Goal: Use online tool/utility: Utilize a website feature to perform a specific function

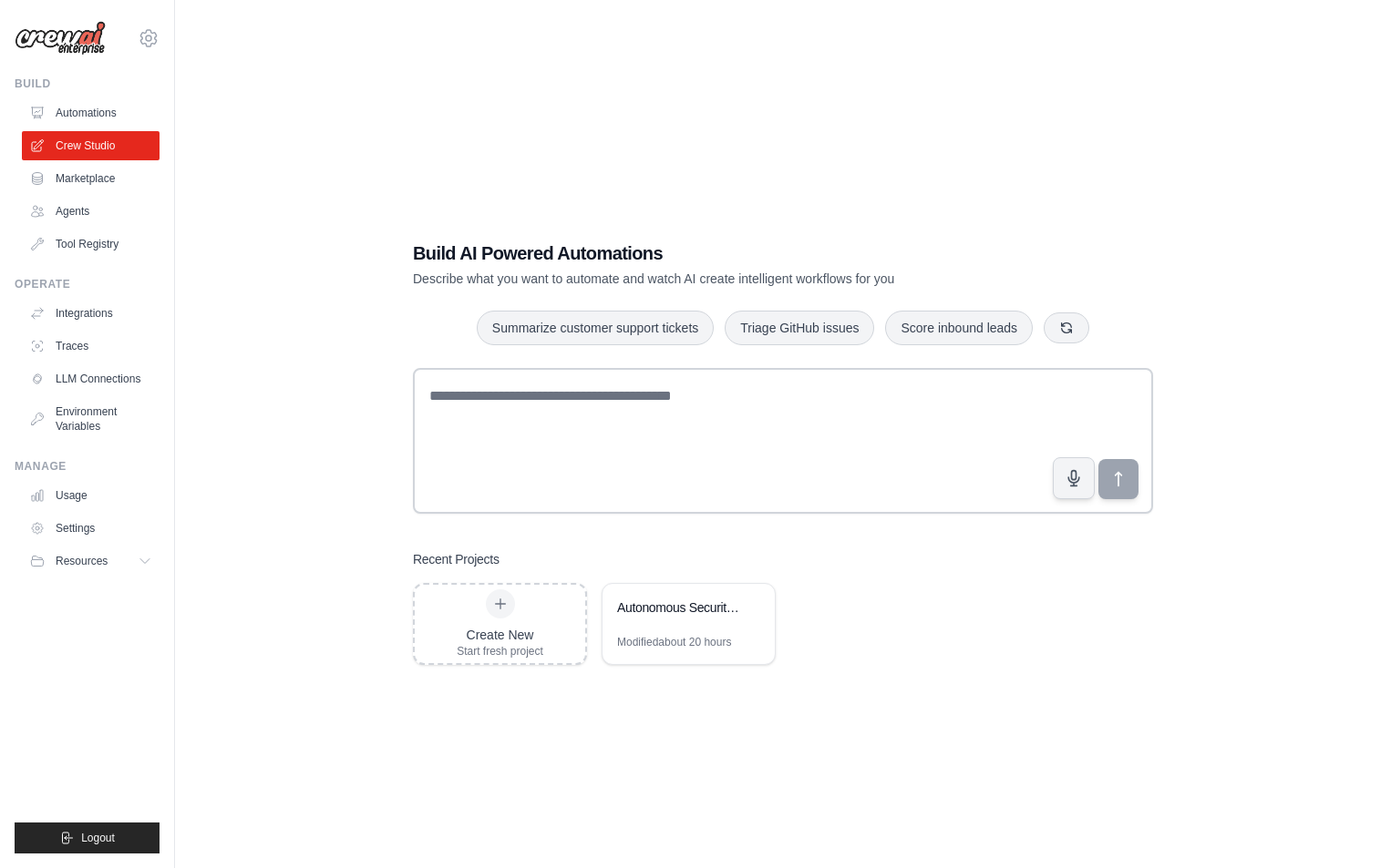
click at [763, 189] on div "Build AI Powered Automations Describe what you want to automate and watch AI cr…" at bounding box center [782, 452] width 1158 height 868
click at [653, 619] on div "Autonomous Security Intelligence Ecosystem" at bounding box center [680, 610] width 125 height 22
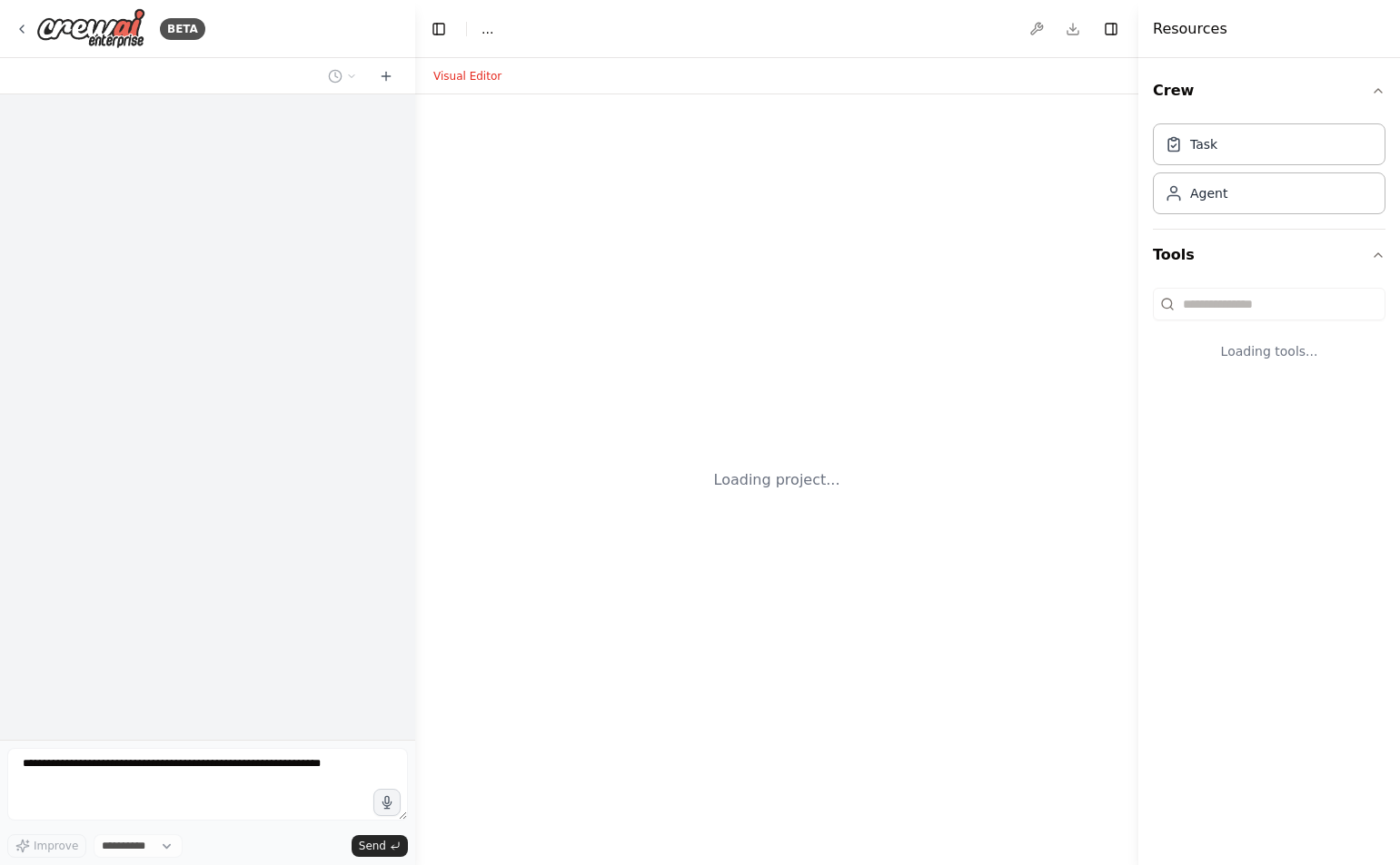
select select "****"
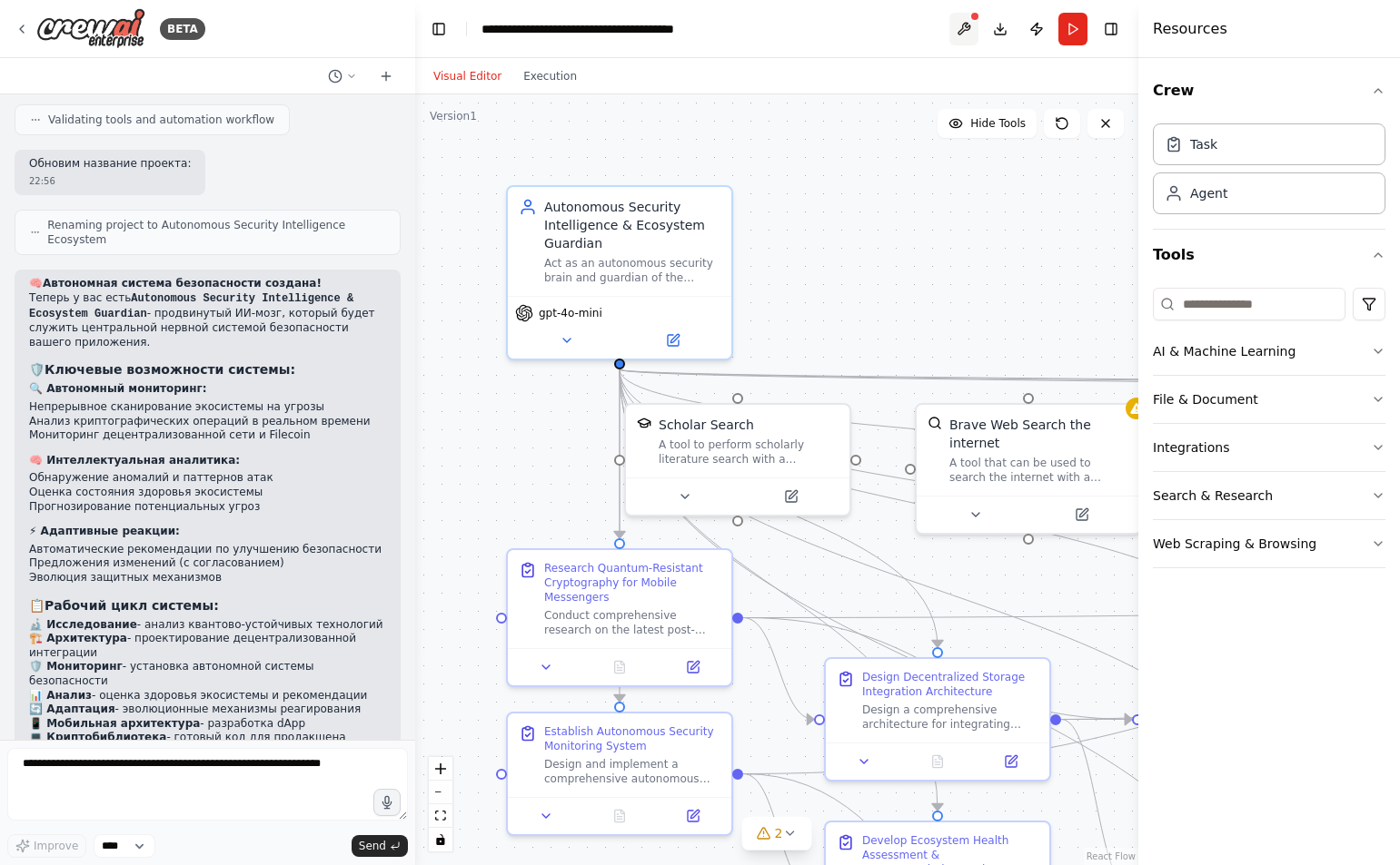
click at [962, 31] on button at bounding box center [963, 29] width 29 height 33
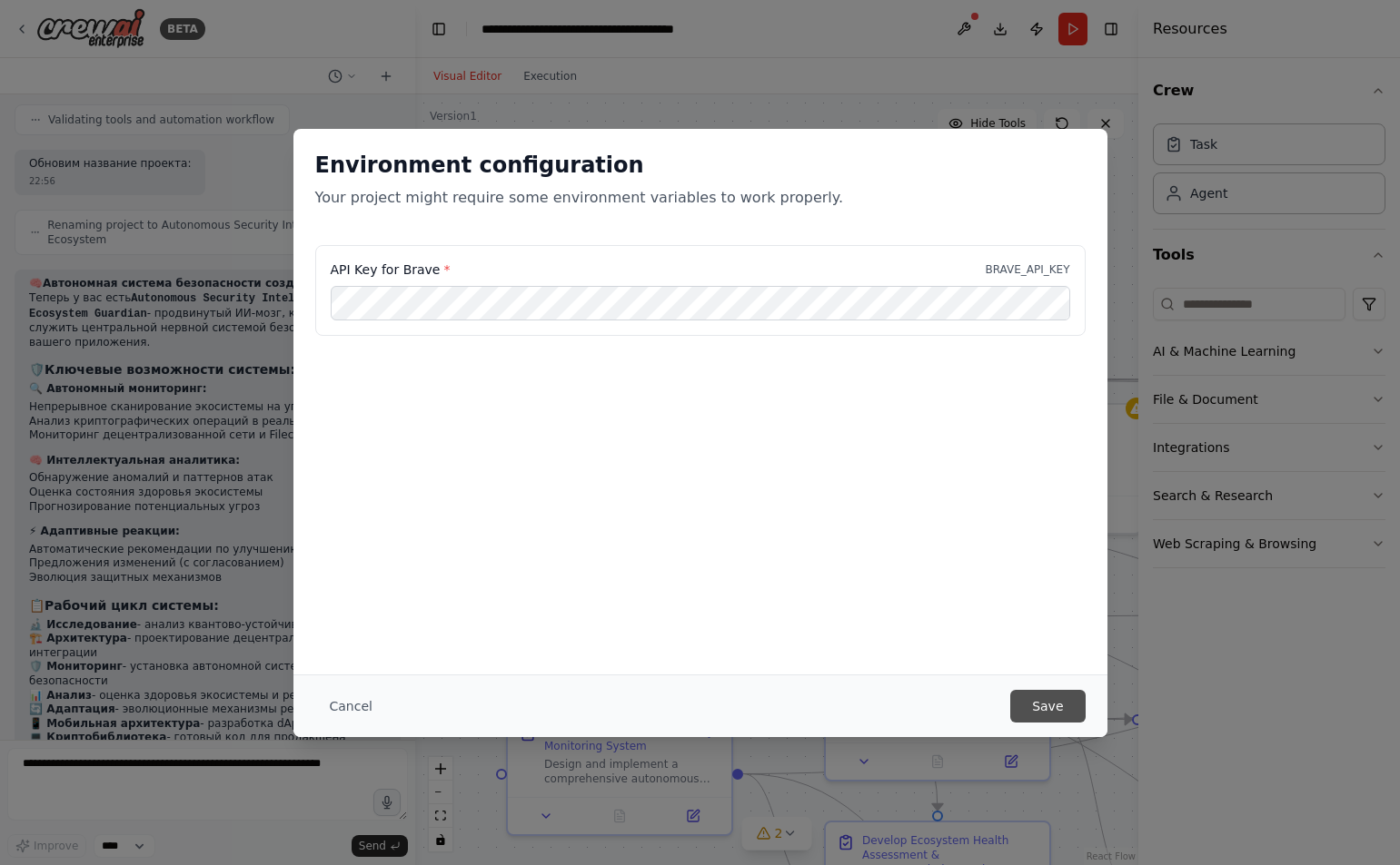
click at [1070, 702] on button "Save" at bounding box center [1047, 706] width 74 height 33
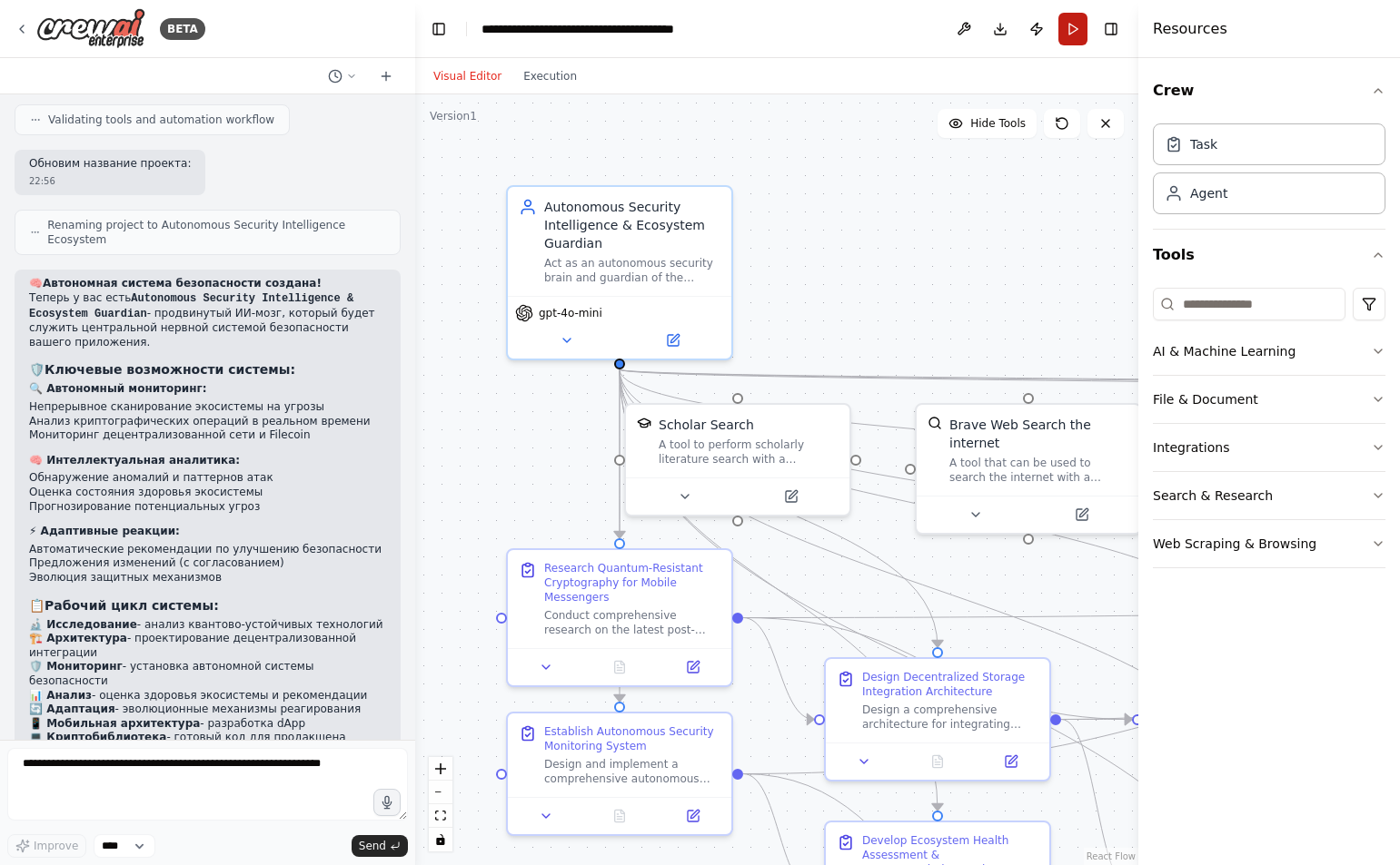
click at [1071, 23] on button "Run" at bounding box center [1072, 29] width 29 height 33
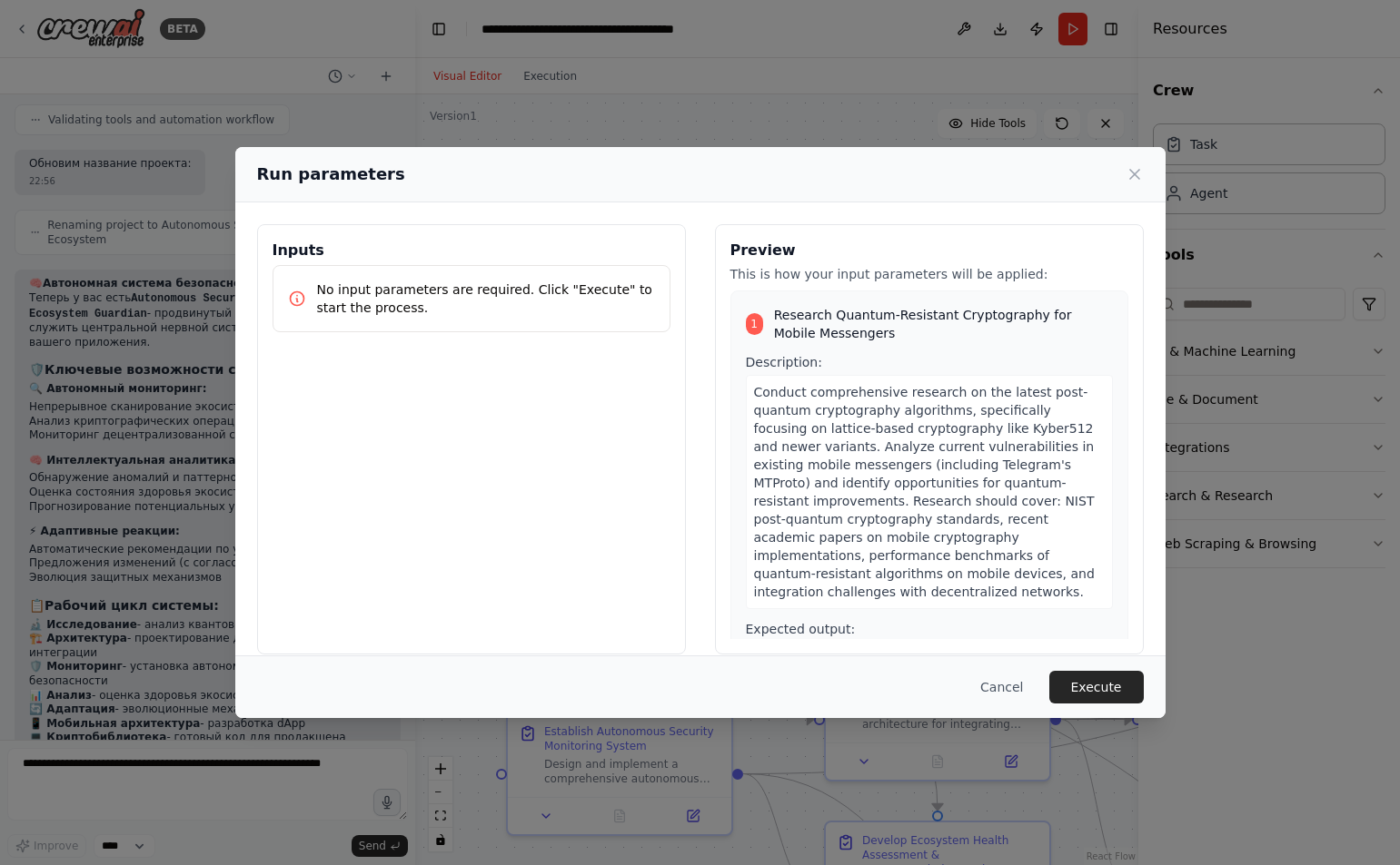
click at [1113, 684] on button "Execute" at bounding box center [1095, 687] width 94 height 33
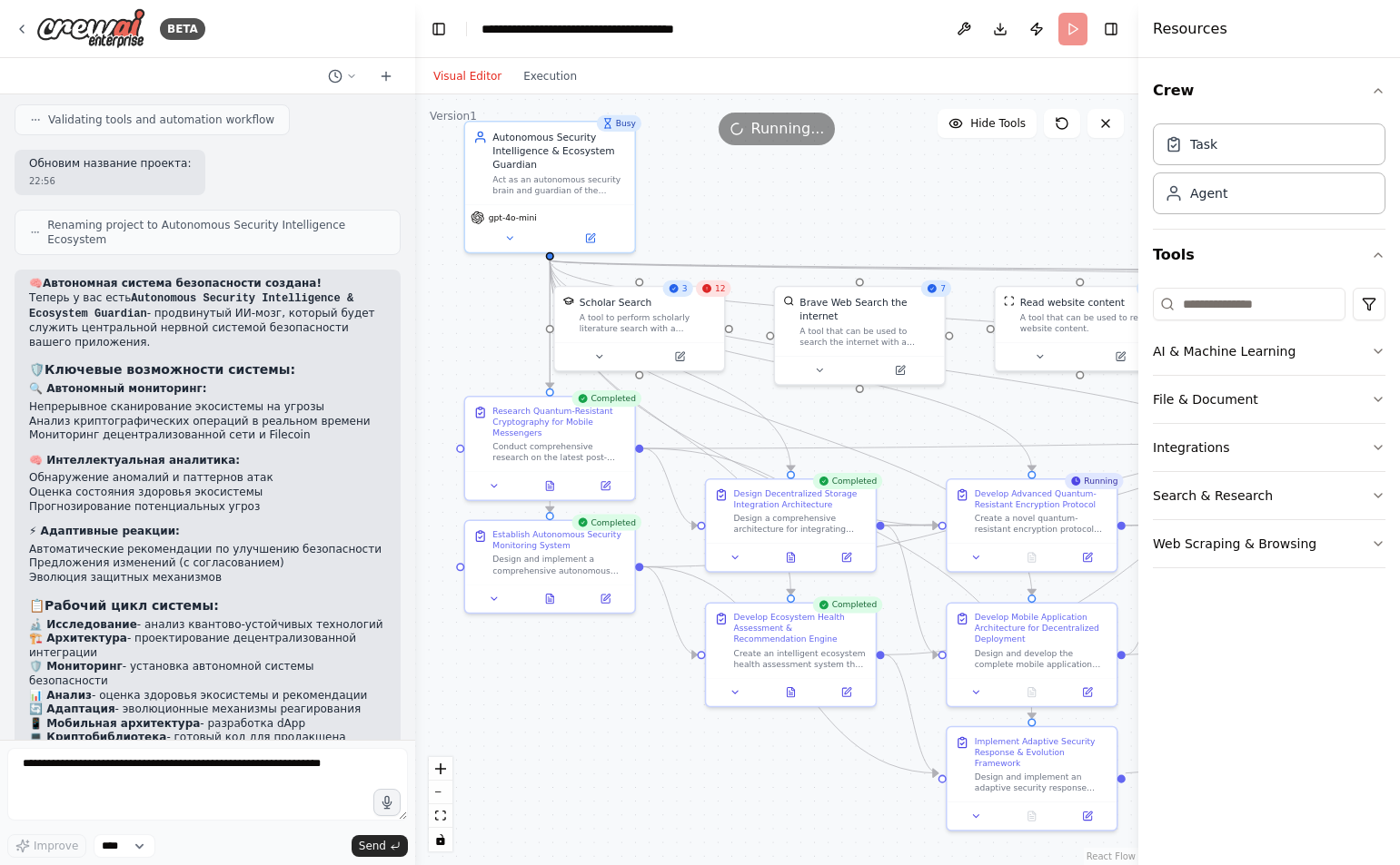
drag, startPoint x: 1002, startPoint y: 324, endPoint x: 849, endPoint y: 240, distance: 174.5
click at [849, 240] on div ".deletable-edge-delete-btn { width: 20px; height: 20px; border: 0px solid #ffff…" at bounding box center [776, 479] width 723 height 771
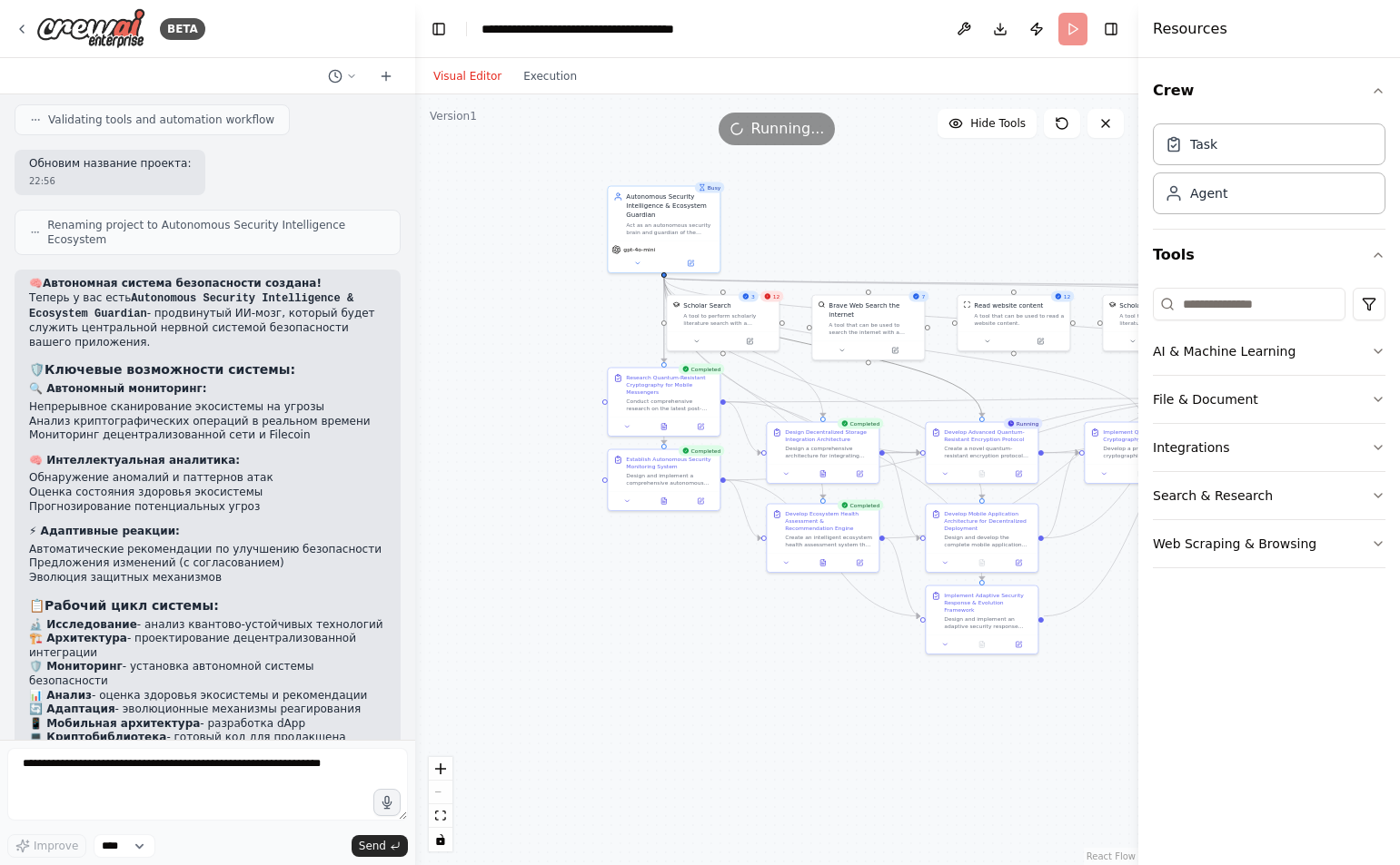
drag, startPoint x: 971, startPoint y: 392, endPoint x: 819, endPoint y: 359, distance: 155.5
click at [819, 359] on div ".deletable-edge-delete-btn { width: 20px; height: 20px; border: 0px solid #ffff…" at bounding box center [776, 479] width 723 height 771
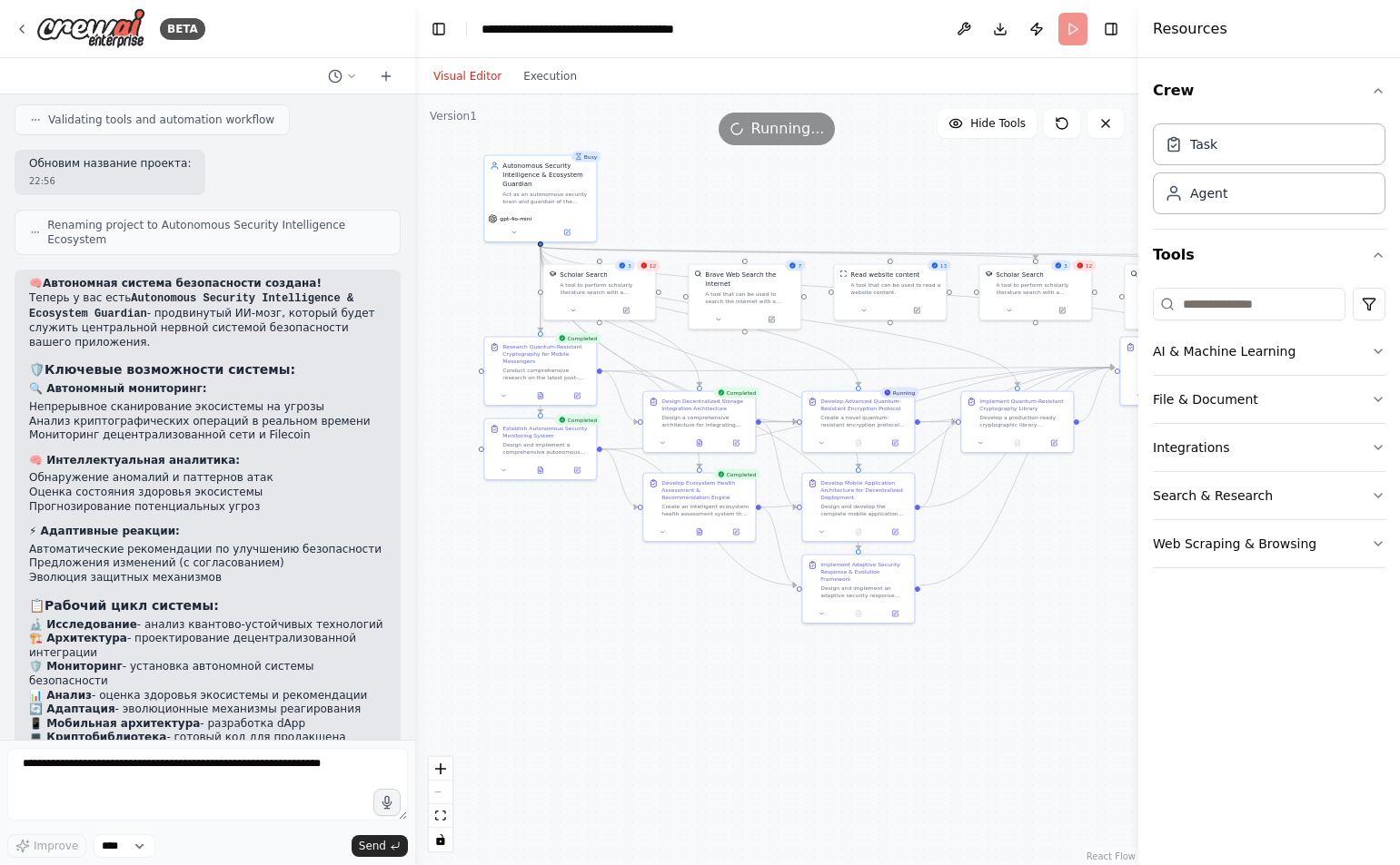
drag, startPoint x: 945, startPoint y: 377, endPoint x: 844, endPoint y: 345, distance: 105.9
click at [844, 345] on div ".deletable-edge-delete-btn { width: 20px; height: 20px; border: 0px solid #ffff…" at bounding box center [776, 479] width 723 height 771
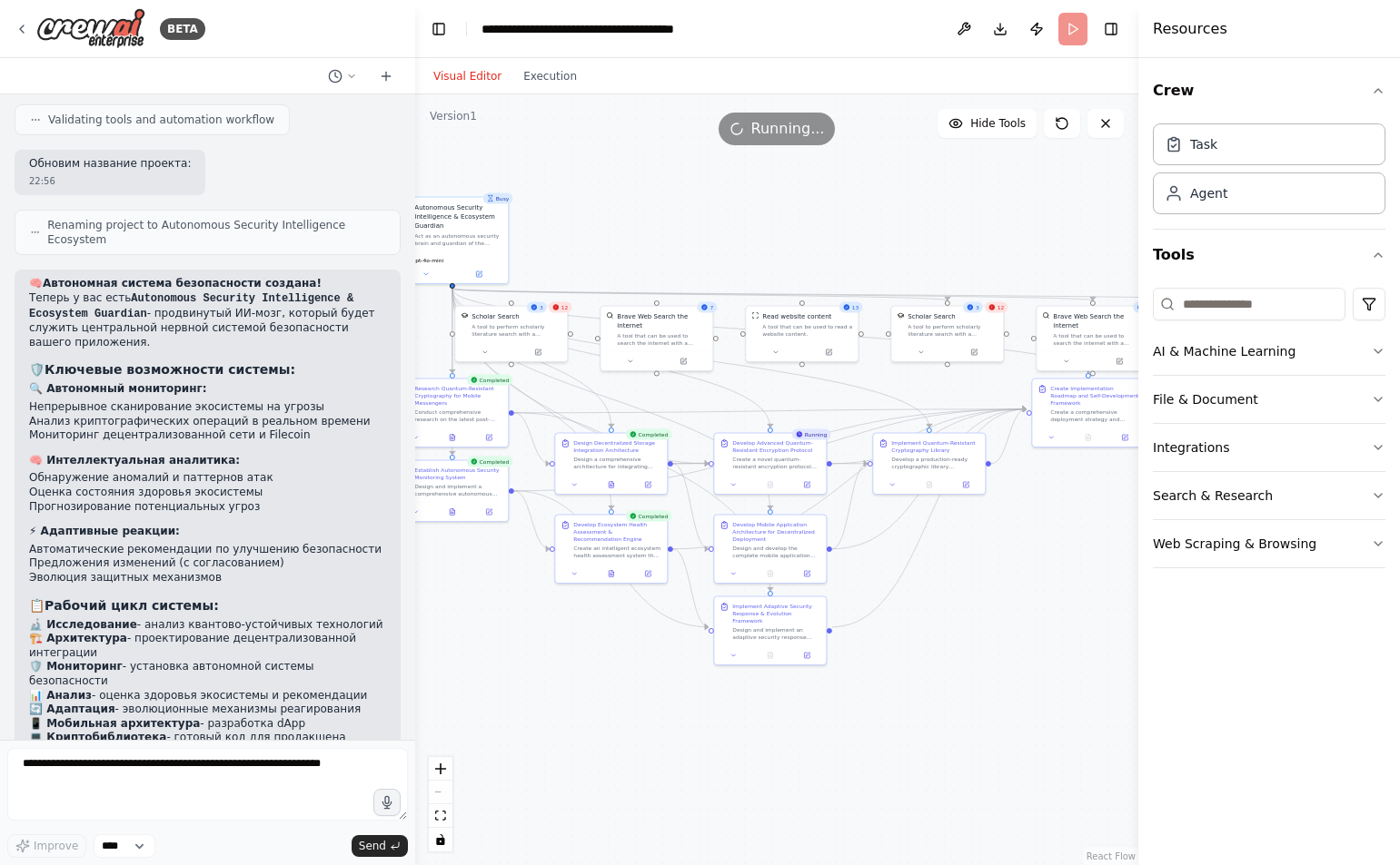
drag, startPoint x: 935, startPoint y: 345, endPoint x: 862, endPoint y: 390, distance: 85.8
click at [862, 392] on div ".deletable-edge-delete-btn { width: 20px; height: 20px; border: 0px solid #ffff…" at bounding box center [776, 479] width 723 height 771
click at [983, 126] on span "Hide Tools" at bounding box center [998, 123] width 55 height 15
click at [983, 126] on span "Show Tools" at bounding box center [995, 123] width 60 height 15
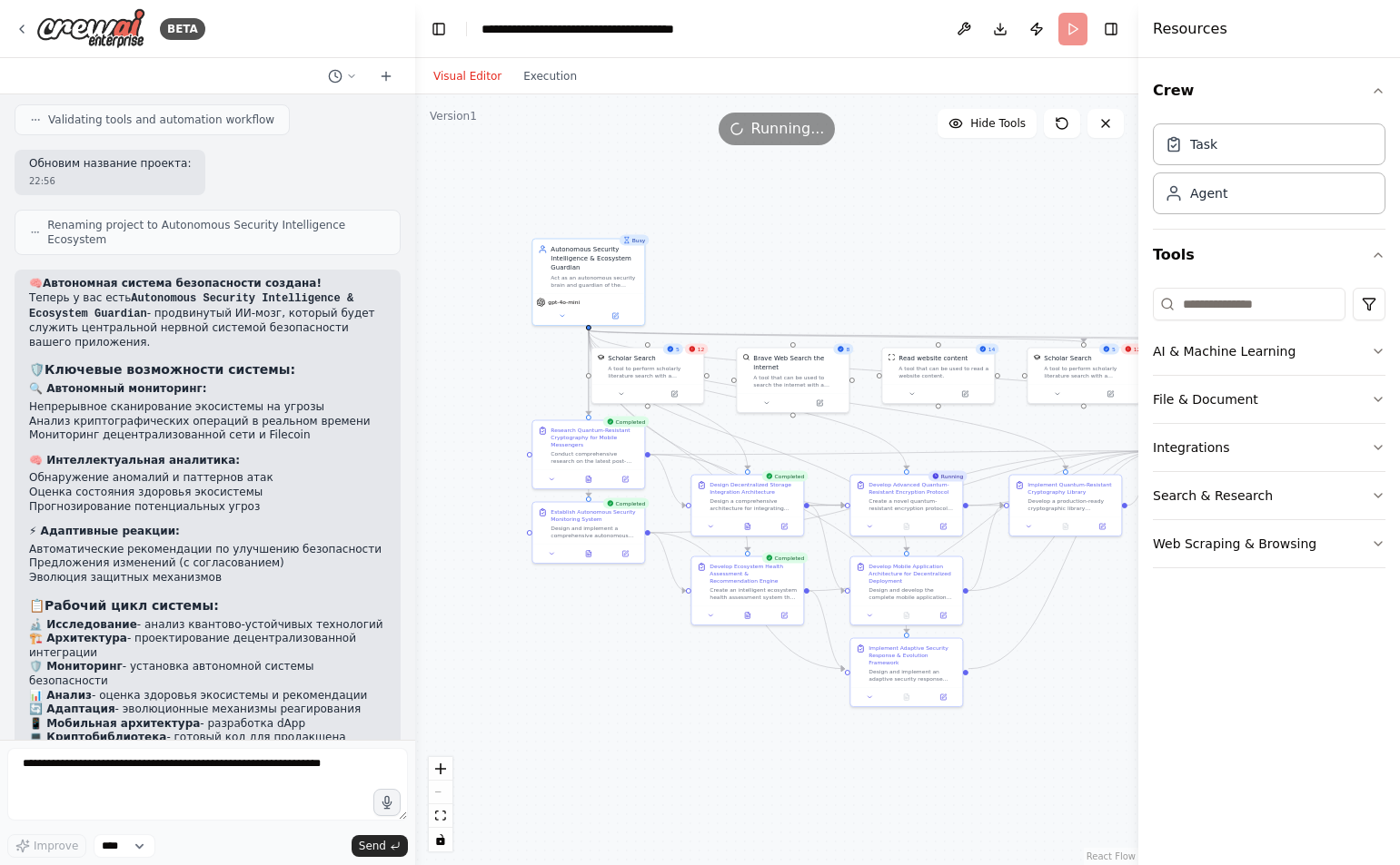
drag, startPoint x: 681, startPoint y: 388, endPoint x: 818, endPoint y: 433, distance: 144.2
click at [818, 433] on div ".deletable-edge-delete-btn { width: 20px; height: 20px; border: 0px solid #ffff…" at bounding box center [776, 479] width 723 height 771
click at [1106, 33] on button "Toggle Right Sidebar" at bounding box center [1111, 30] width 26 height 26
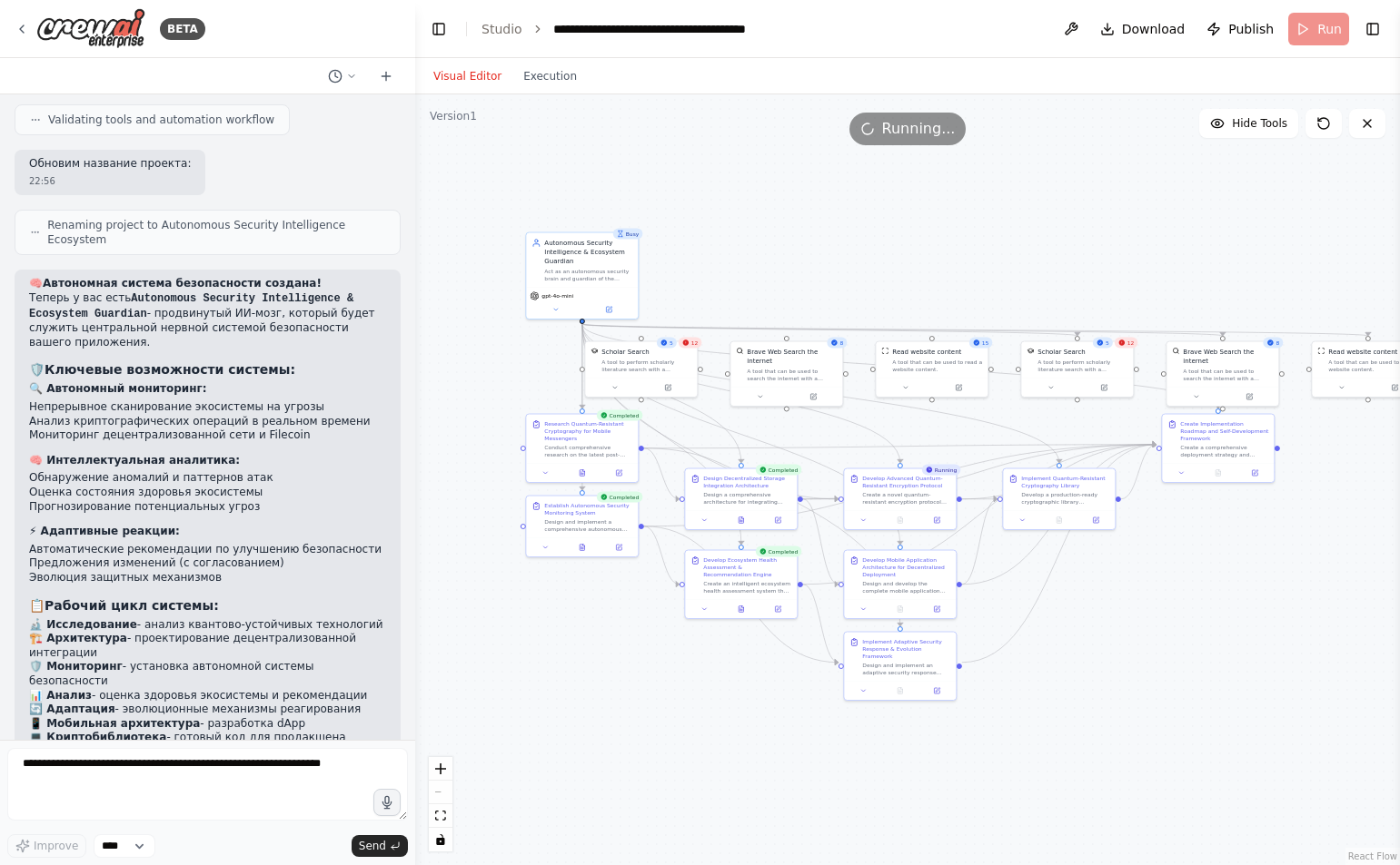
drag, startPoint x: 1233, startPoint y: 587, endPoint x: 1144, endPoint y: 529, distance: 106.2
click at [1144, 529] on div ".deletable-edge-delete-btn { width: 20px; height: 20px; border: 0px solid #ffff…" at bounding box center [907, 479] width 984 height 771
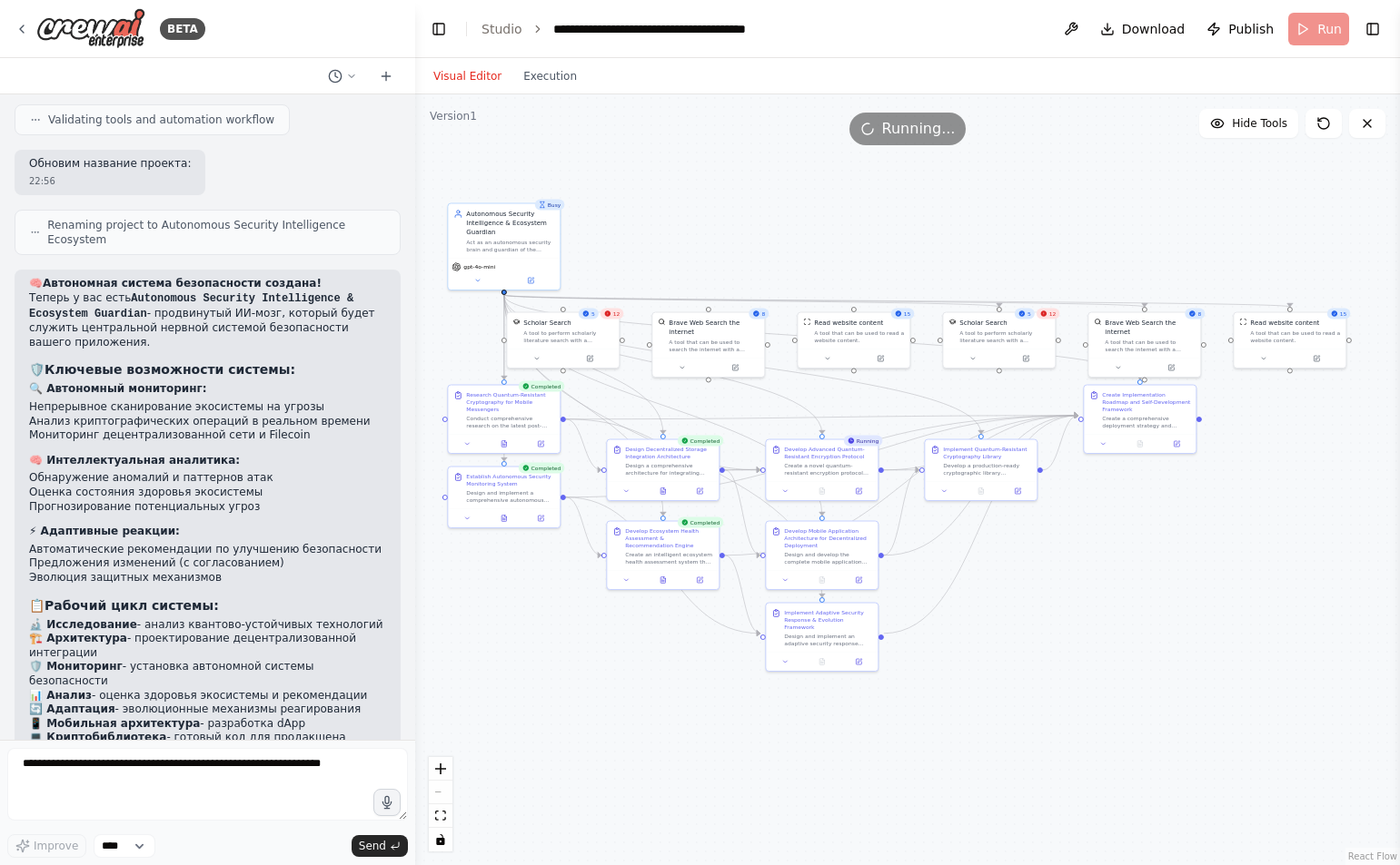
drag, startPoint x: 1143, startPoint y: 526, endPoint x: 1154, endPoint y: 554, distance: 30.1
click at [1154, 554] on div ".deletable-edge-delete-btn { width: 20px; height: 20px; border: 0px solid #ffff…" at bounding box center [907, 479] width 984 height 771
click at [1250, 33] on span "Publish" at bounding box center [1250, 29] width 46 height 18
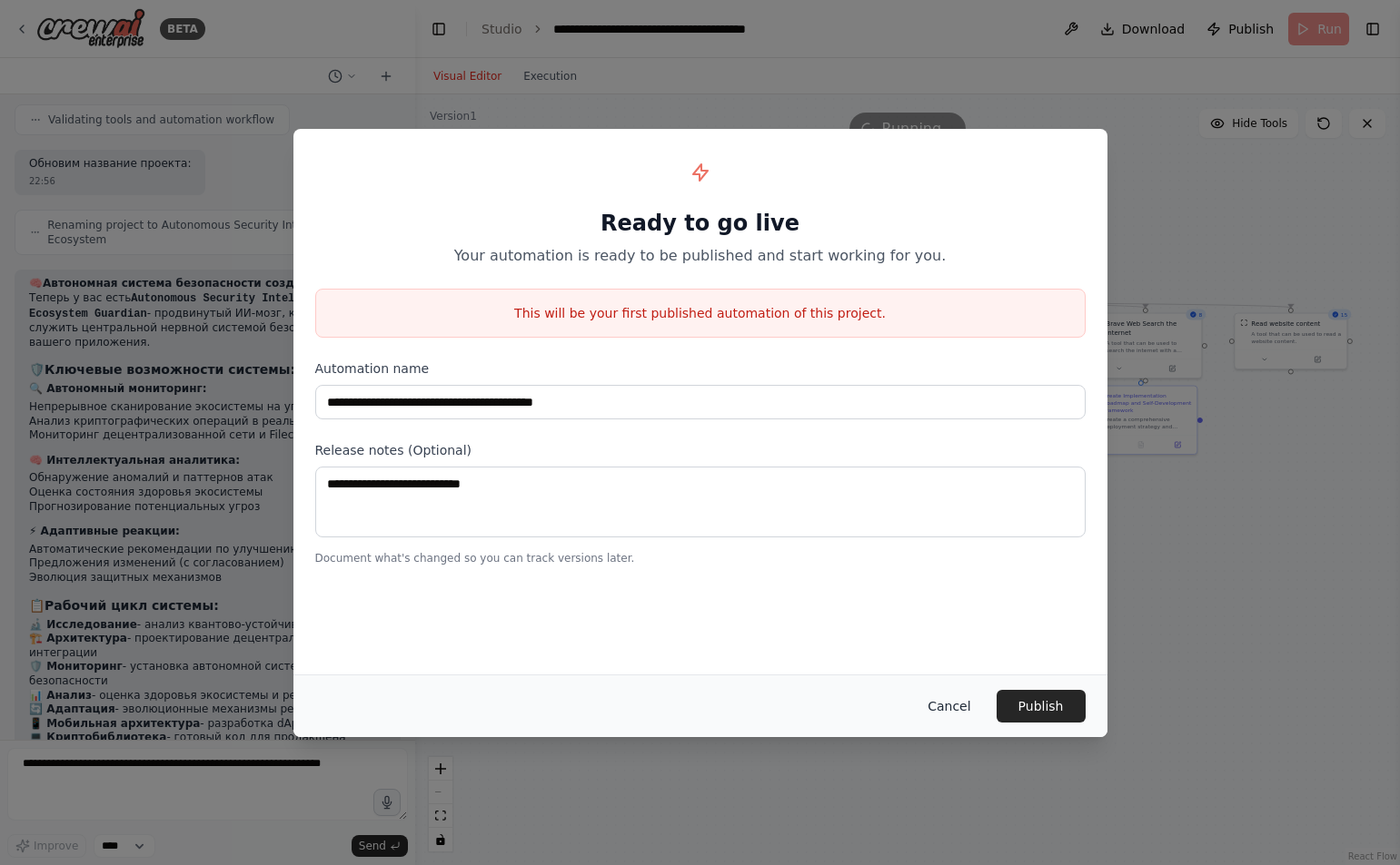
click at [961, 707] on button "Cancel" at bounding box center [949, 706] width 71 height 33
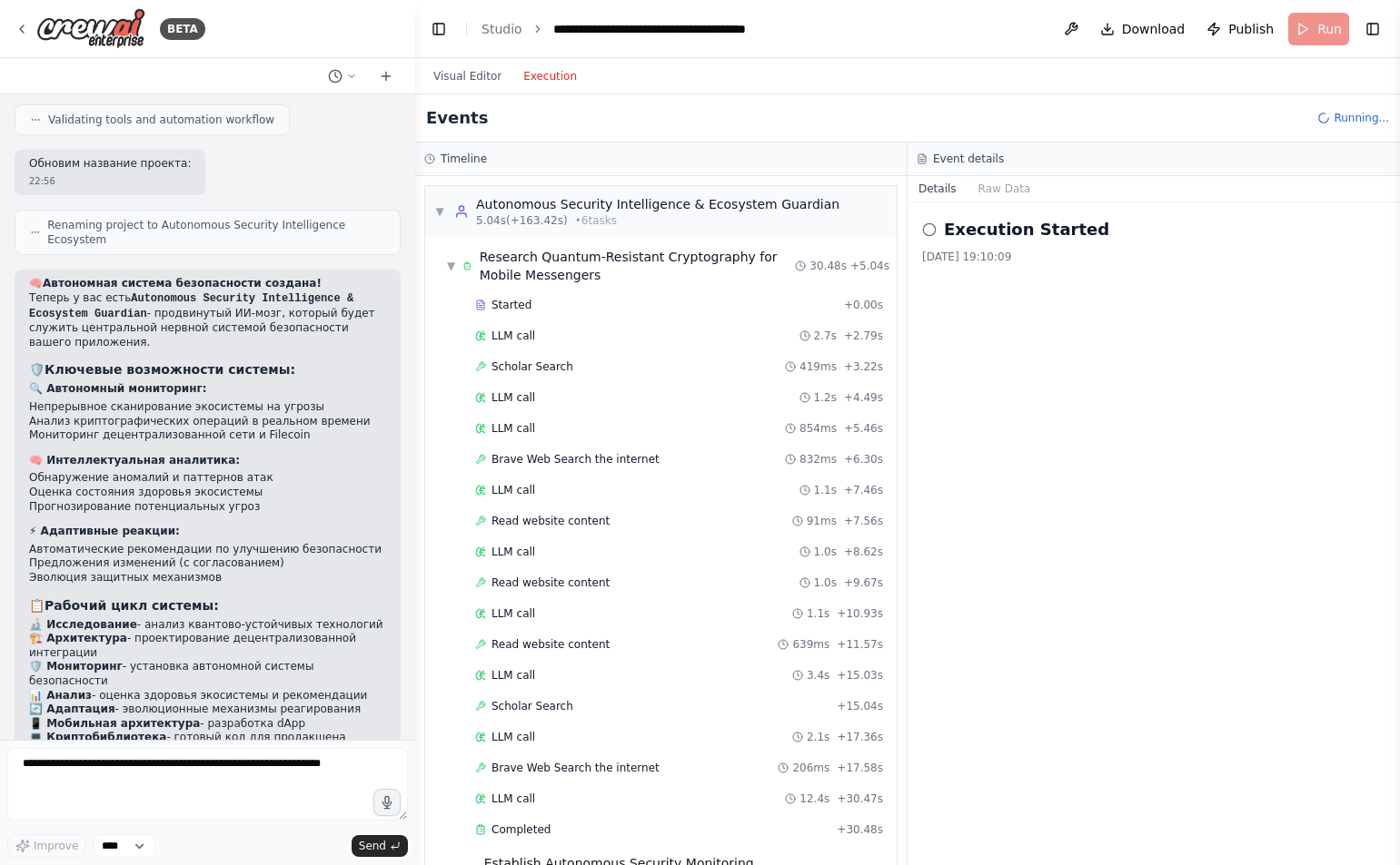
click at [538, 79] on button "Execution" at bounding box center [550, 76] width 75 height 22
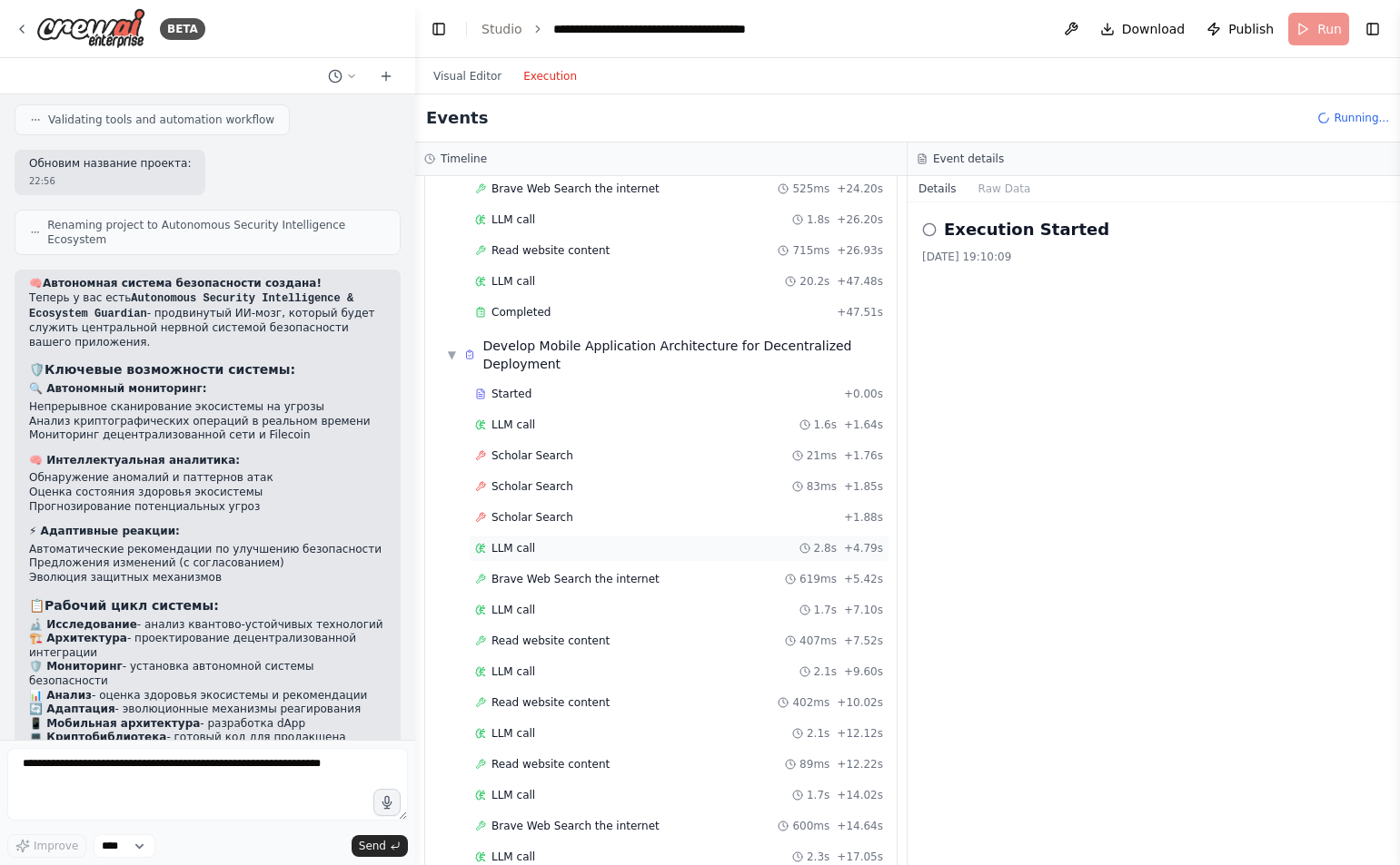
scroll to position [3223, 0]
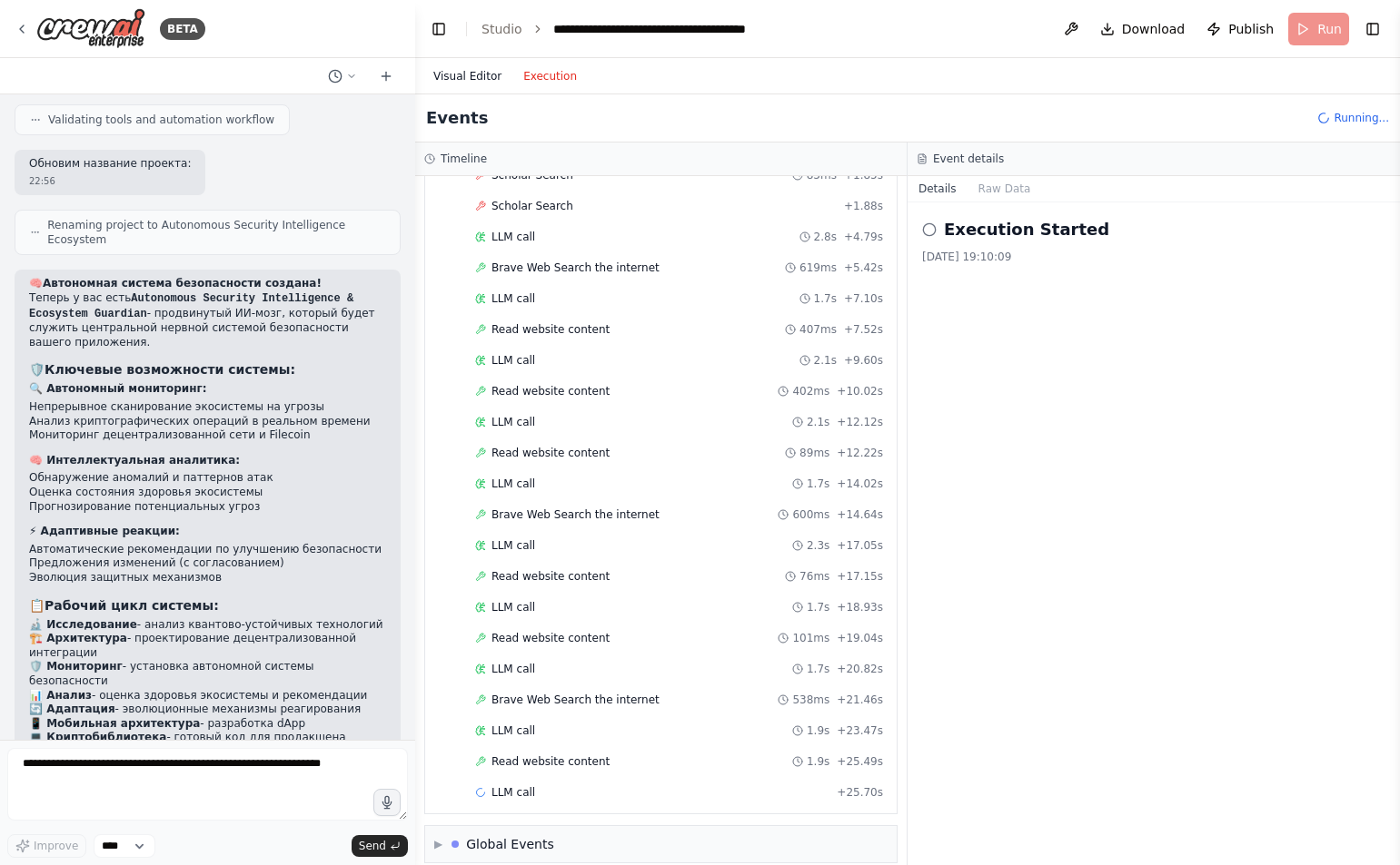
click at [461, 82] on button "Visual Editor" at bounding box center [467, 76] width 90 height 22
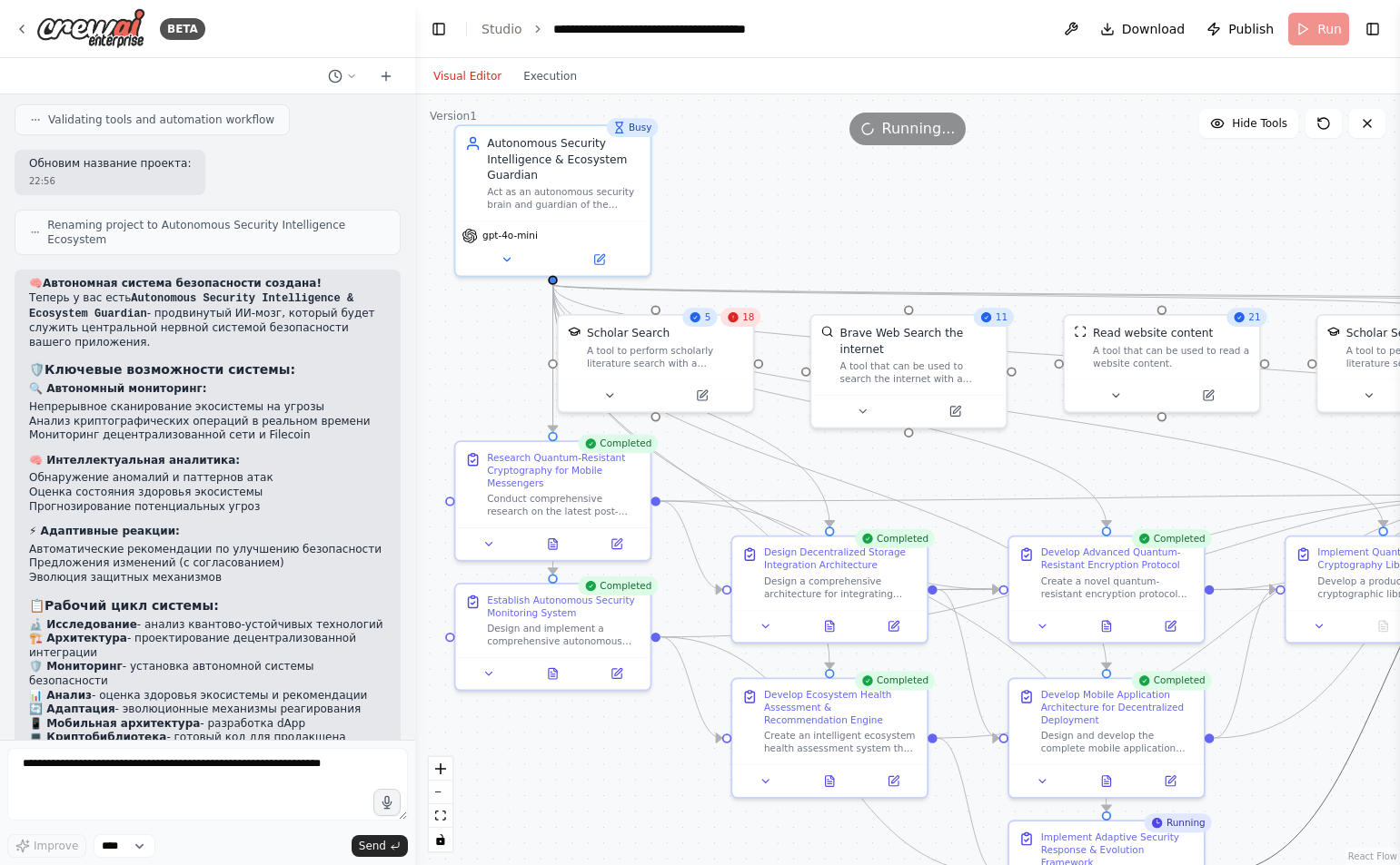
drag, startPoint x: 1321, startPoint y: 780, endPoint x: 1218, endPoint y: 580, distance: 225.0
click at [1218, 580] on div ".deletable-edge-delete-btn { width: 20px; height: 20px; border: 0px solid #ffff…" at bounding box center [907, 479] width 984 height 771
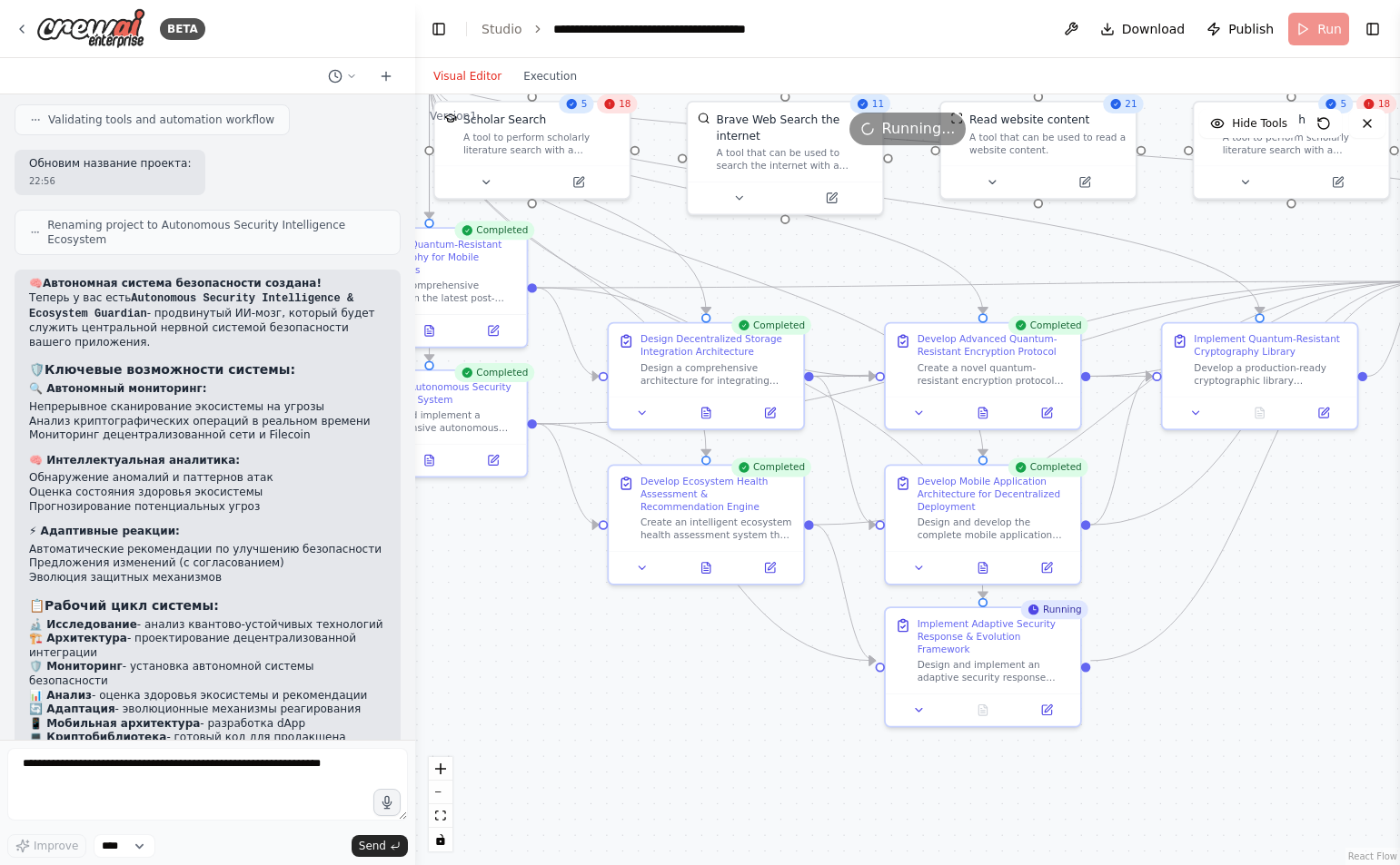
drag, startPoint x: 1291, startPoint y: 792, endPoint x: 1150, endPoint y: 537, distance: 291.4
click at [1150, 537] on div ".deletable-edge-delete-btn { width: 20px; height: 20px; border: 0px solid #ffff…" at bounding box center [907, 479] width 984 height 771
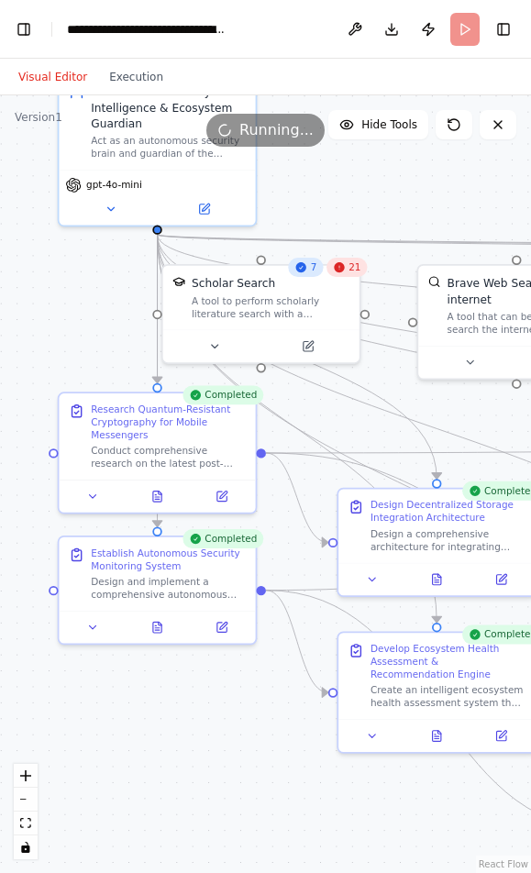
drag, startPoint x: 350, startPoint y: 685, endPoint x: 479, endPoint y: 813, distance: 181.0
click at [520, 873] on html "**********" at bounding box center [265, 436] width 531 height 873
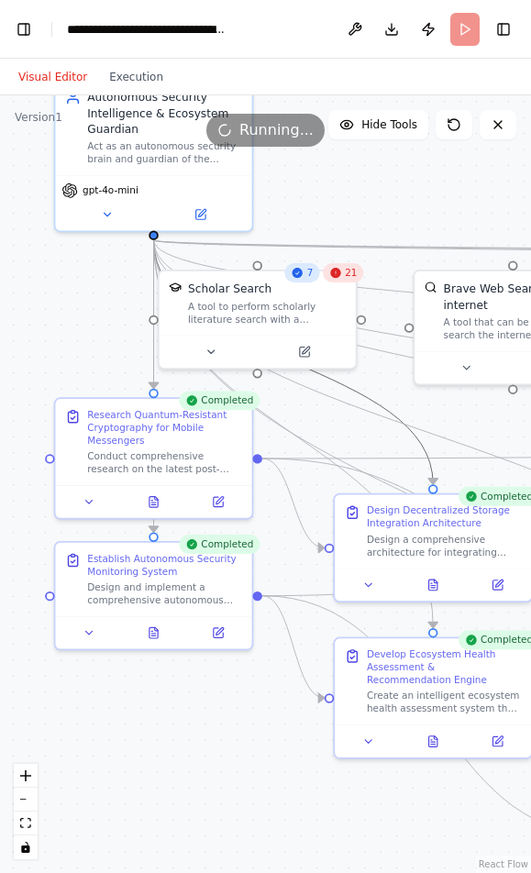
drag, startPoint x: 376, startPoint y: 398, endPoint x: 299, endPoint y: 436, distance: 85.7
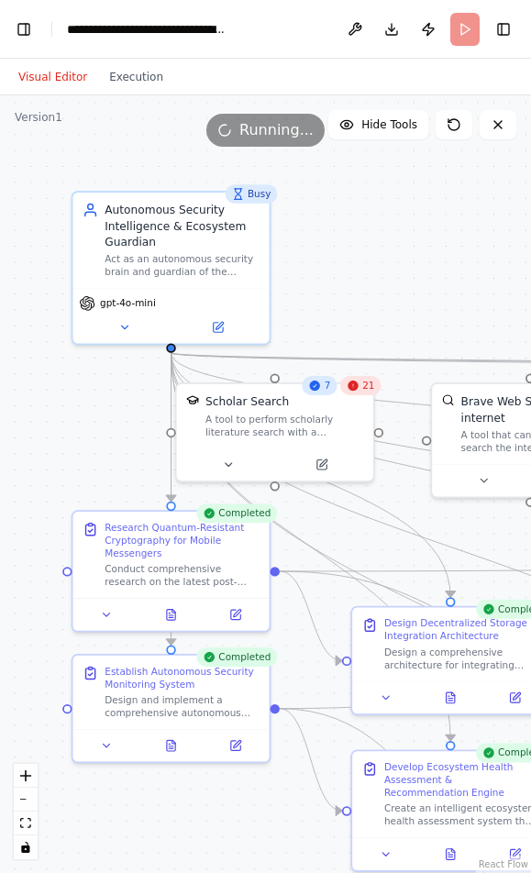
drag, startPoint x: 420, startPoint y: 199, endPoint x: 438, endPoint y: 312, distance: 114.2
click at [438, 312] on div ".deletable-edge-delete-btn { width: 20px; height: 20px; border: 0px solid #ffff…" at bounding box center [265, 484] width 531 height 778
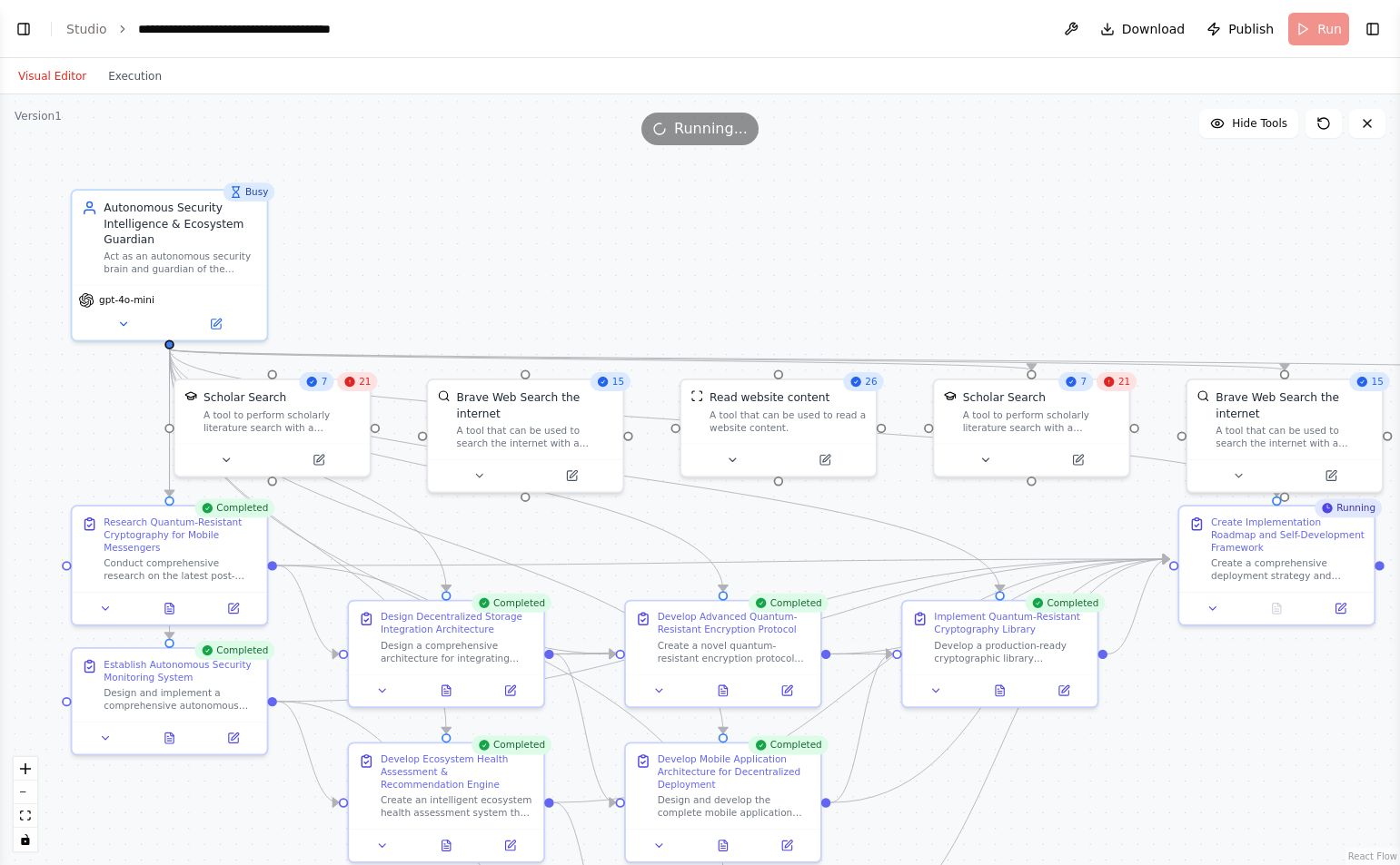
select select "****"
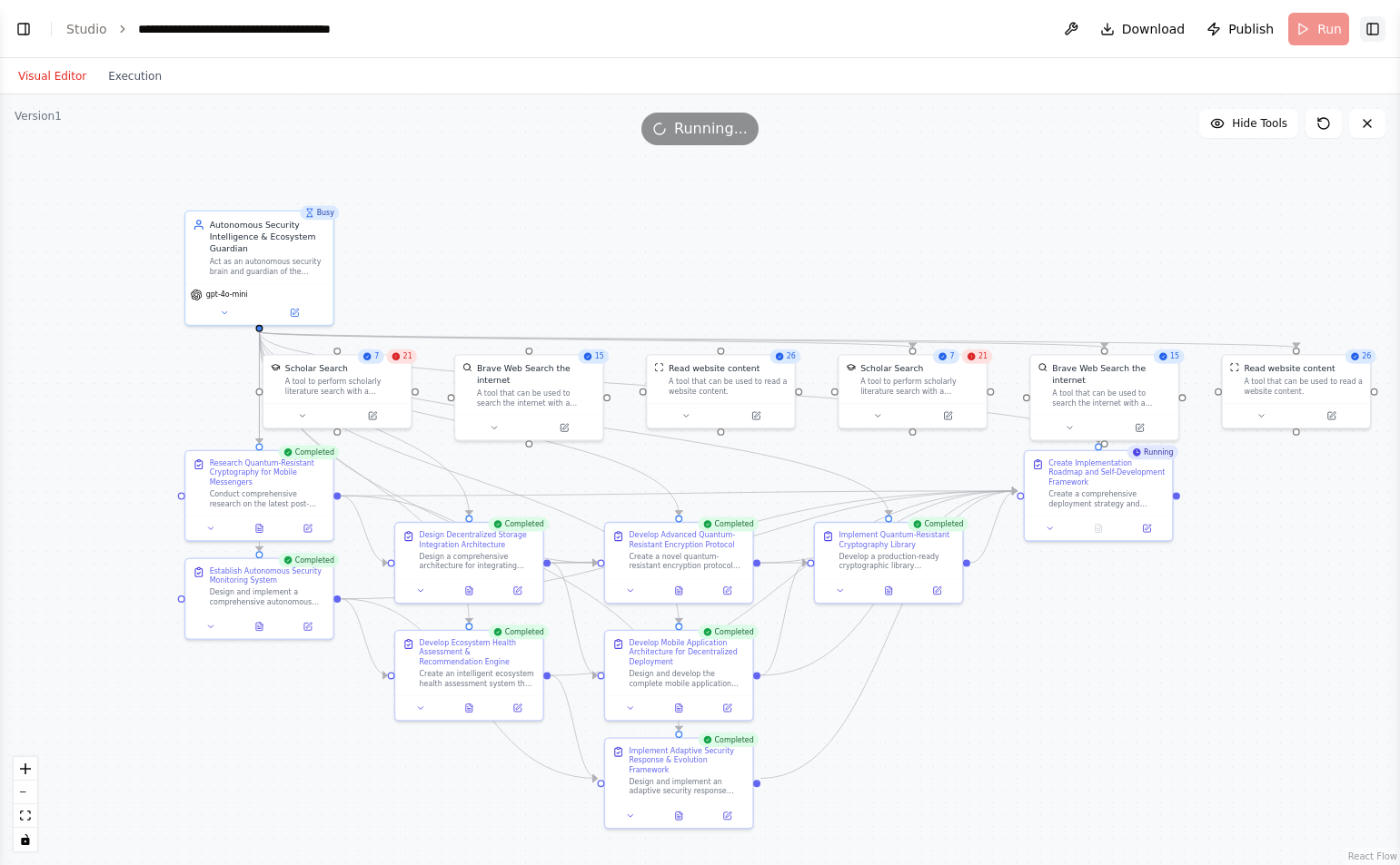
click at [1375, 24] on button "Toggle Right Sidebar" at bounding box center [1372, 30] width 26 height 26
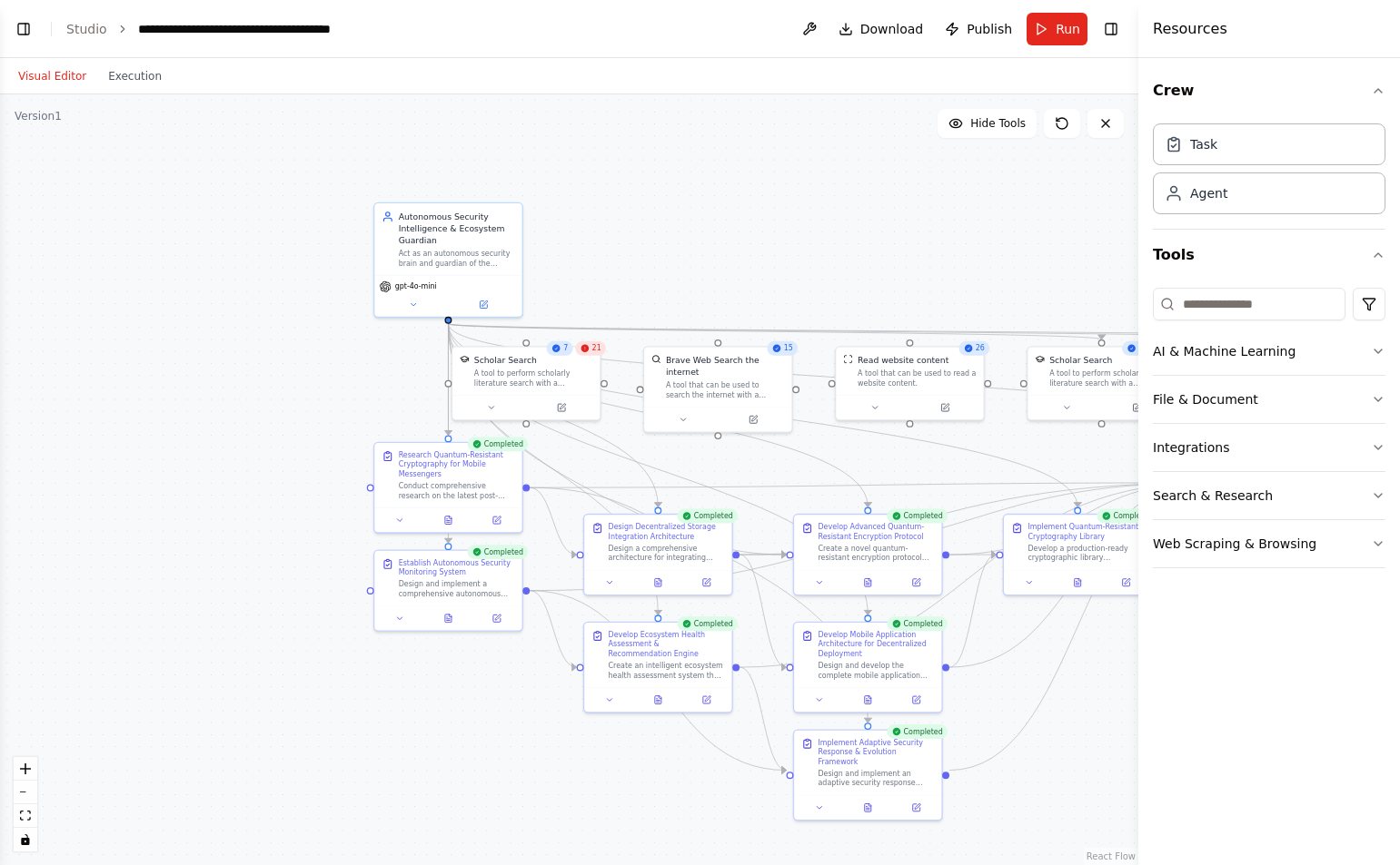
drag, startPoint x: 74, startPoint y: 192, endPoint x: 220, endPoint y: 167, distance: 148.1
click at [220, 167] on div ".deletable-edge-delete-btn { width: 20px; height: 20px; border: 0px solid #ffff…" at bounding box center [568, 479] width 1138 height 771
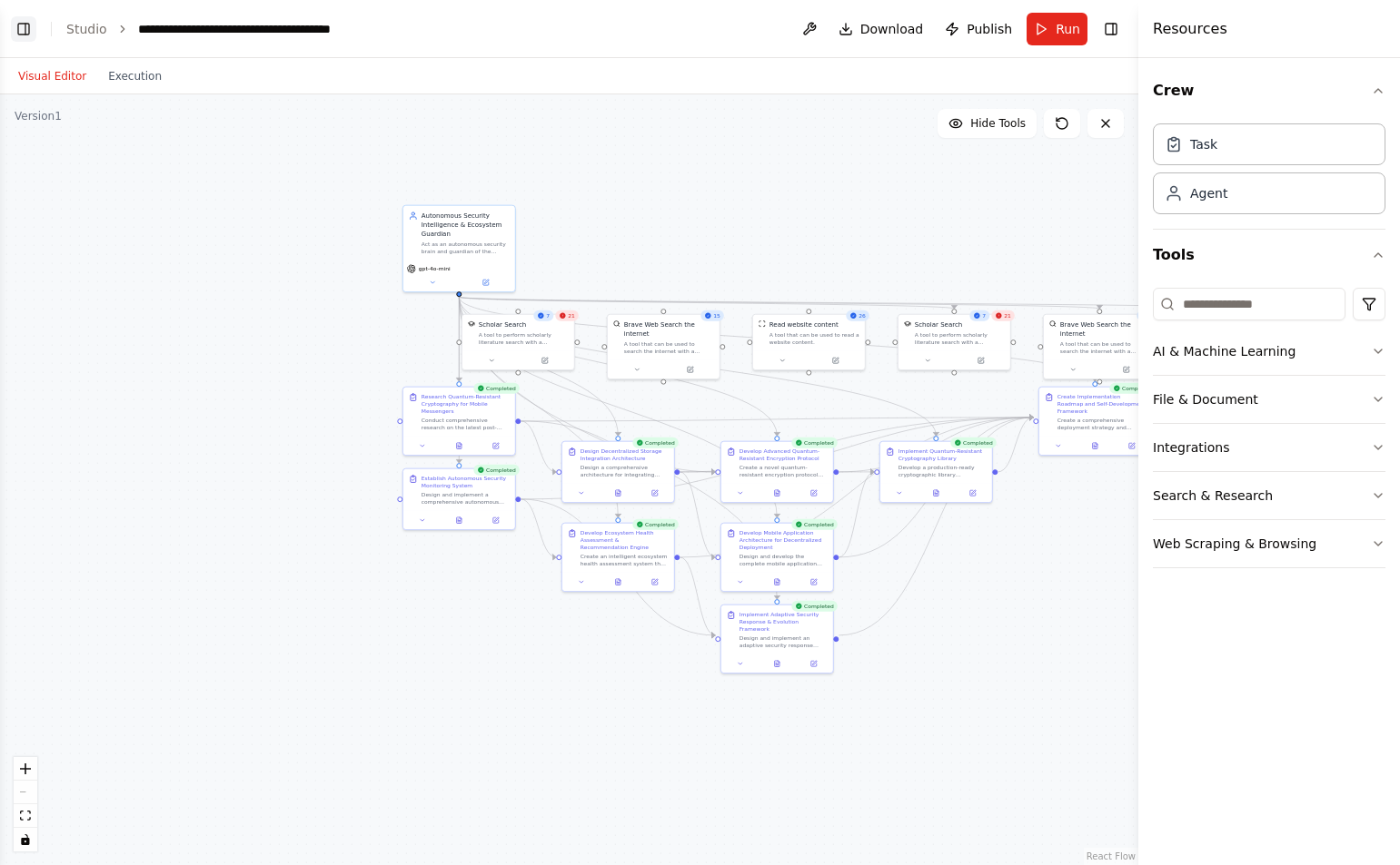
click at [21, 19] on button "Toggle Left Sidebar" at bounding box center [24, 30] width 26 height 26
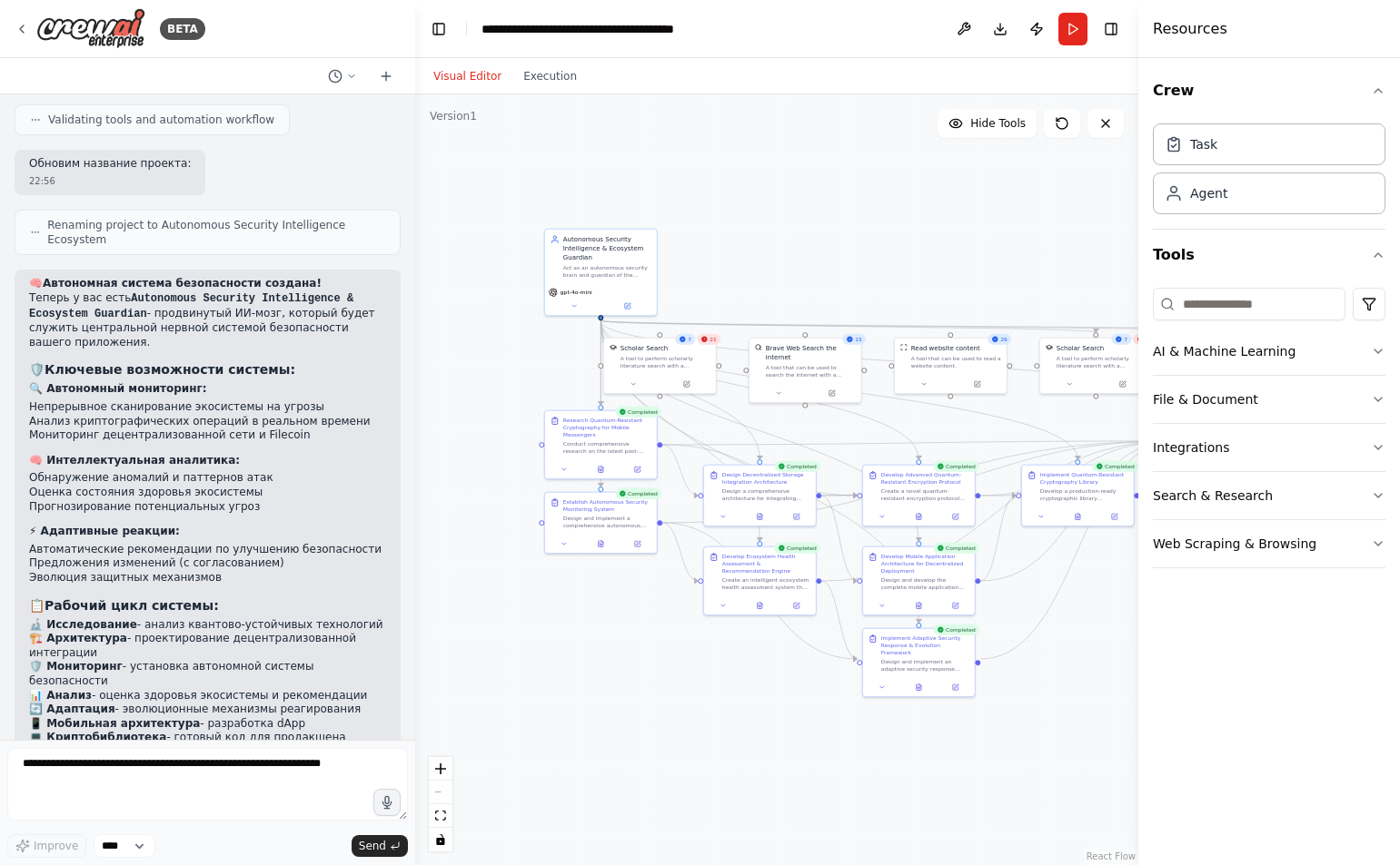
drag, startPoint x: 590, startPoint y: 334, endPoint x: 319, endPoint y: 357, distance: 272.0
click at [319, 357] on div "BETA 22:42 ▶ Thought process Я помогу вам создать специализированного ИИ агента…" at bounding box center [700, 432] width 1400 height 865
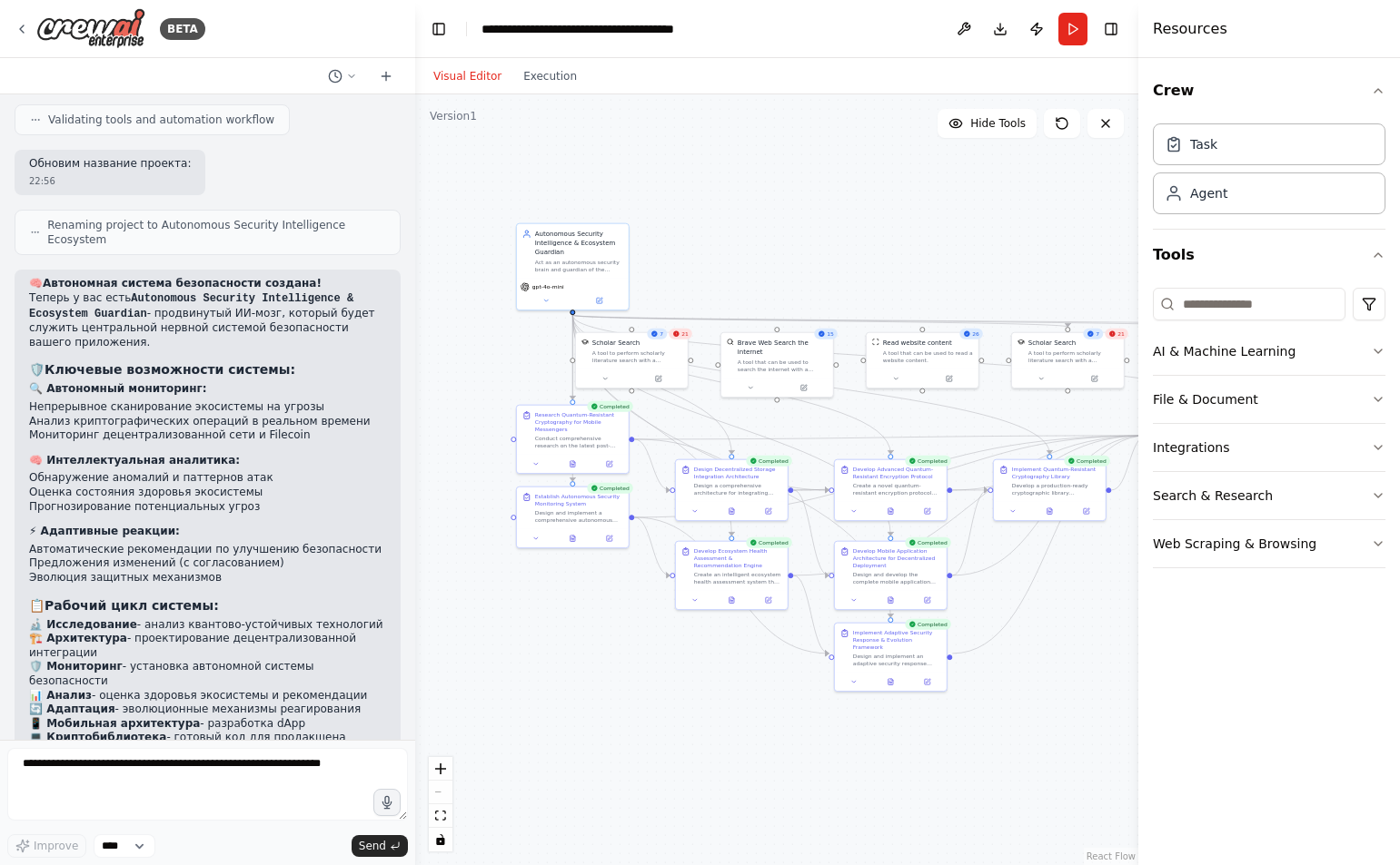
click at [918, 228] on div ".deletable-edge-delete-btn { width: 20px; height: 20px; border: 0px solid #ffff…" at bounding box center [776, 479] width 723 height 771
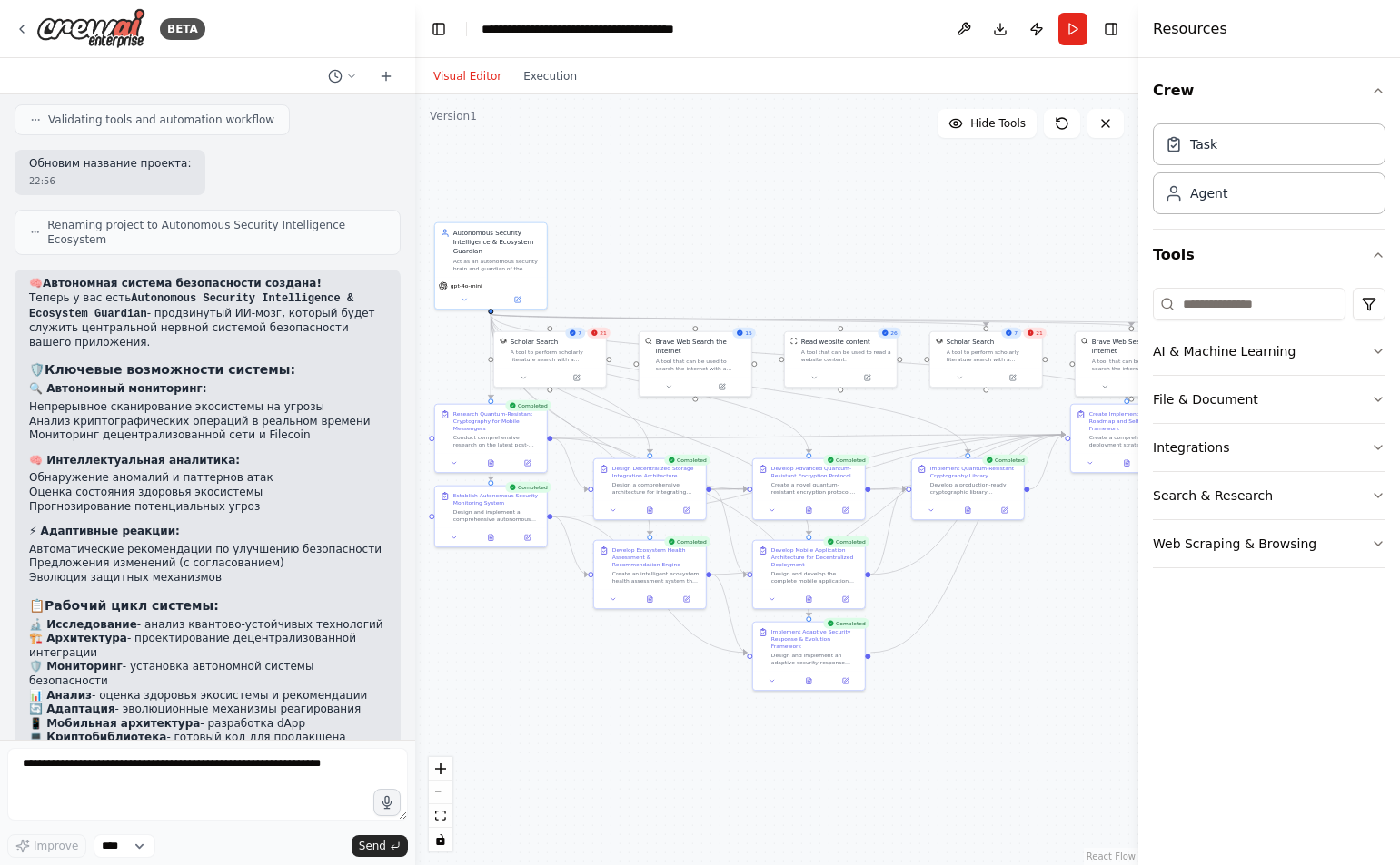
drag, startPoint x: 942, startPoint y: 223, endPoint x: 860, endPoint y: 222, distance: 82.0
click at [860, 222] on div ".deletable-edge-delete-btn { width: 20px; height: 20px; border: 0px solid #ffff…" at bounding box center [776, 479] width 723 height 771
click at [1074, 22] on button "Run" at bounding box center [1072, 29] width 29 height 33
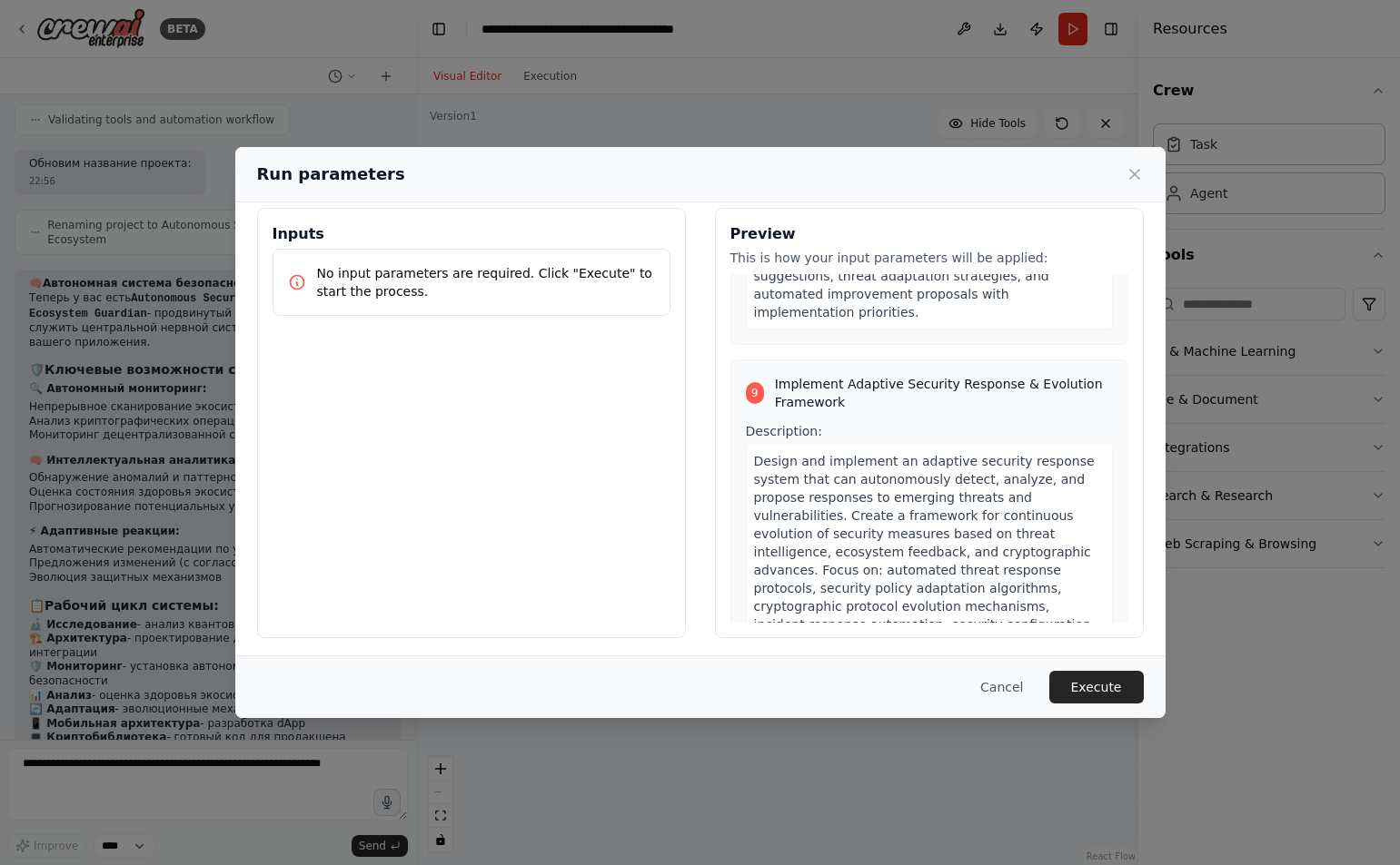
scroll to position [21, 0]
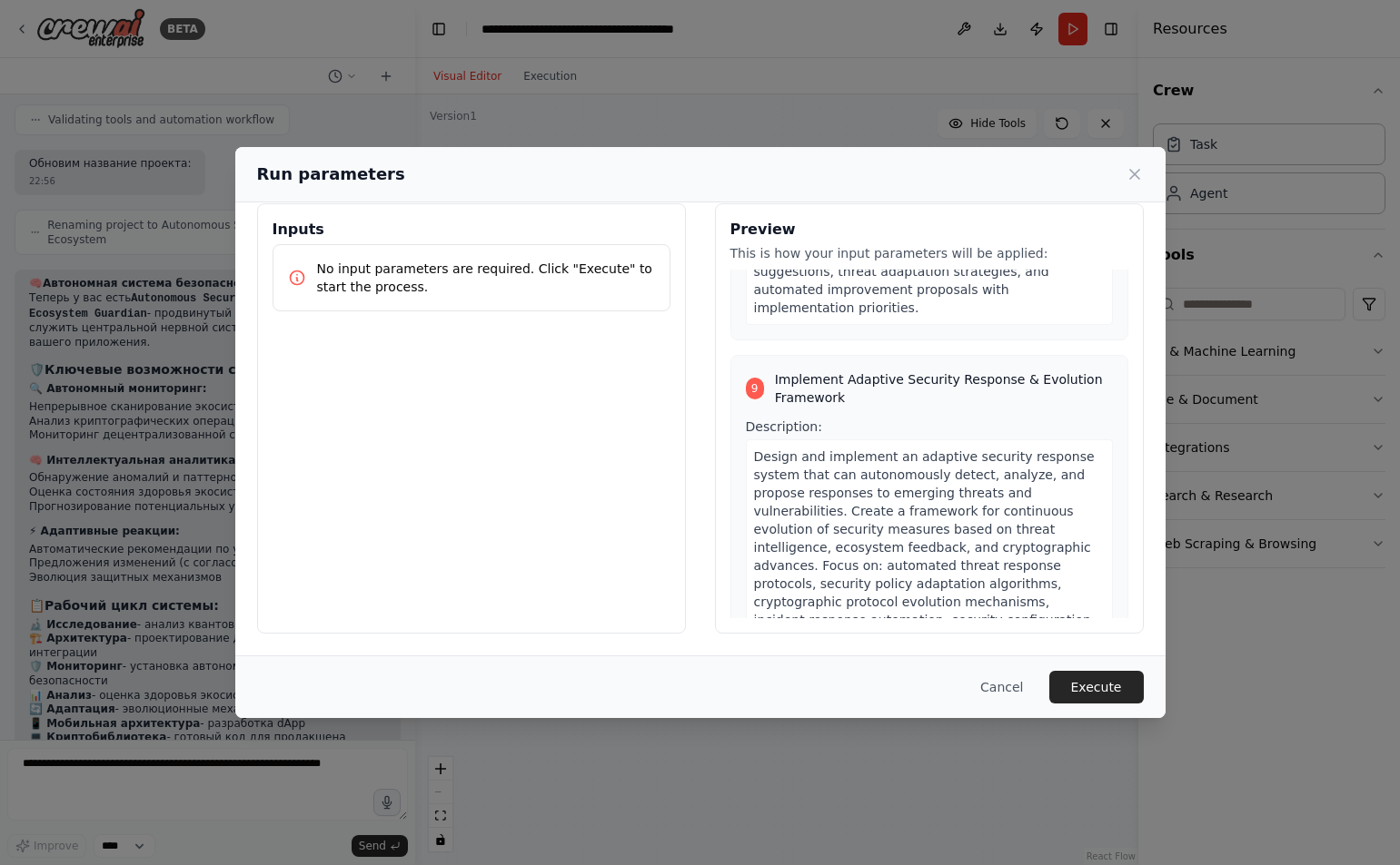
click at [1011, 694] on button "Cancel" at bounding box center [1001, 687] width 71 height 33
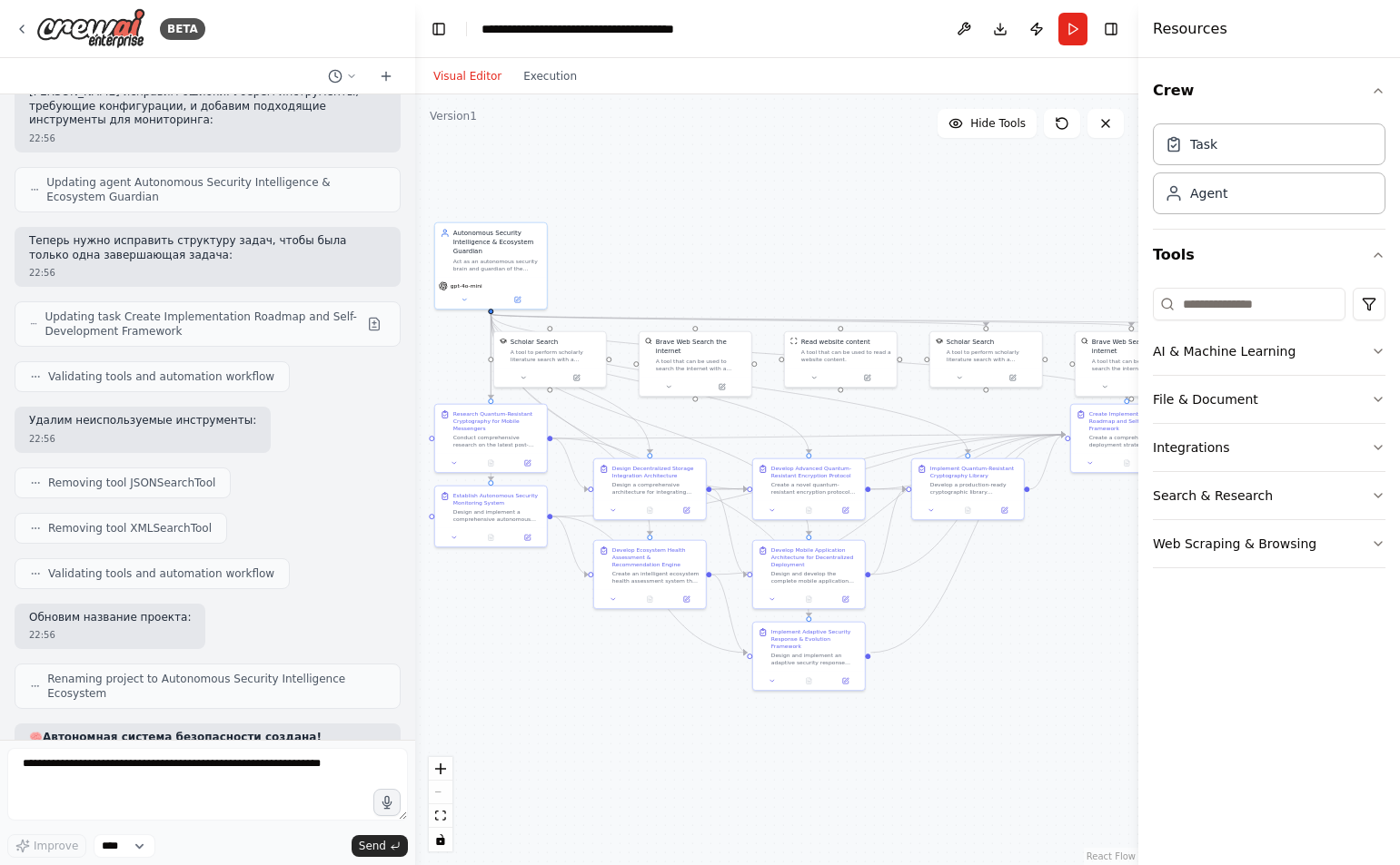
scroll to position [4649, 0]
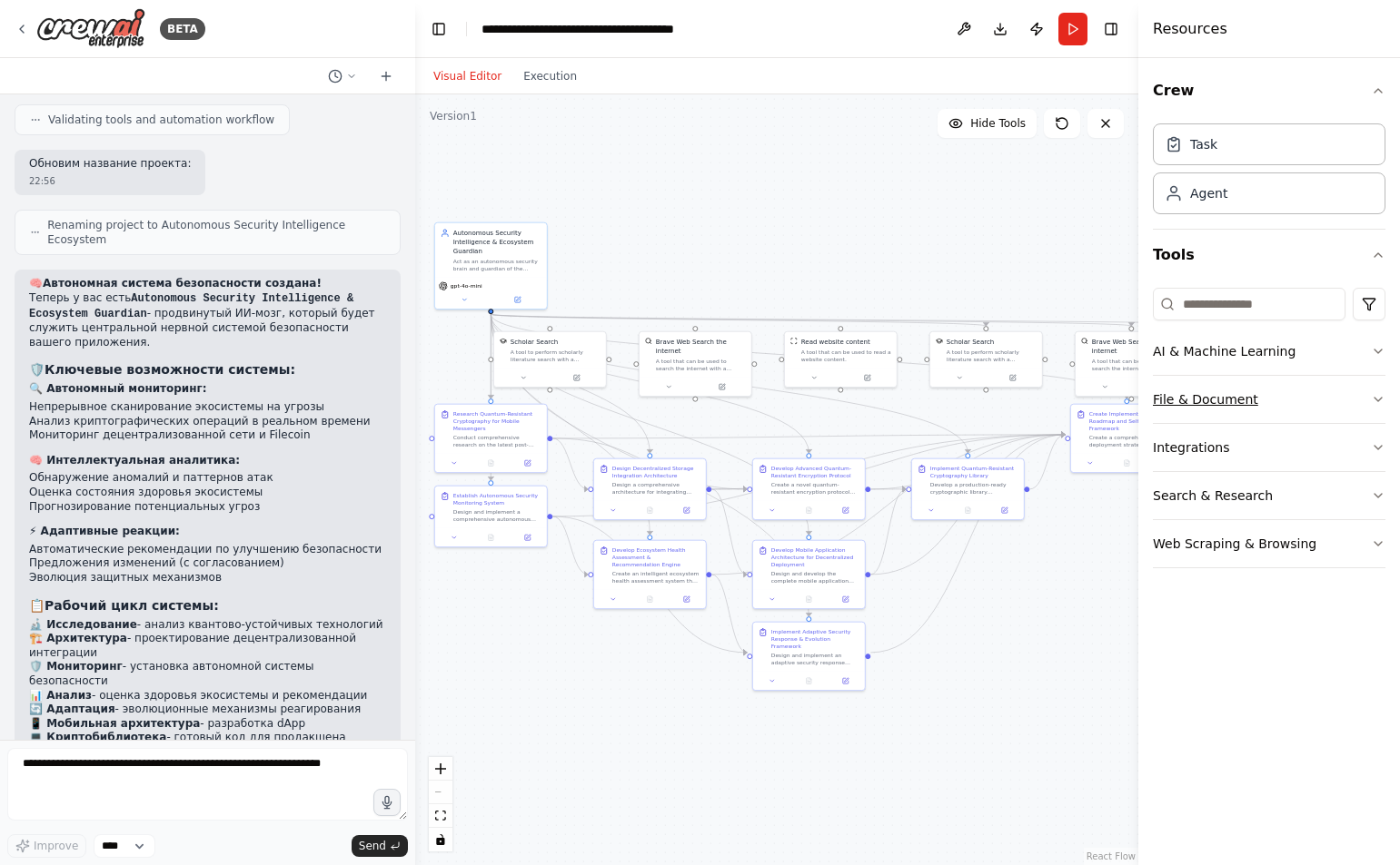
click at [1357, 394] on button "File & Document" at bounding box center [1268, 400] width 233 height 48
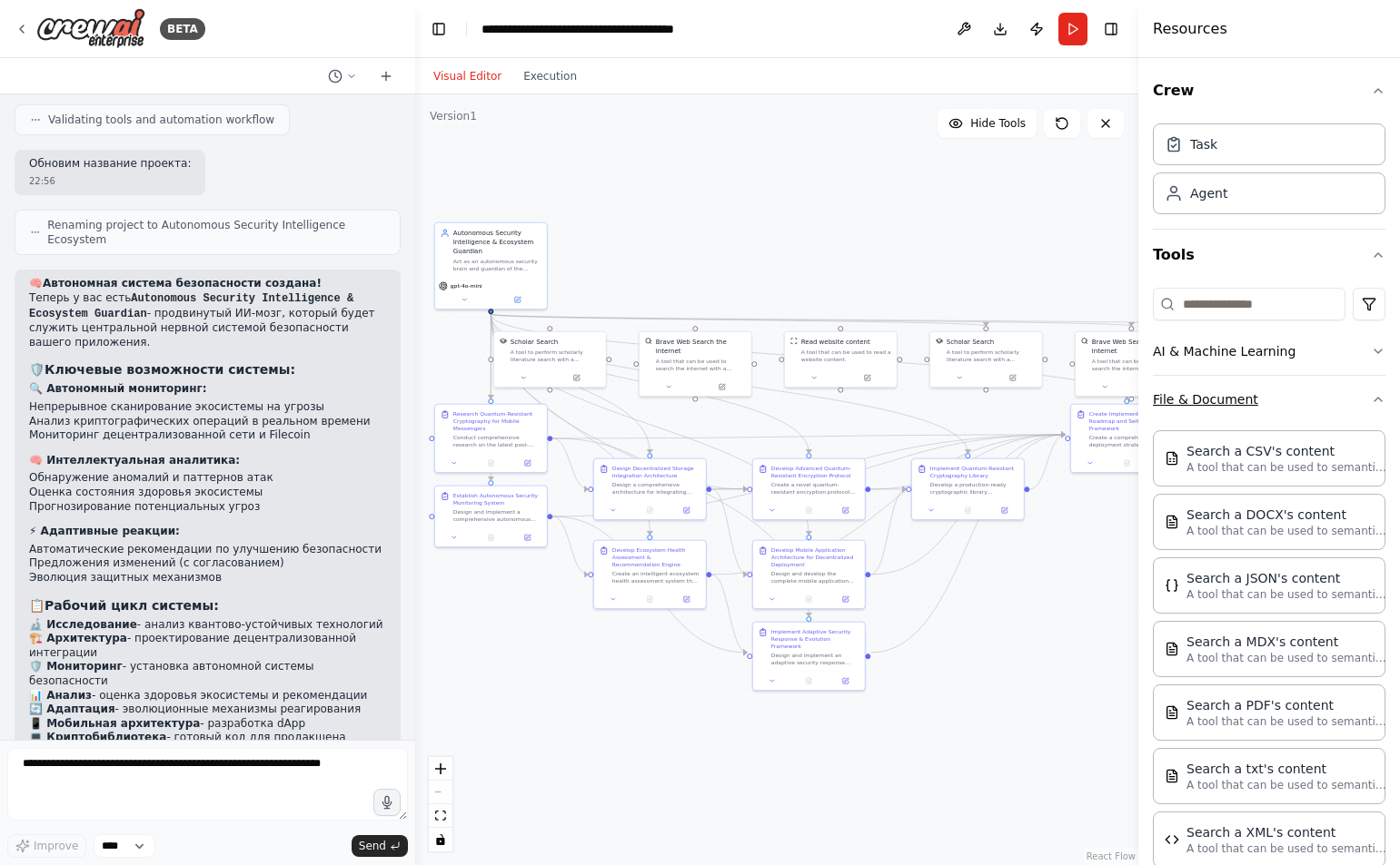
click at [1370, 394] on icon "button" at bounding box center [1377, 399] width 15 height 15
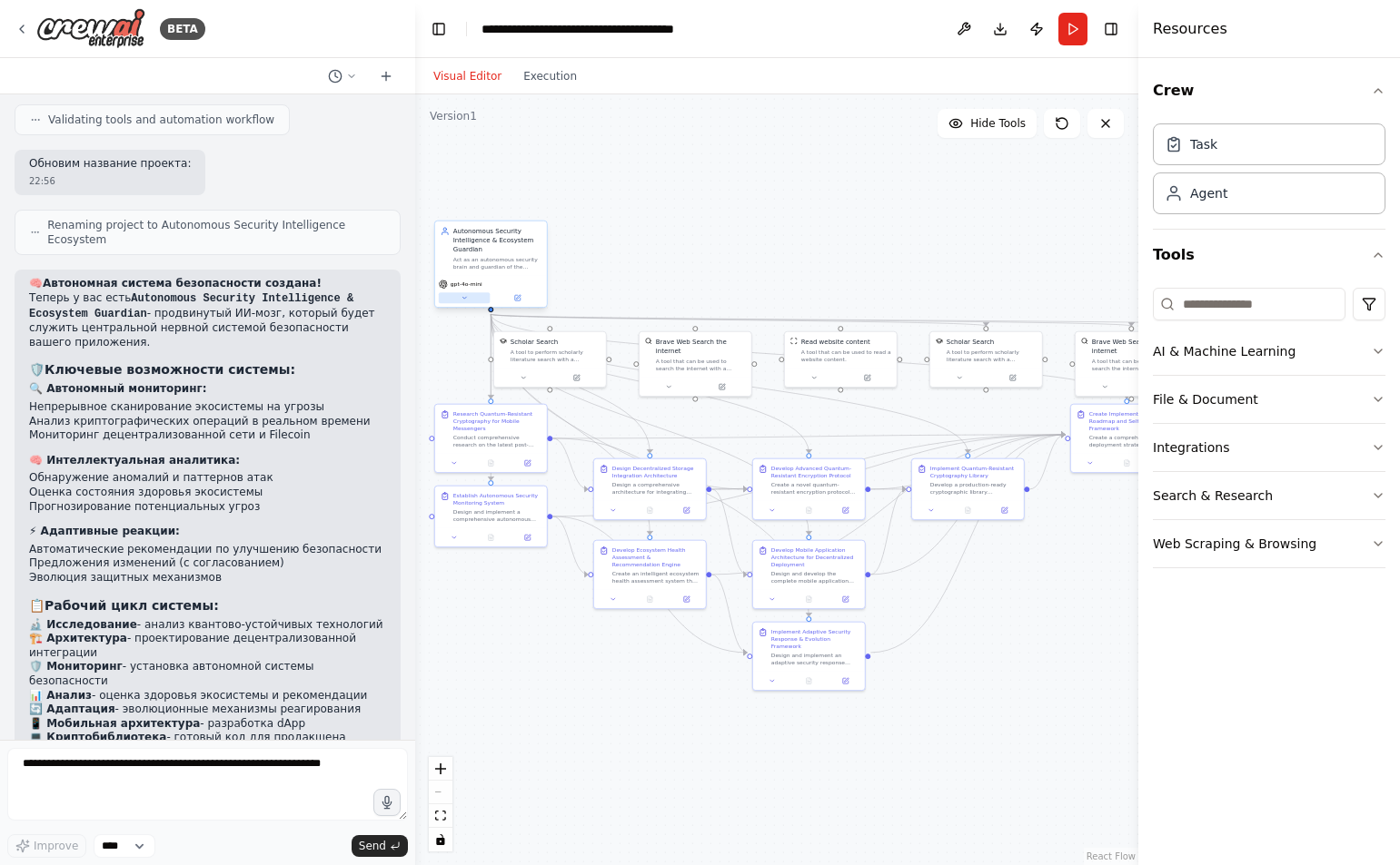
click at [465, 299] on icon at bounding box center [463, 297] width 7 height 7
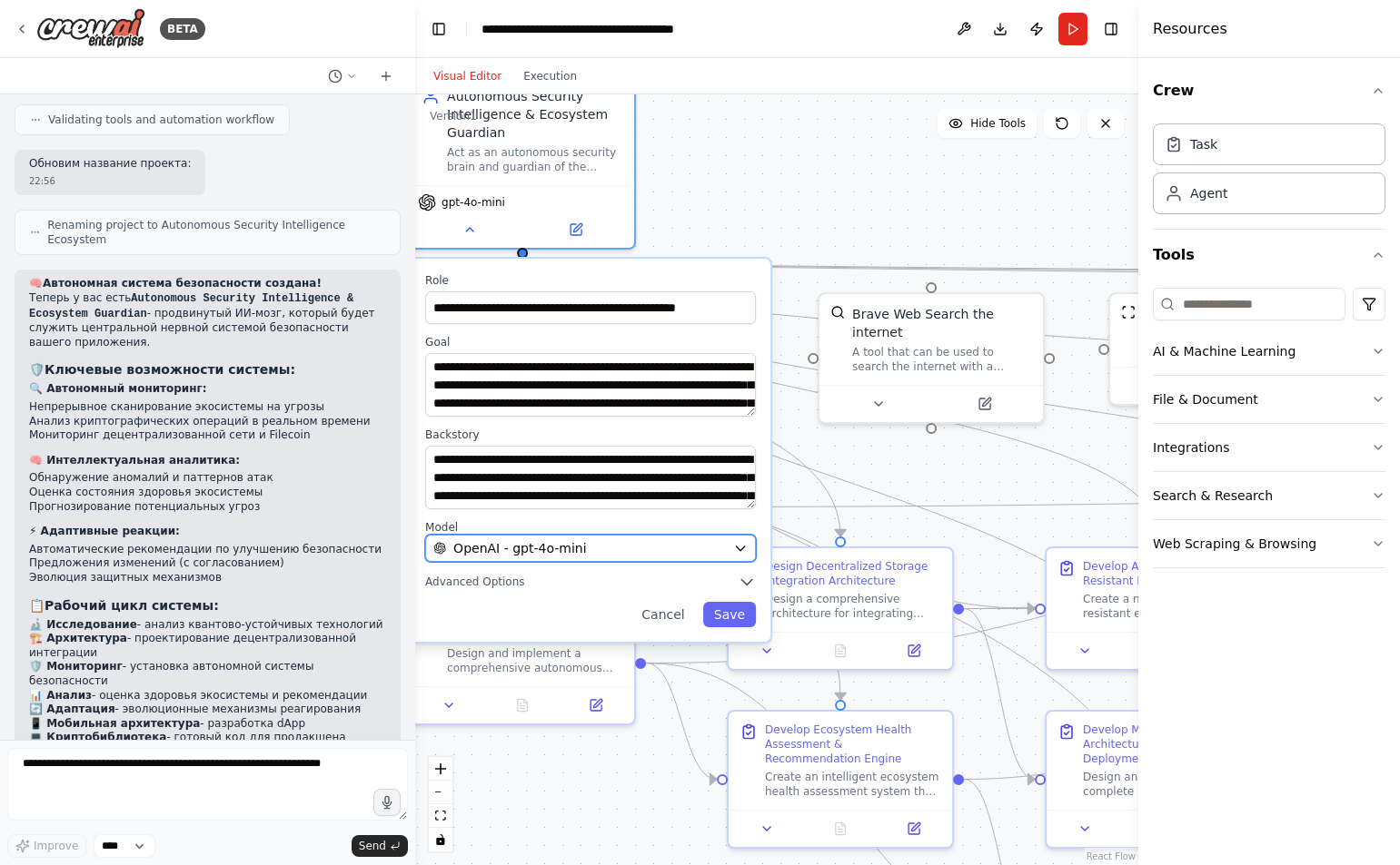
click at [741, 549] on icon "button" at bounding box center [740, 548] width 8 height 5
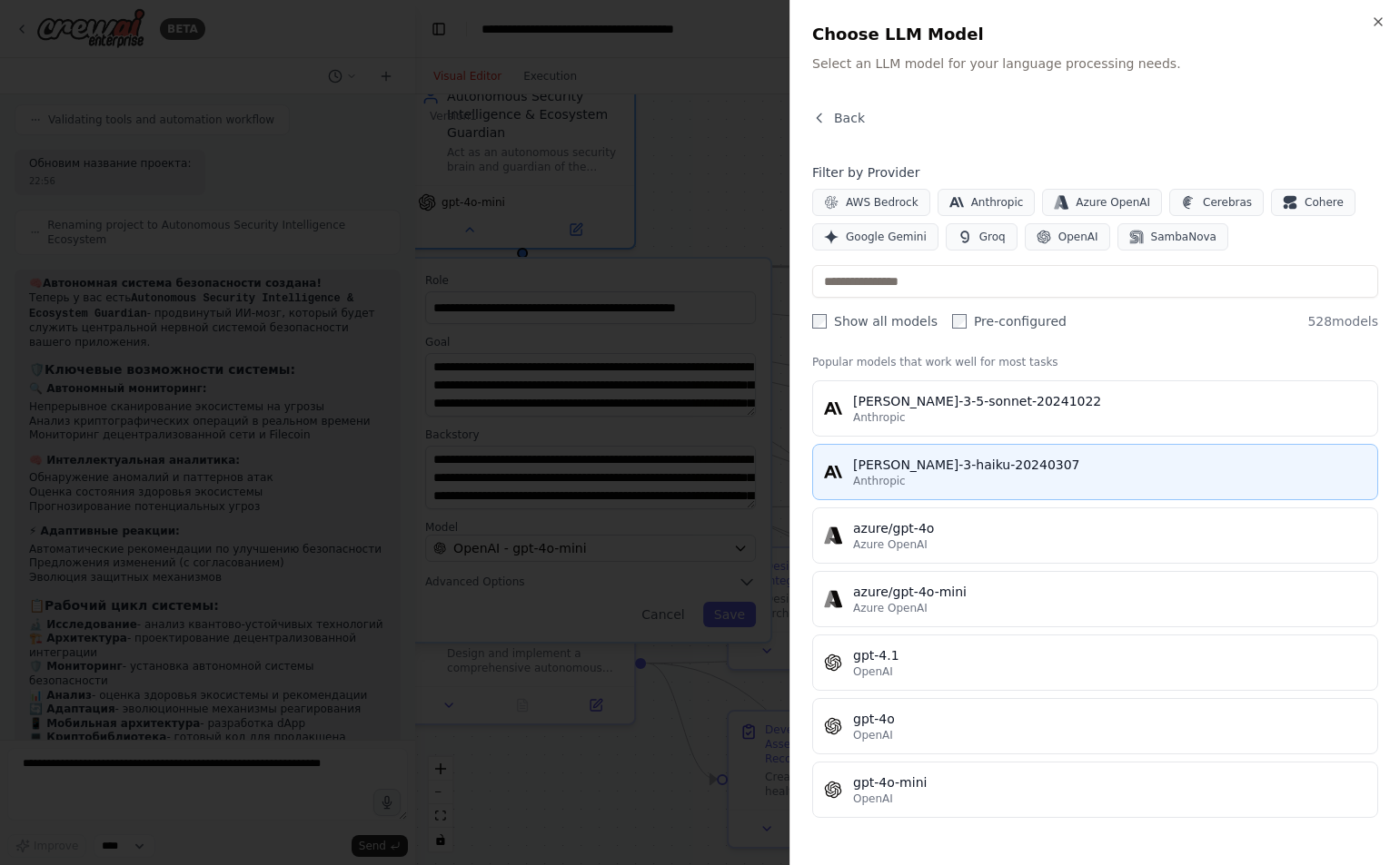
scroll to position [0, 0]
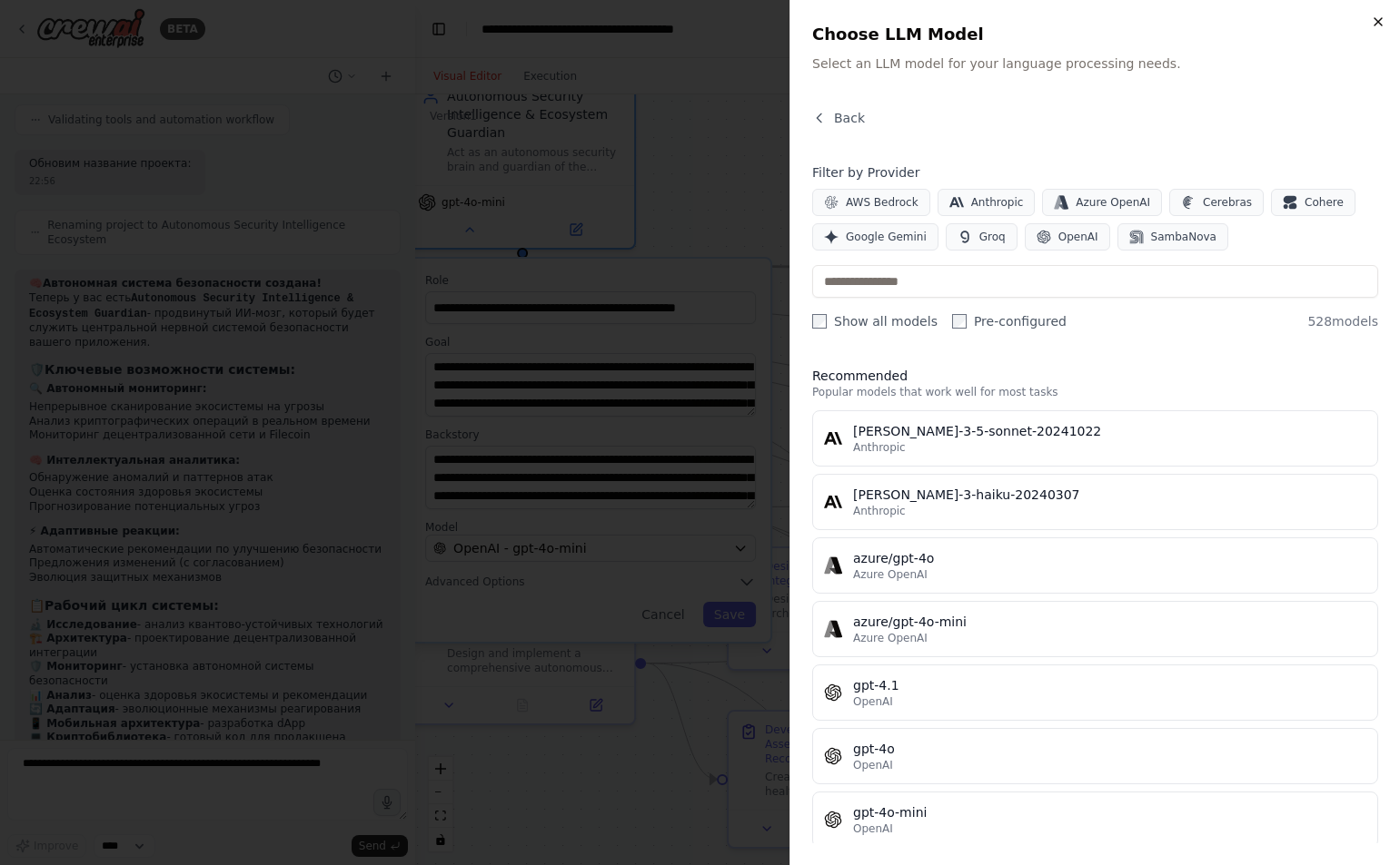
click at [1376, 20] on icon "button" at bounding box center [1377, 21] width 7 height 7
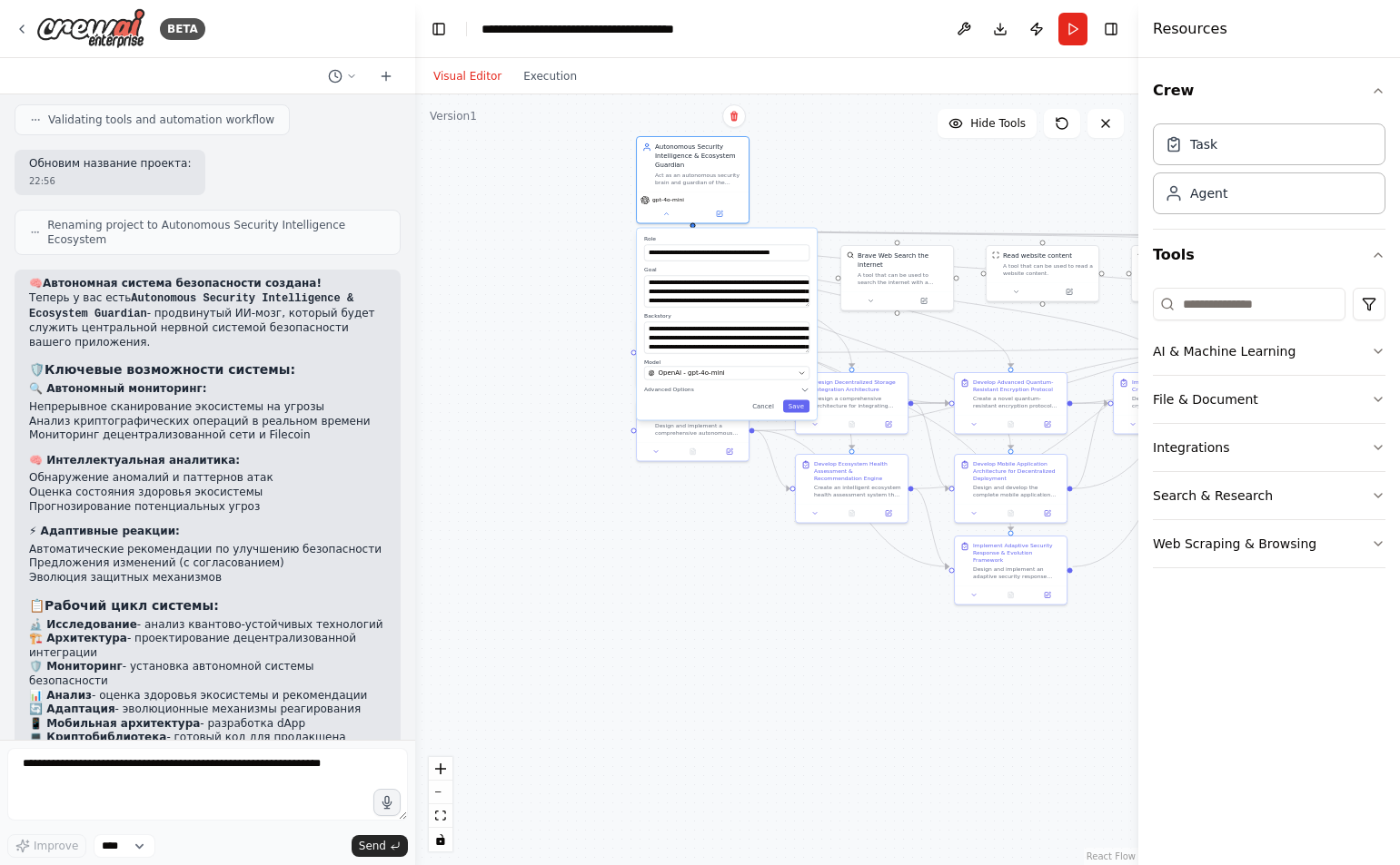
click at [843, 182] on div ".deletable-edge-delete-btn { width: 20px; height: 20px; border: 0px solid #ffff…" at bounding box center [776, 479] width 723 height 771
click at [528, 299] on div ".deletable-edge-delete-btn { width: 20px; height: 20px; border: 0px solid #ffff…" at bounding box center [776, 479] width 723 height 771
click at [662, 213] on icon at bounding box center [665, 211] width 7 height 7
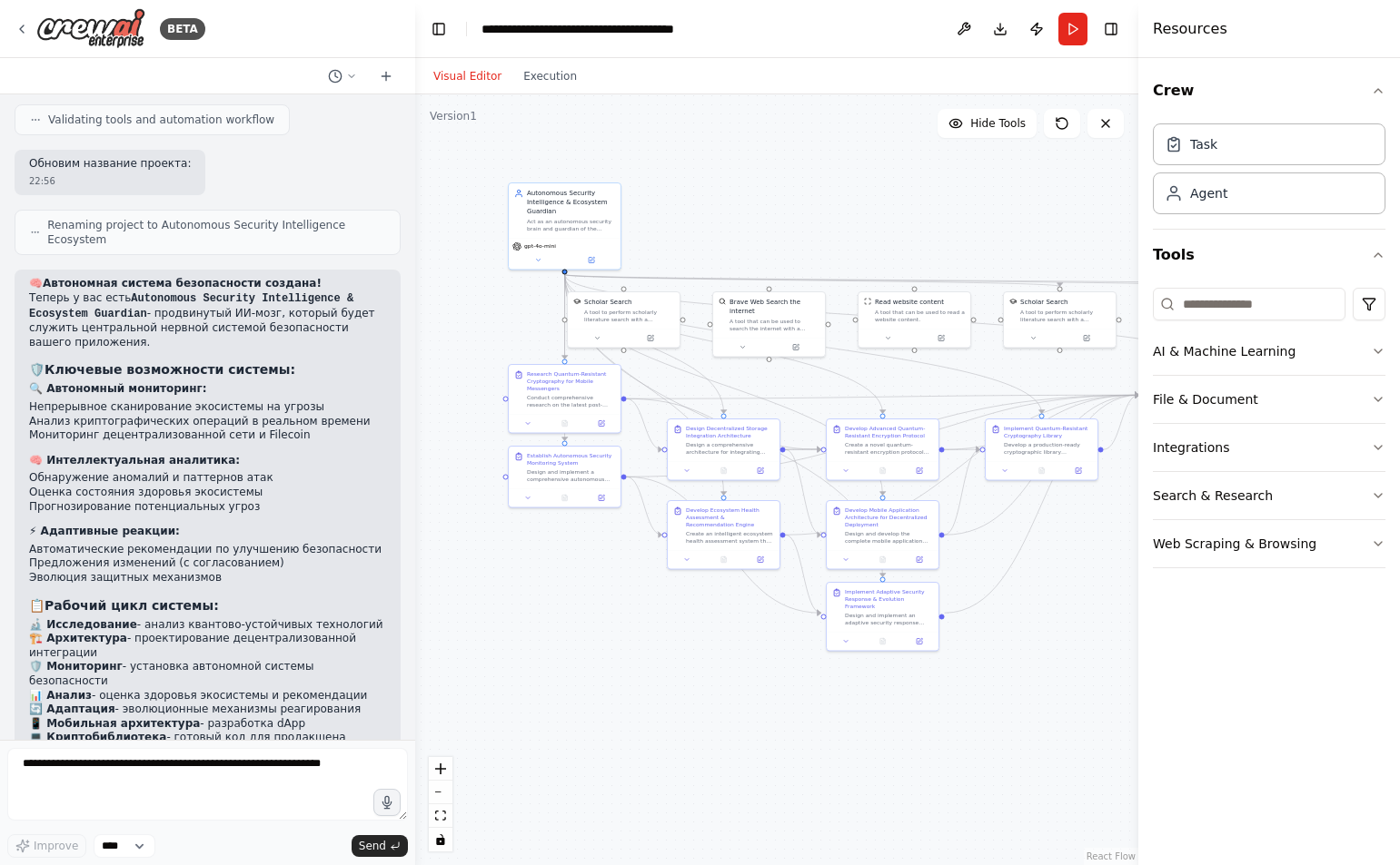
drag, startPoint x: 948, startPoint y: 181, endPoint x: 818, endPoint y: 228, distance: 138.2
click at [818, 228] on div ".deletable-edge-delete-btn { width: 20px; height: 20px; border: 0px solid #ffff…" at bounding box center [776, 479] width 723 height 771
click at [532, 28] on div "**********" at bounding box center [583, 29] width 204 height 18
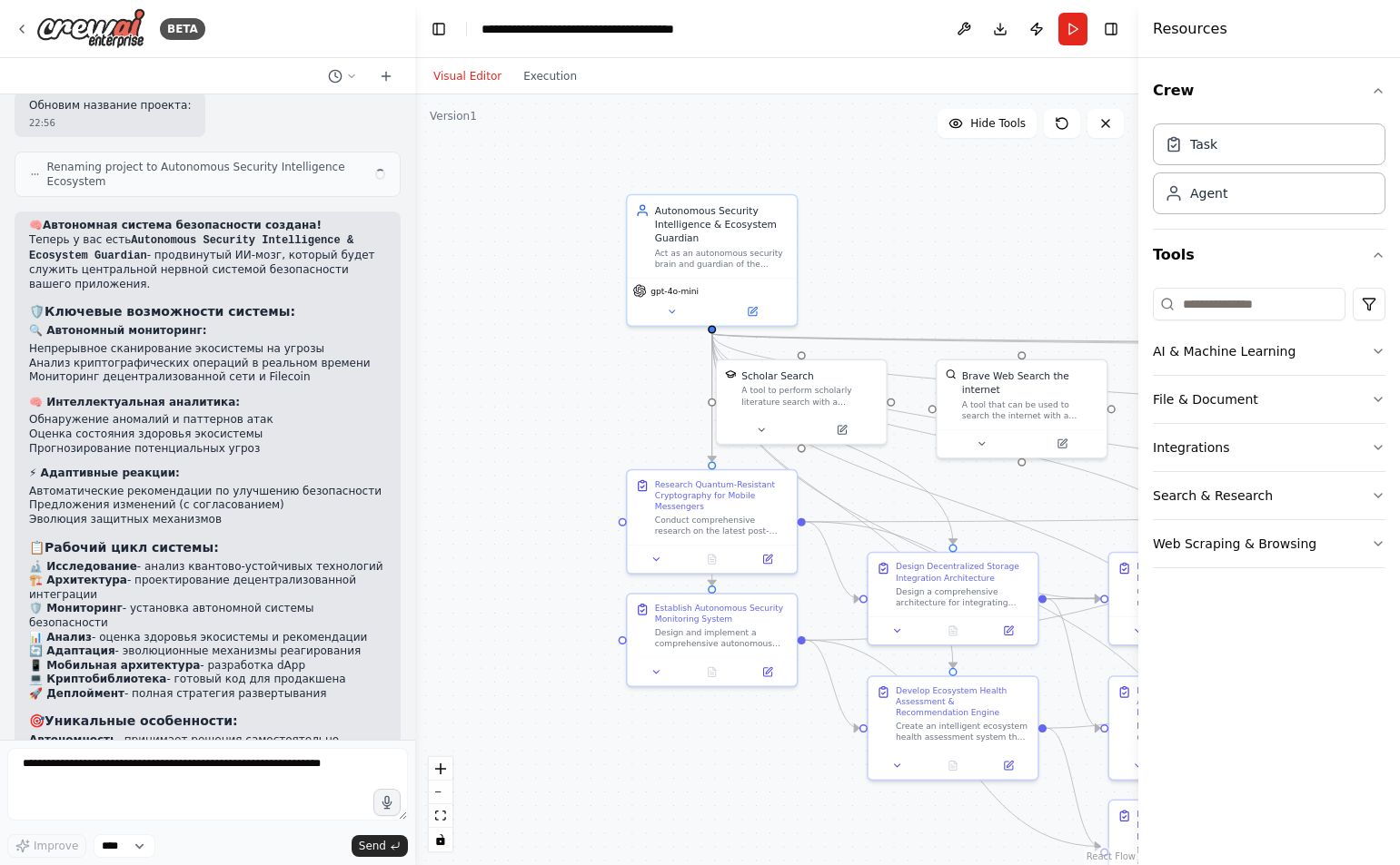
scroll to position [4649, 0]
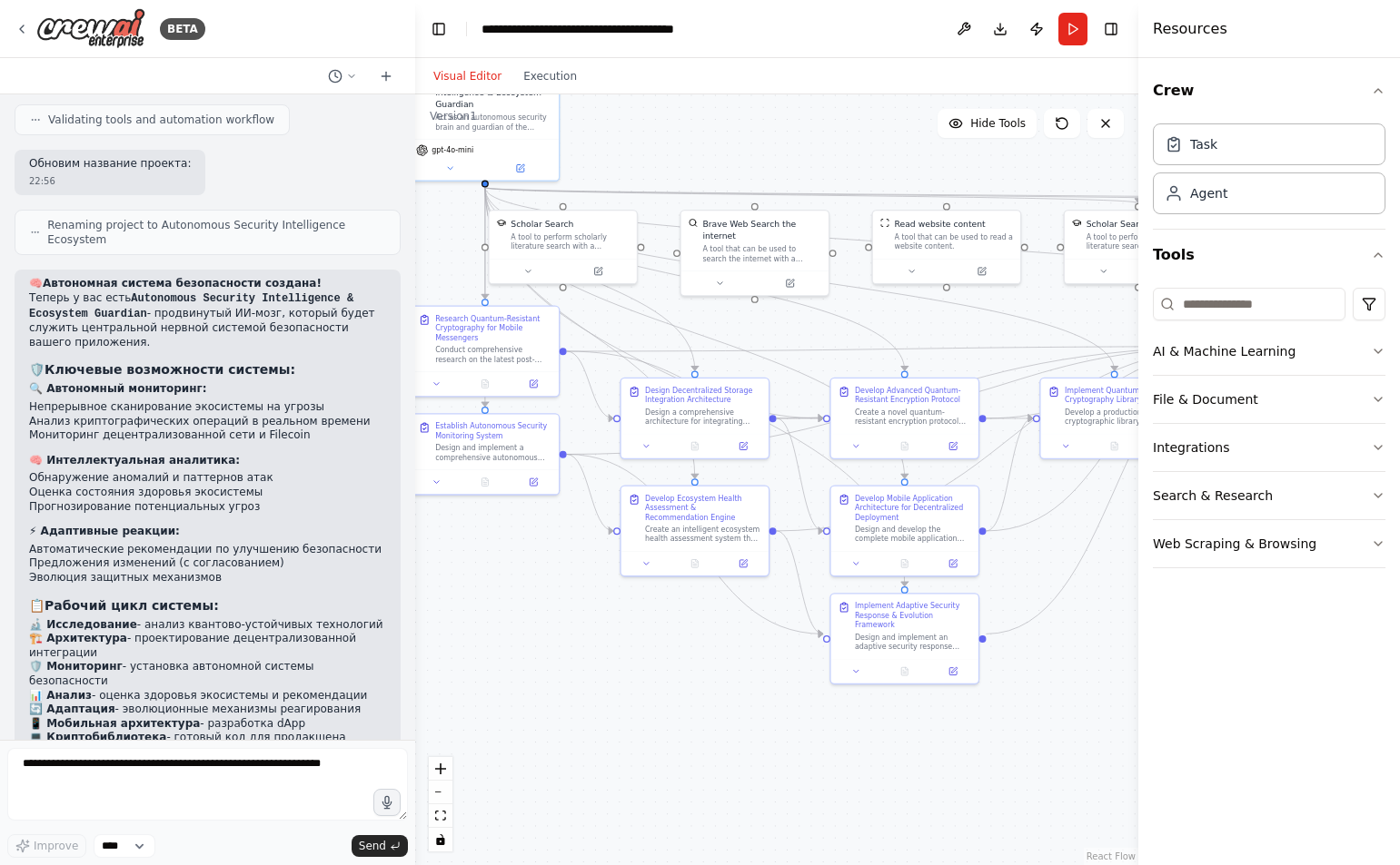
drag, startPoint x: 1042, startPoint y: 233, endPoint x: 780, endPoint y: 107, distance: 290.7
click at [780, 107] on div ".deletable-edge-delete-btn { width: 20px; height: 20px; border: 0px solid #ffff…" at bounding box center [776, 479] width 723 height 771
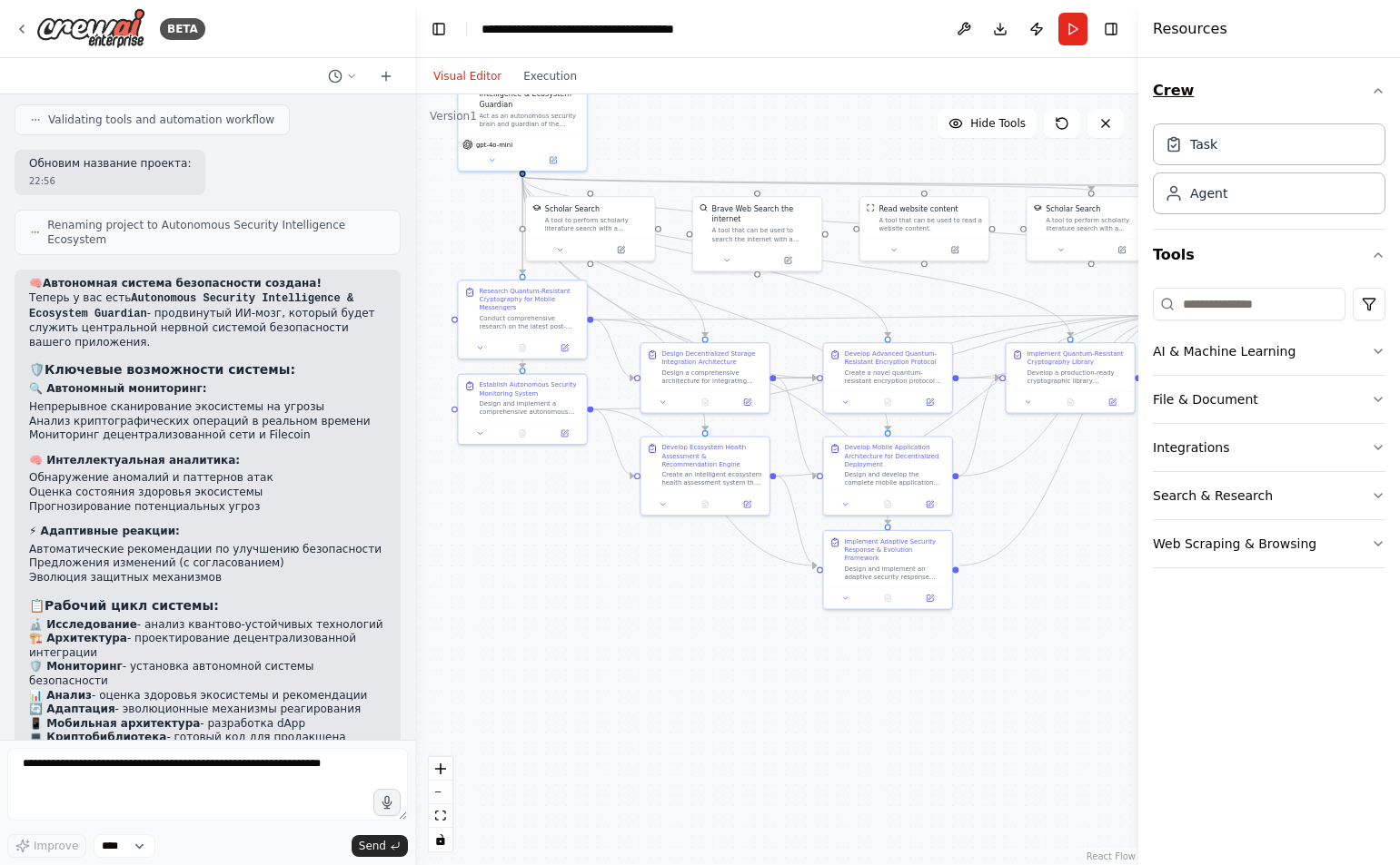
scroll to position [4721, 0]
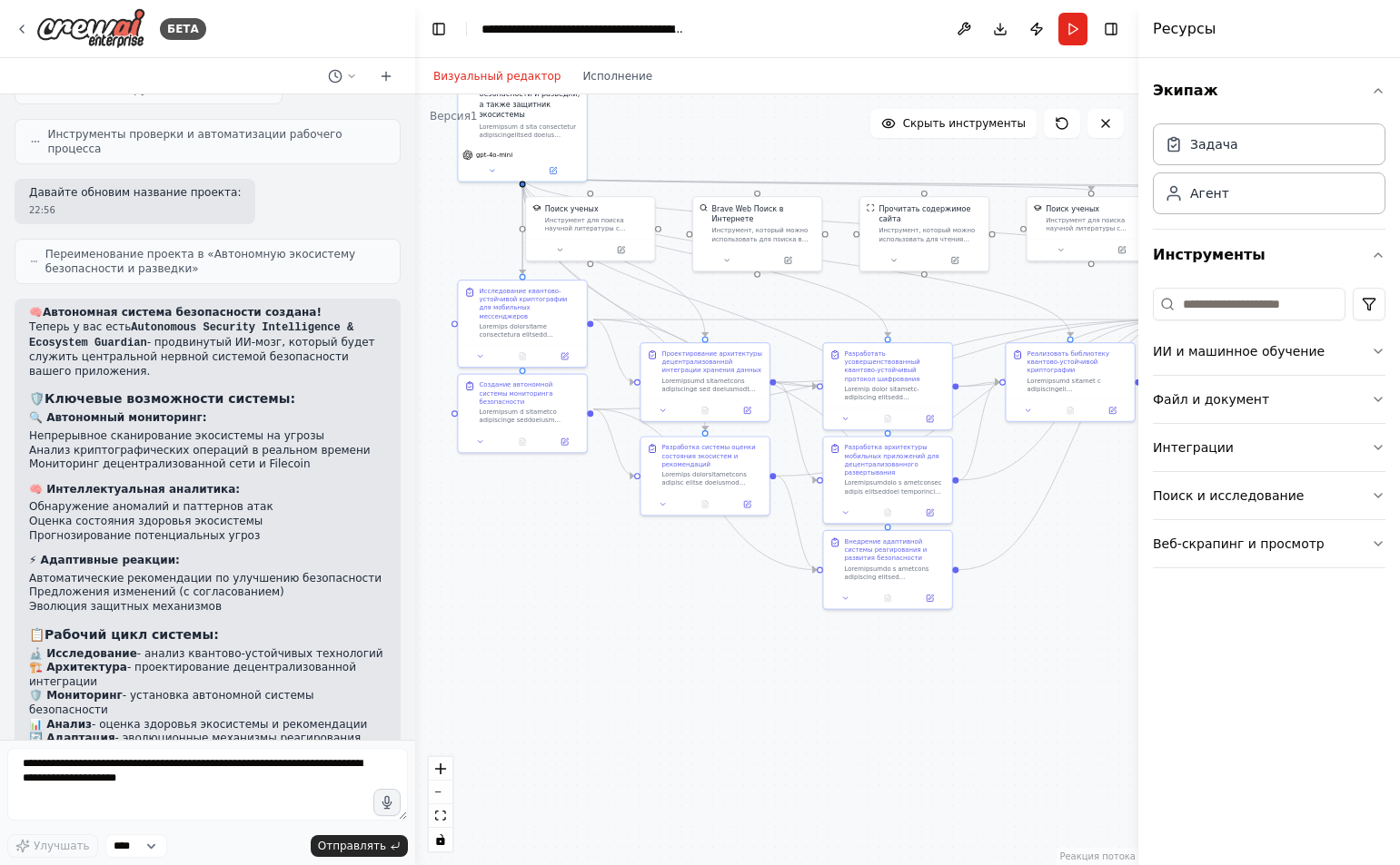
click at [1205, 749] on div "Экипаж Задача Агент Инструменты ИИ и машинное обучение Файл и документ Интеграц…" at bounding box center [1268, 461] width 261 height 807
click at [1378, 351] on icon "button" at bounding box center [1377, 351] width 15 height 15
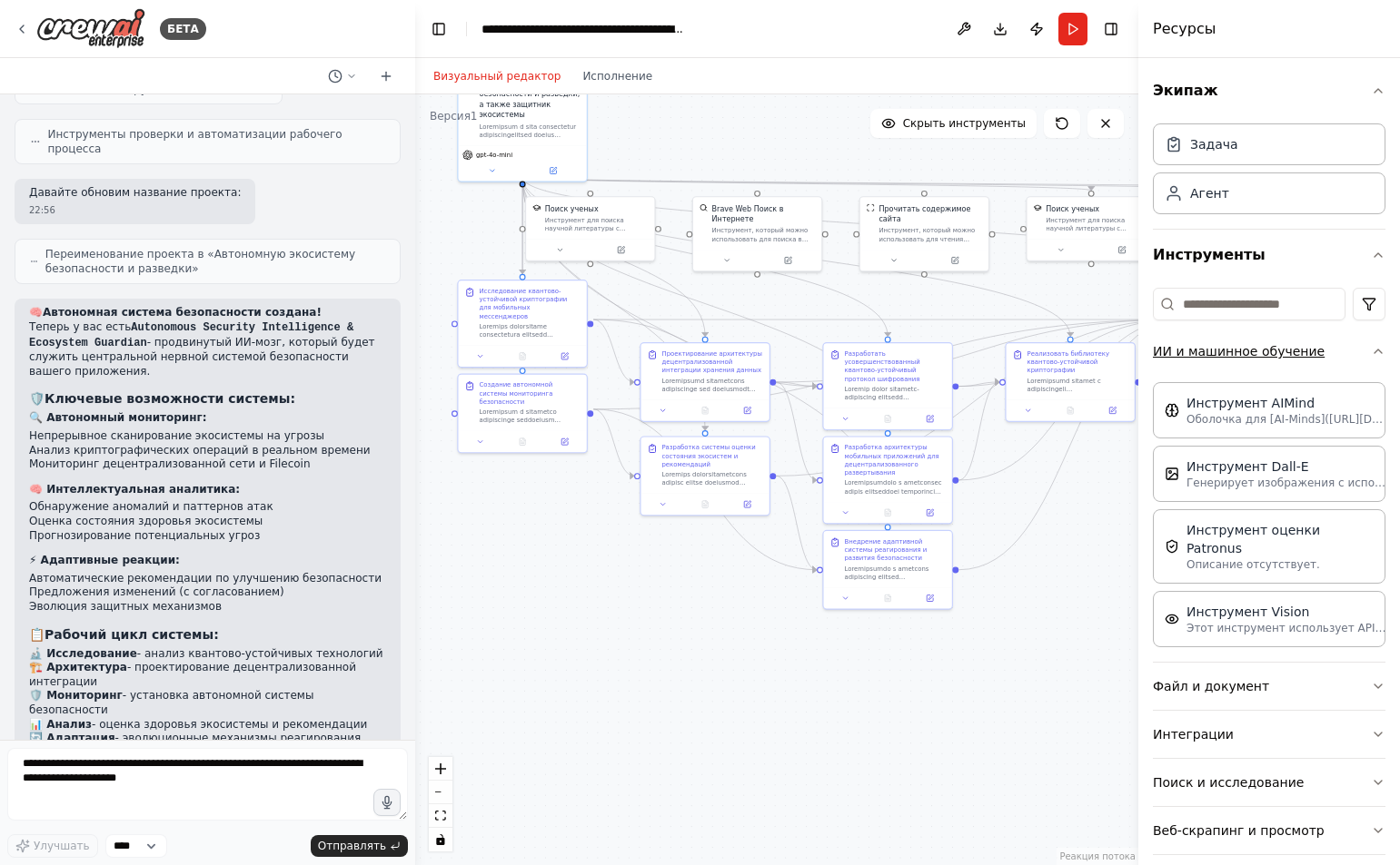
click at [1378, 351] on div "Экипаж Задача Агент Инструменты ИИ и машинное обучение Инструмент AIMind Оболоч…" at bounding box center [1268, 461] width 261 height 807
click at [1374, 350] on icon "button" at bounding box center [1377, 351] width 7 height 4
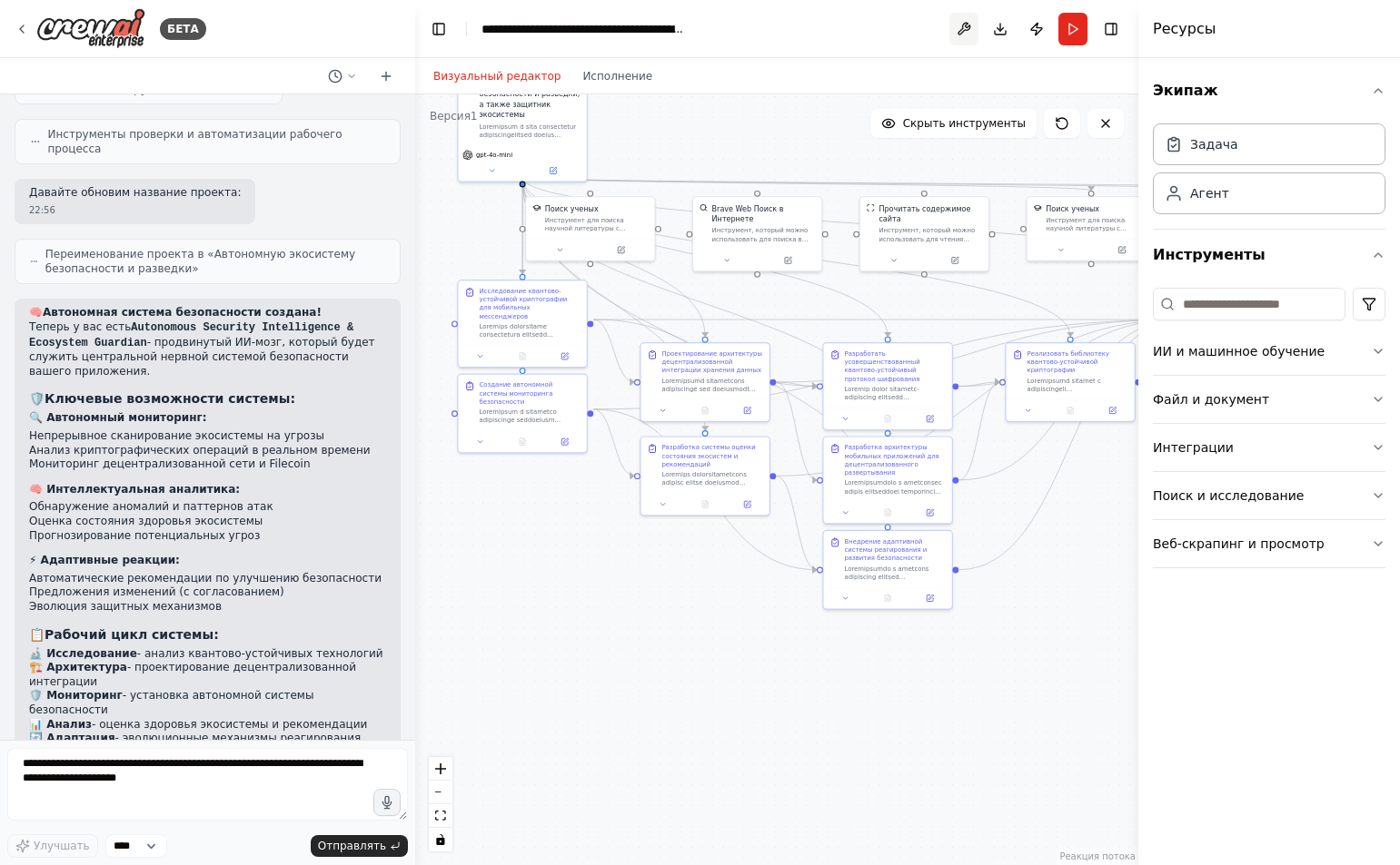
click at [958, 30] on button at bounding box center [963, 29] width 29 height 33
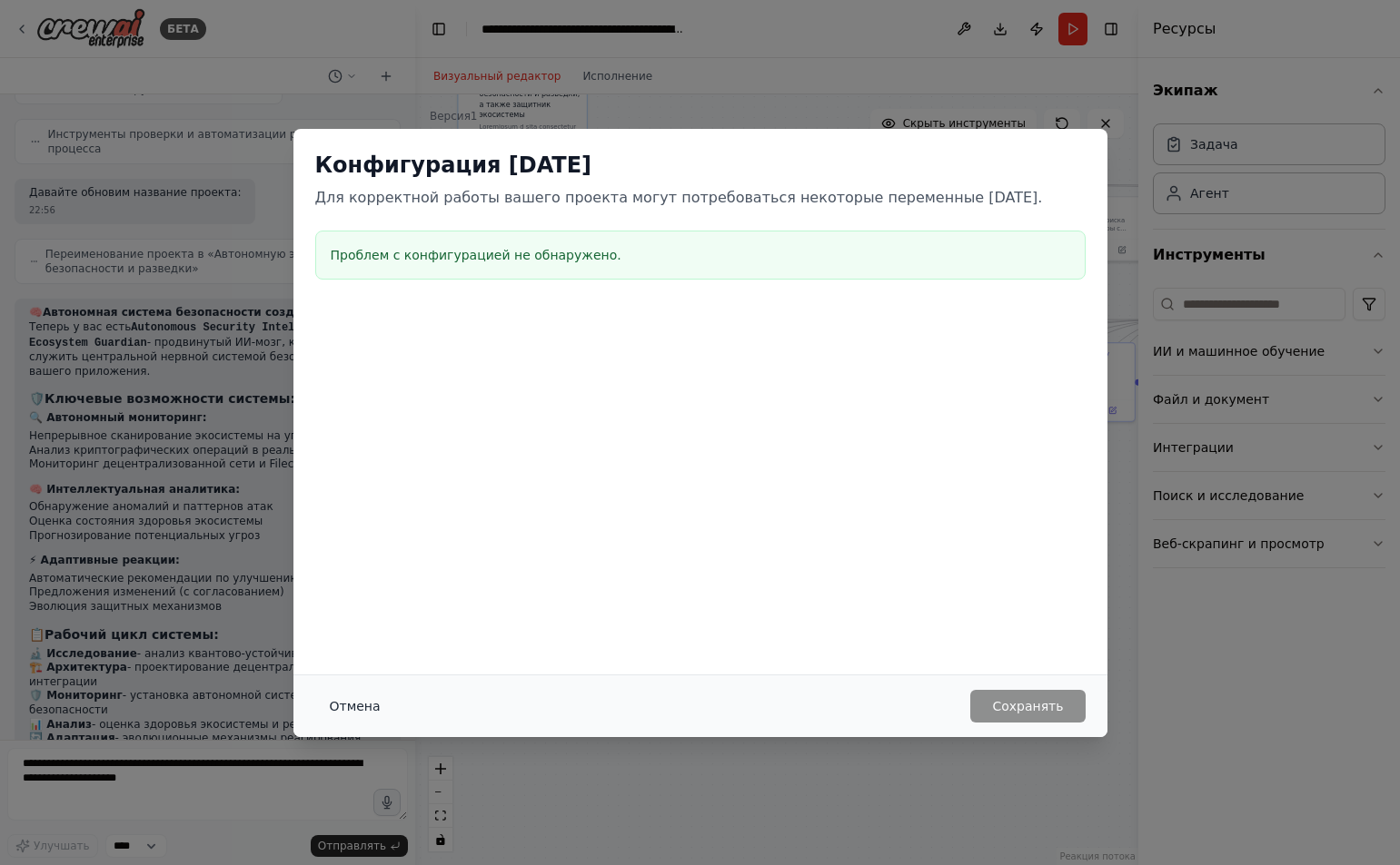
click at [349, 710] on font "Отмена" at bounding box center [354, 706] width 50 height 15
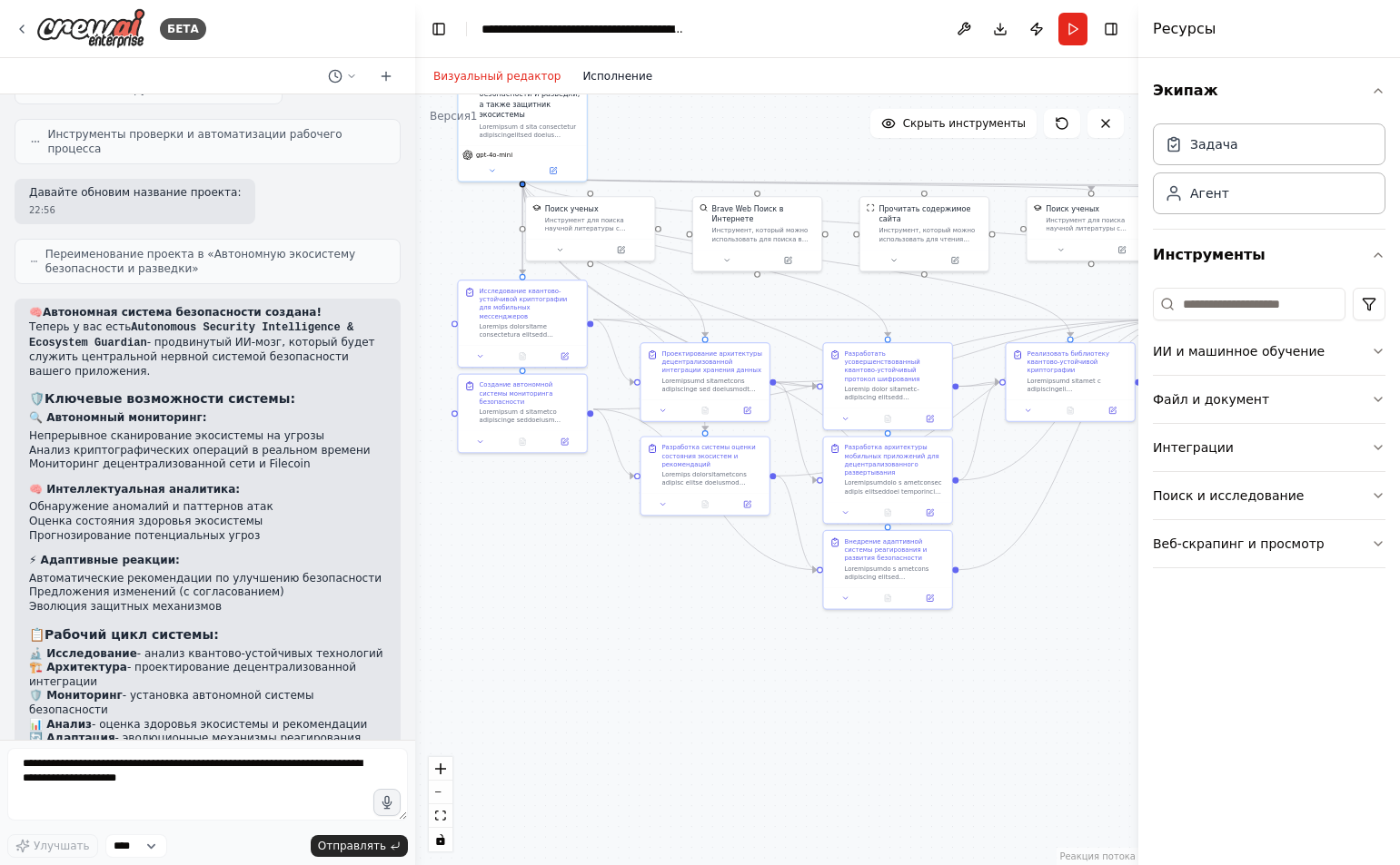
click at [606, 73] on font "Исполнение" at bounding box center [617, 76] width 70 height 13
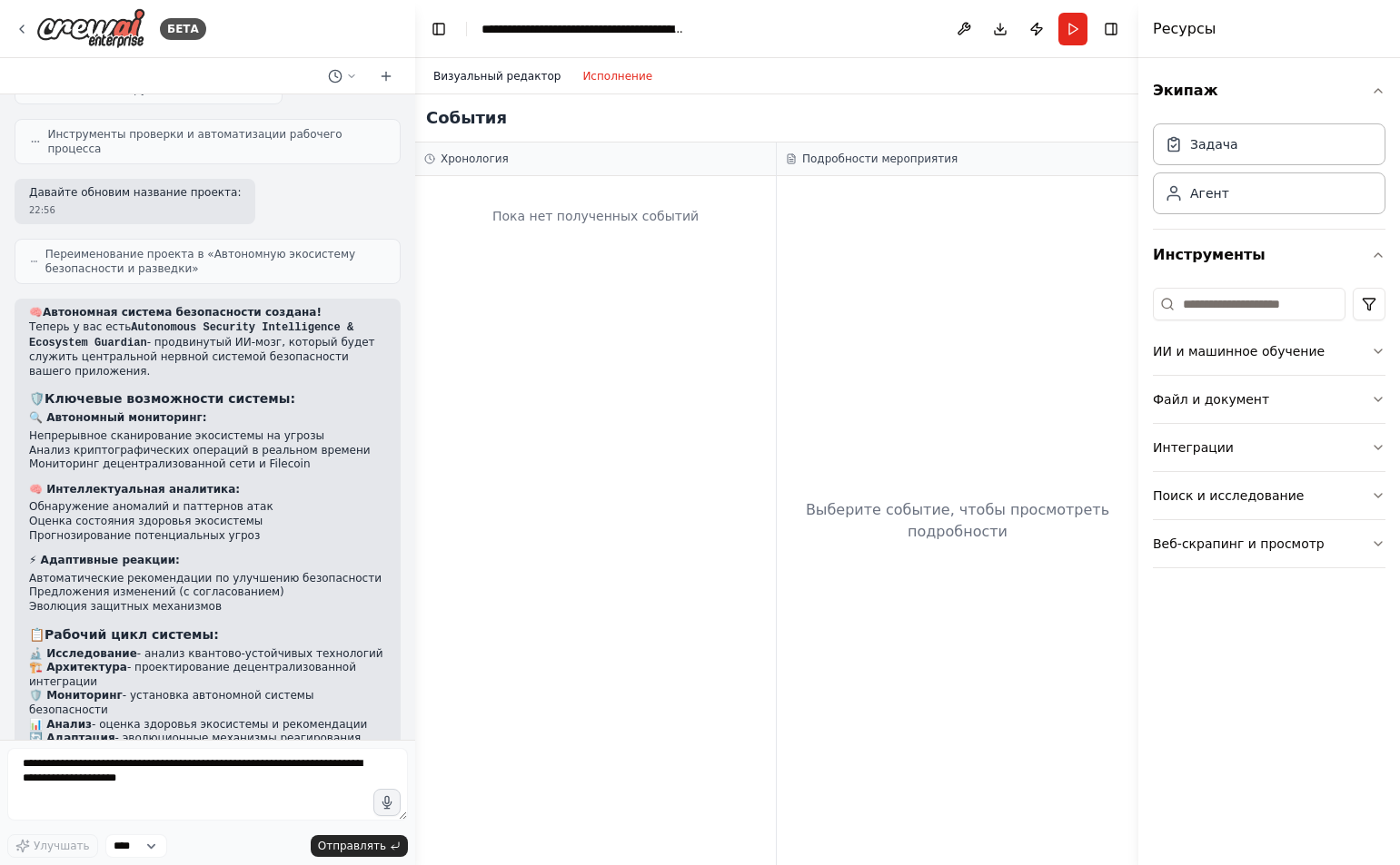
click at [494, 71] on font "Визуальный редактор" at bounding box center [497, 76] width 127 height 13
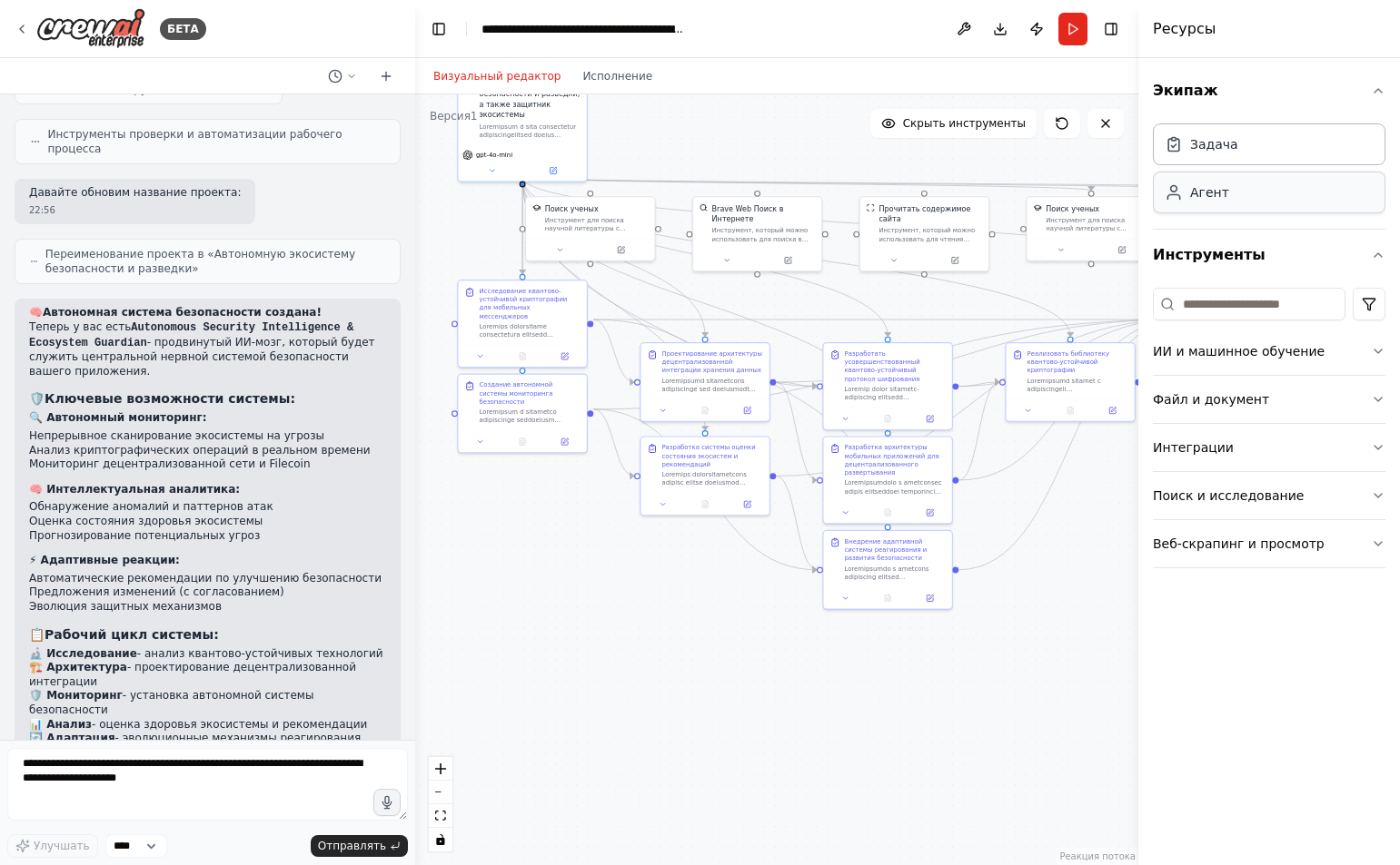
click at [1261, 199] on div "Агент" at bounding box center [1268, 192] width 233 height 42
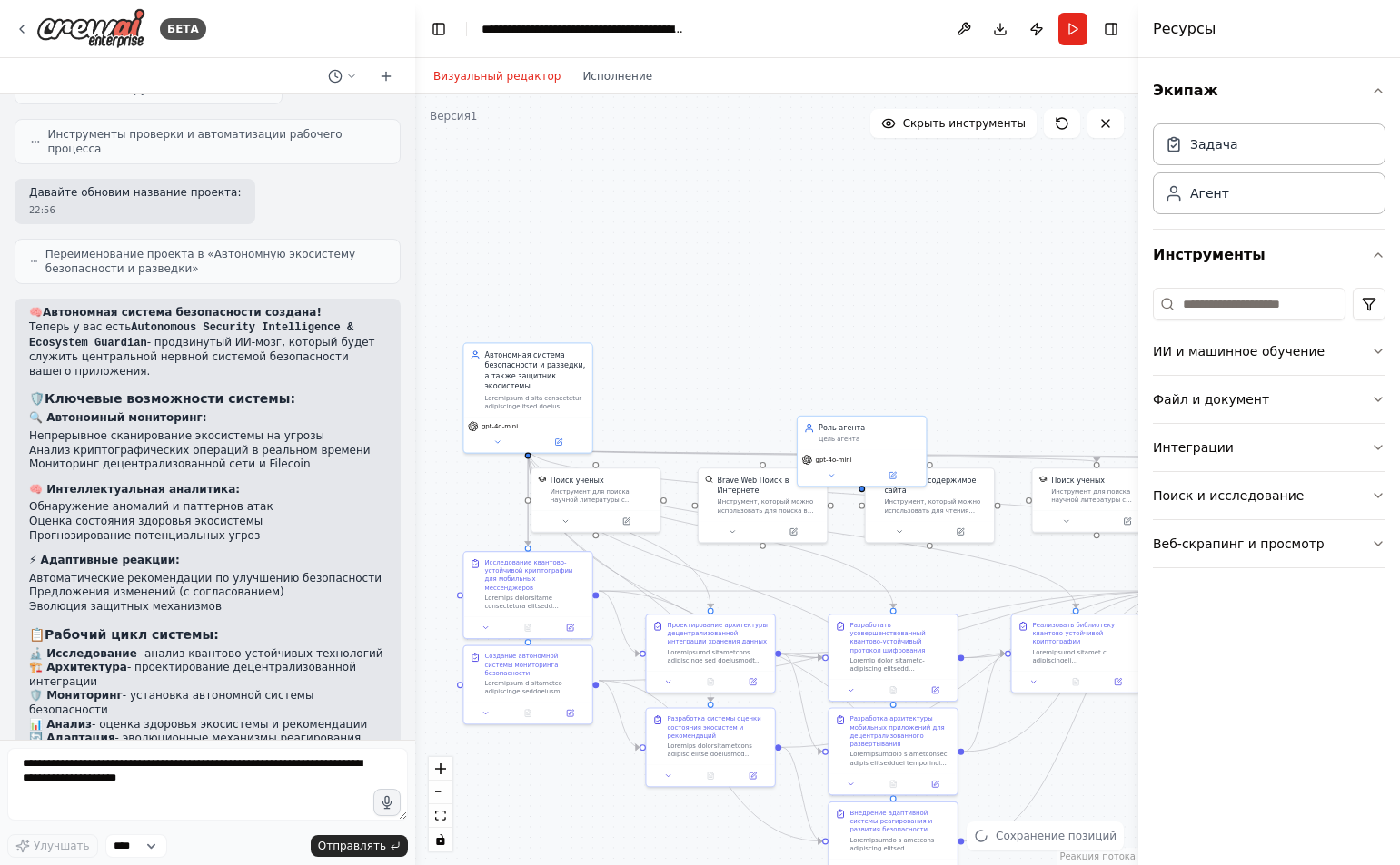
drag, startPoint x: 729, startPoint y: 132, endPoint x: 734, endPoint y: 404, distance: 272.0
click at [734, 404] on div ".deletable-edge-delete-btn { width: 20px; height: 20px; border: 0px solid #ffff…" at bounding box center [776, 479] width 723 height 771
drag, startPoint x: 862, startPoint y: 441, endPoint x: 796, endPoint y: 295, distance: 160.2
click at [796, 295] on div "Цель агента" at bounding box center [796, 292] width 101 height 8
click at [848, 249] on icon at bounding box center [849, 250] width 11 height 11
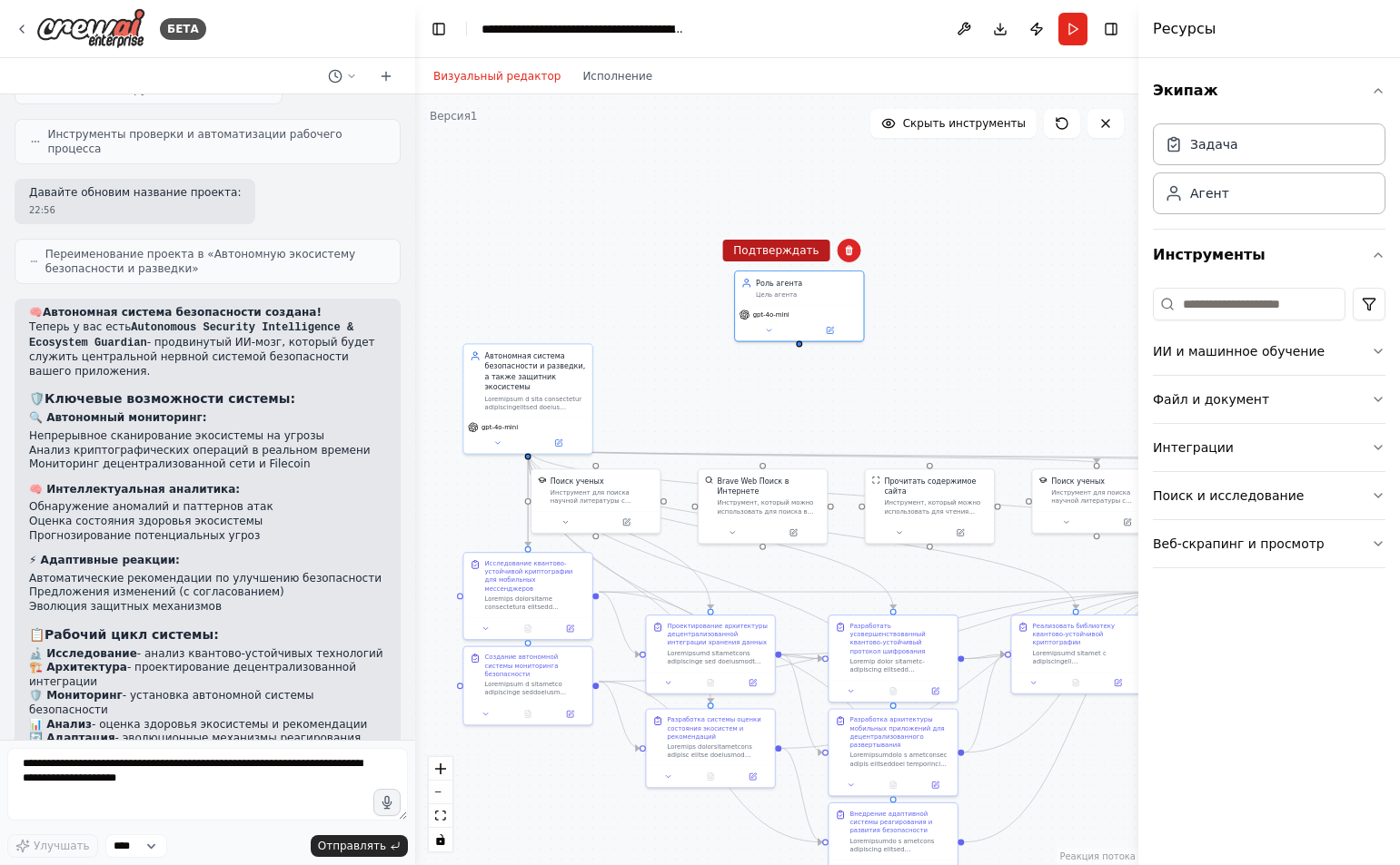
click at [796, 247] on font "Подтверждать" at bounding box center [775, 250] width 85 height 13
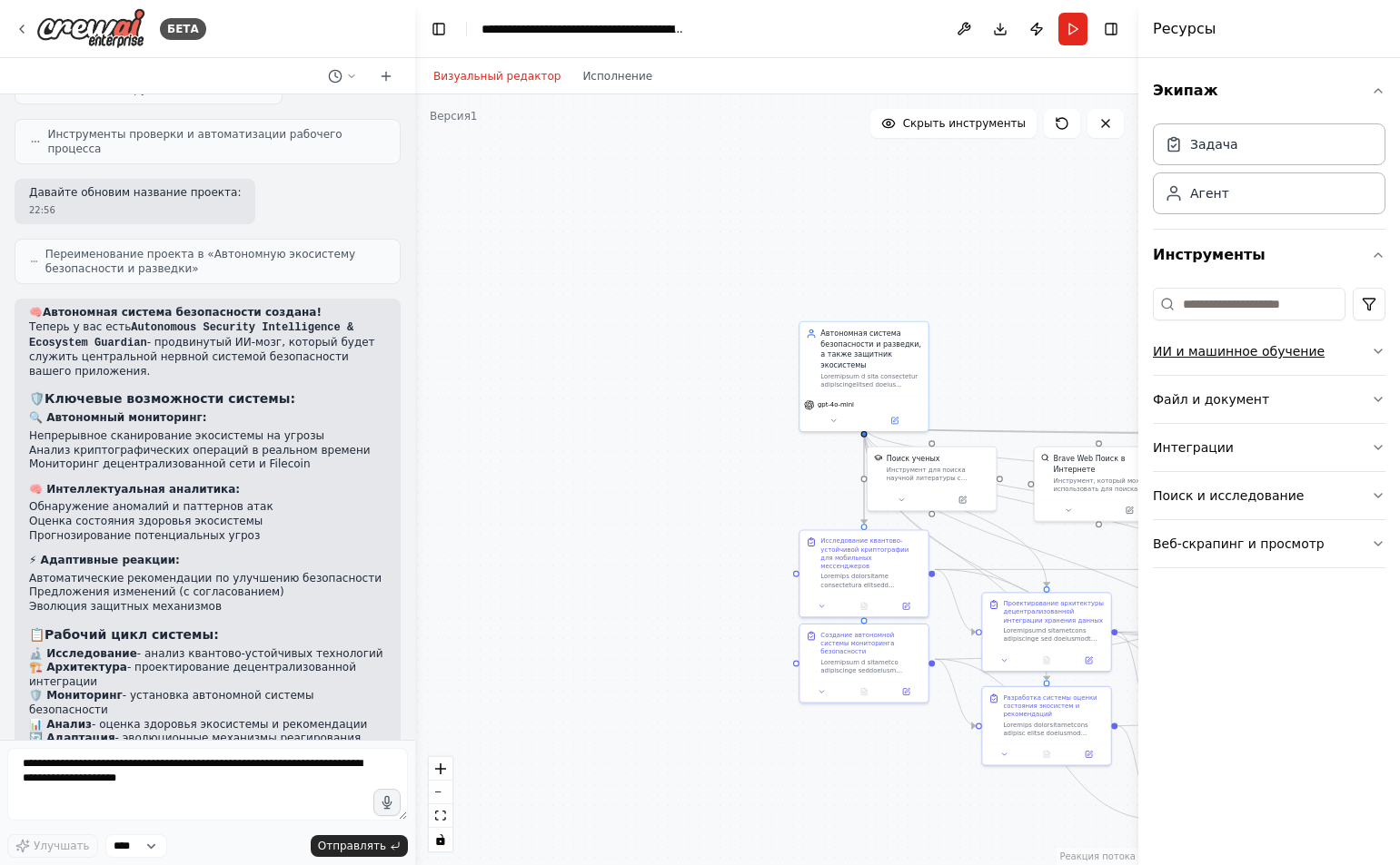
click at [1373, 348] on icon "button" at bounding box center [1377, 351] width 15 height 15
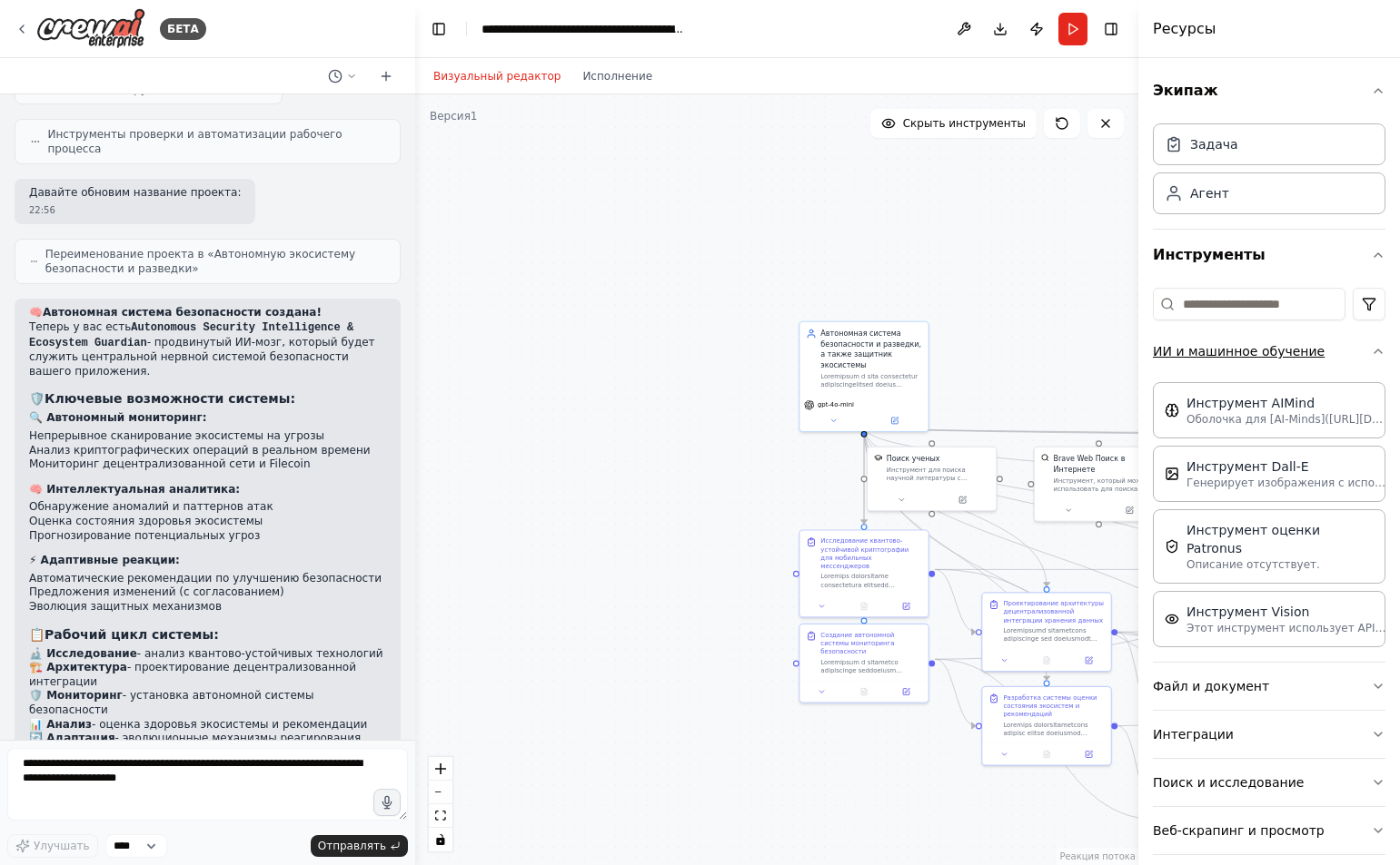
click at [1370, 356] on icon "button" at bounding box center [1377, 351] width 15 height 15
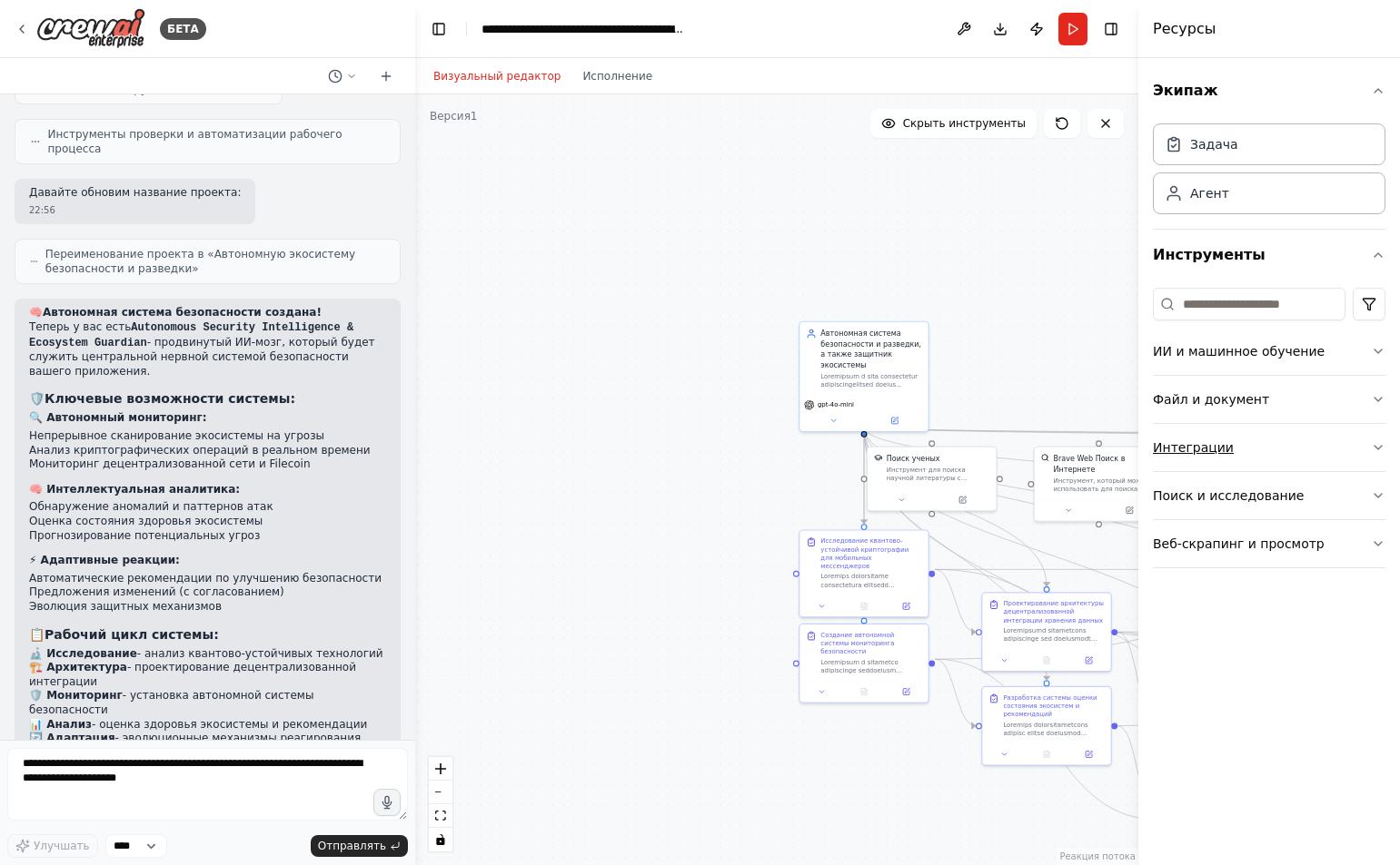
click at [1378, 446] on icon "button" at bounding box center [1377, 447] width 15 height 15
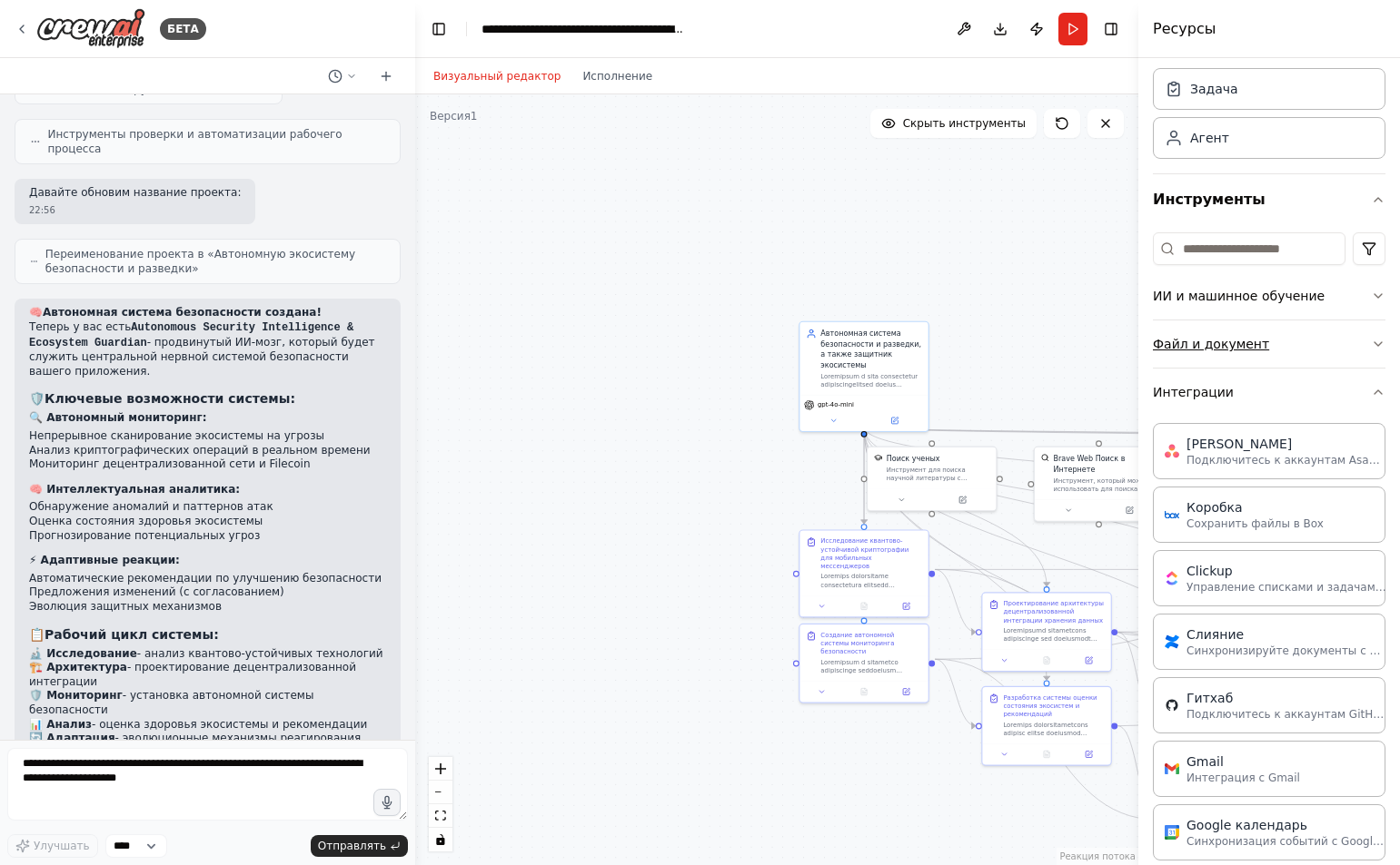
scroll to position [0, 0]
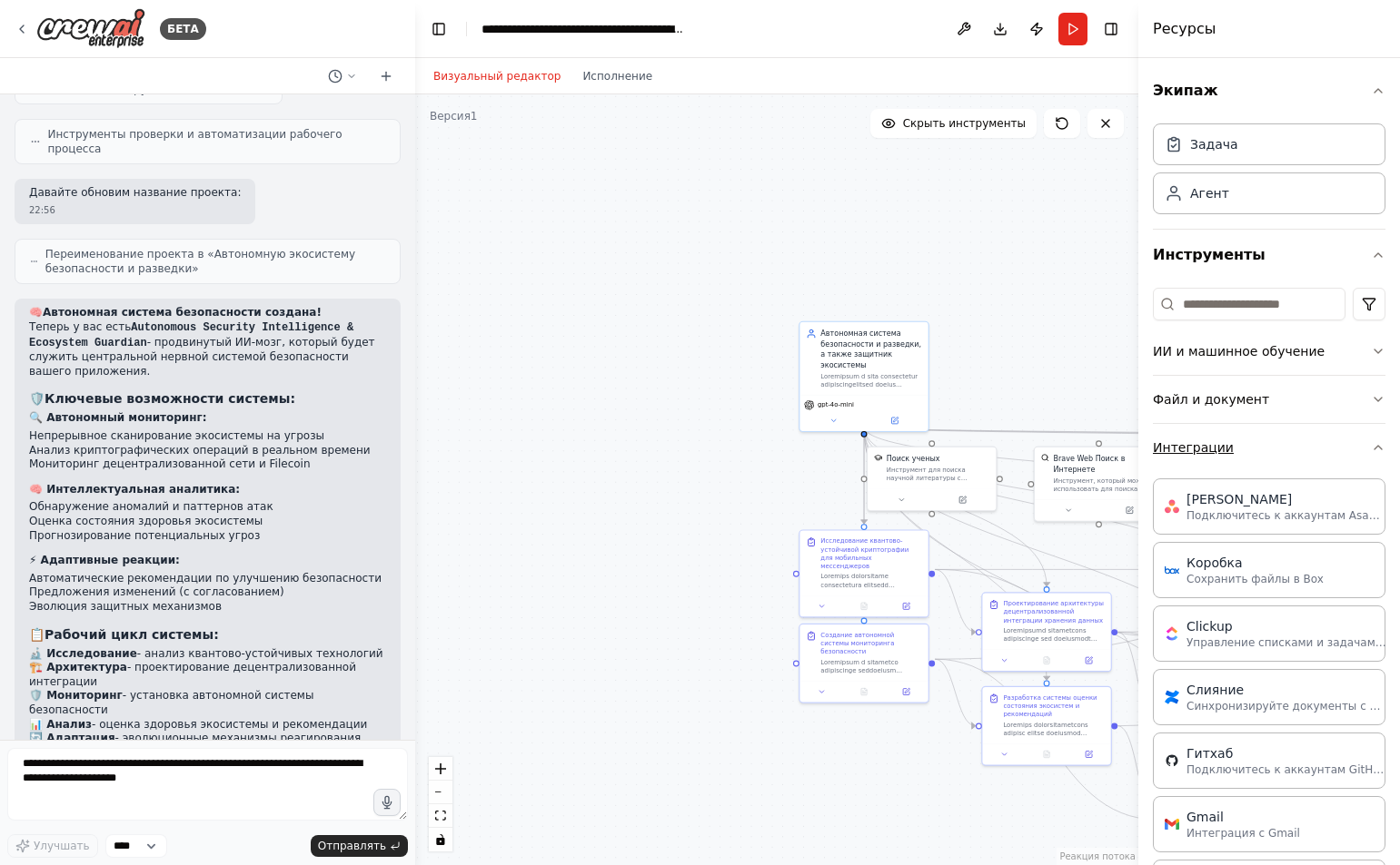
click at [1370, 441] on icon "button" at bounding box center [1377, 447] width 15 height 15
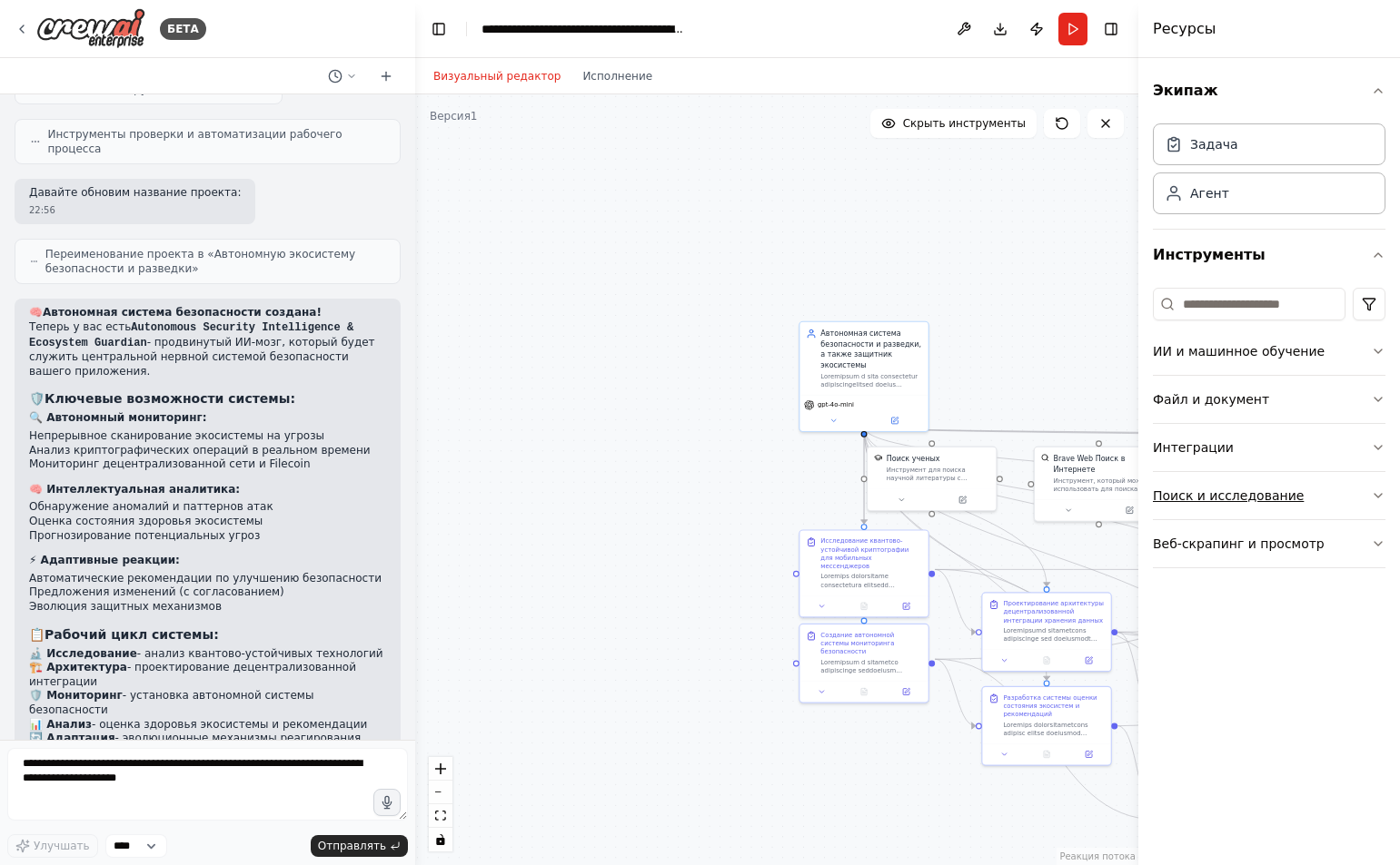
click at [1383, 492] on icon "button" at bounding box center [1377, 496] width 15 height 15
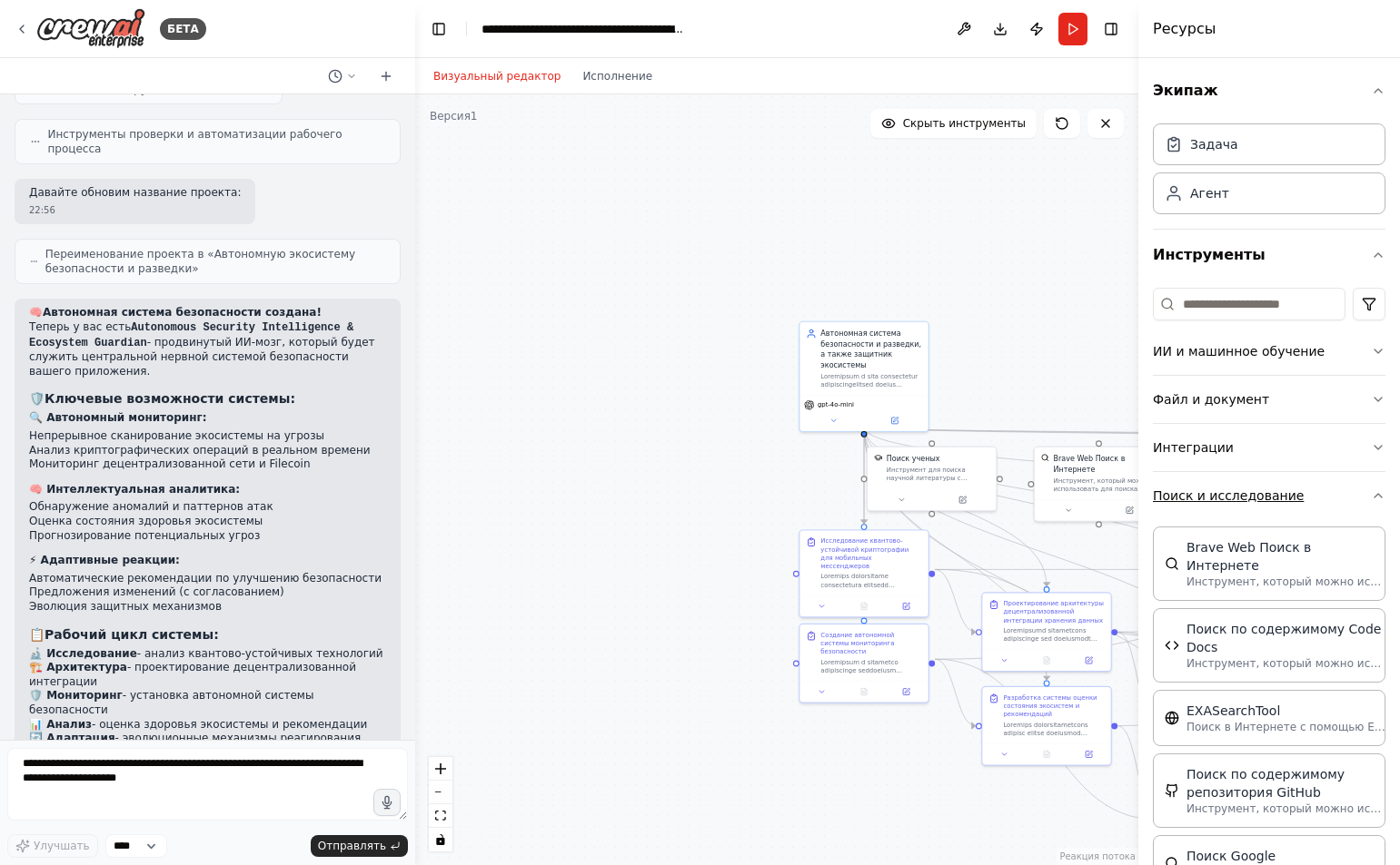
click at [1370, 497] on icon "button" at bounding box center [1377, 496] width 15 height 15
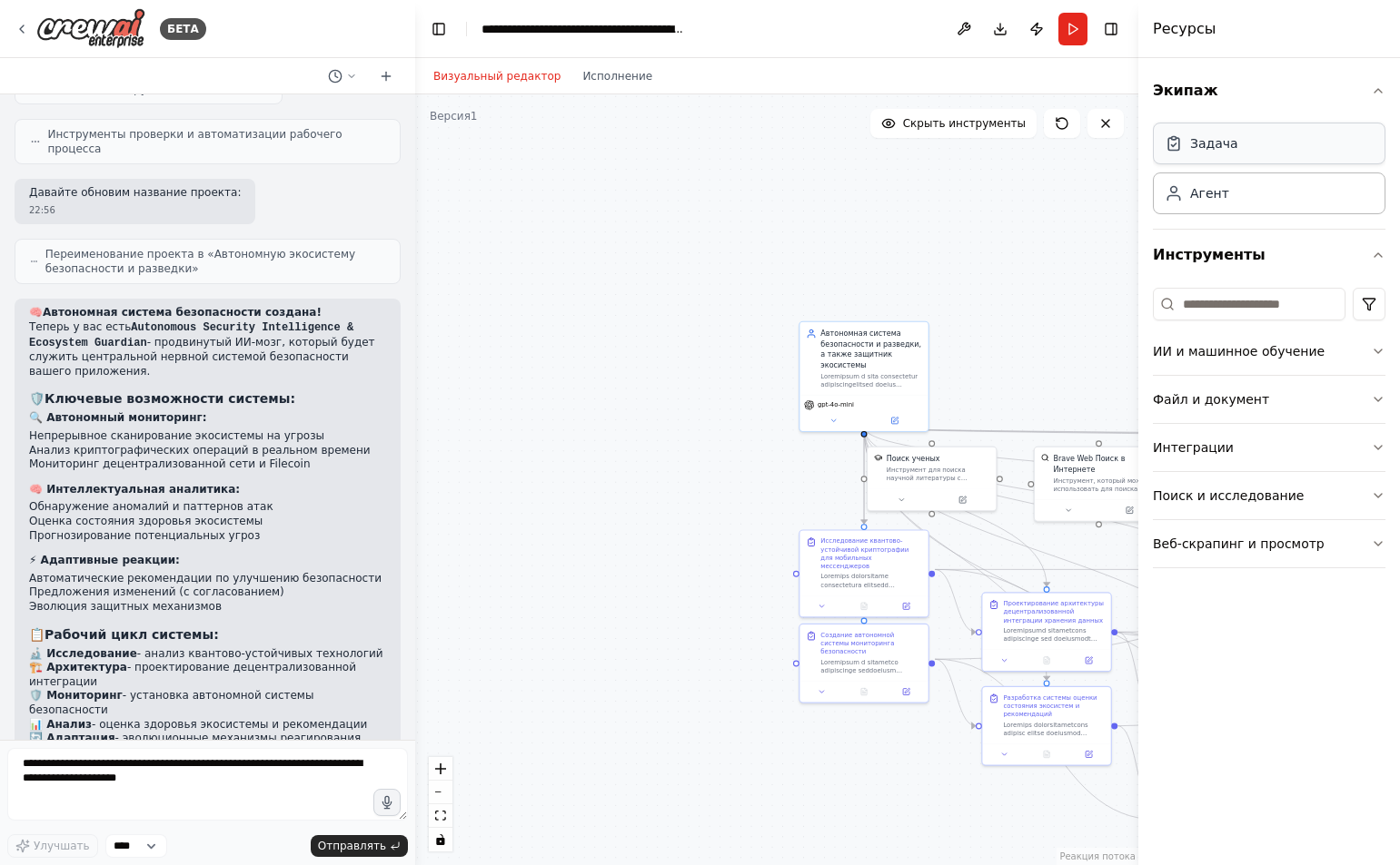
click at [1210, 146] on font "Задача" at bounding box center [1214, 144] width 49 height 15
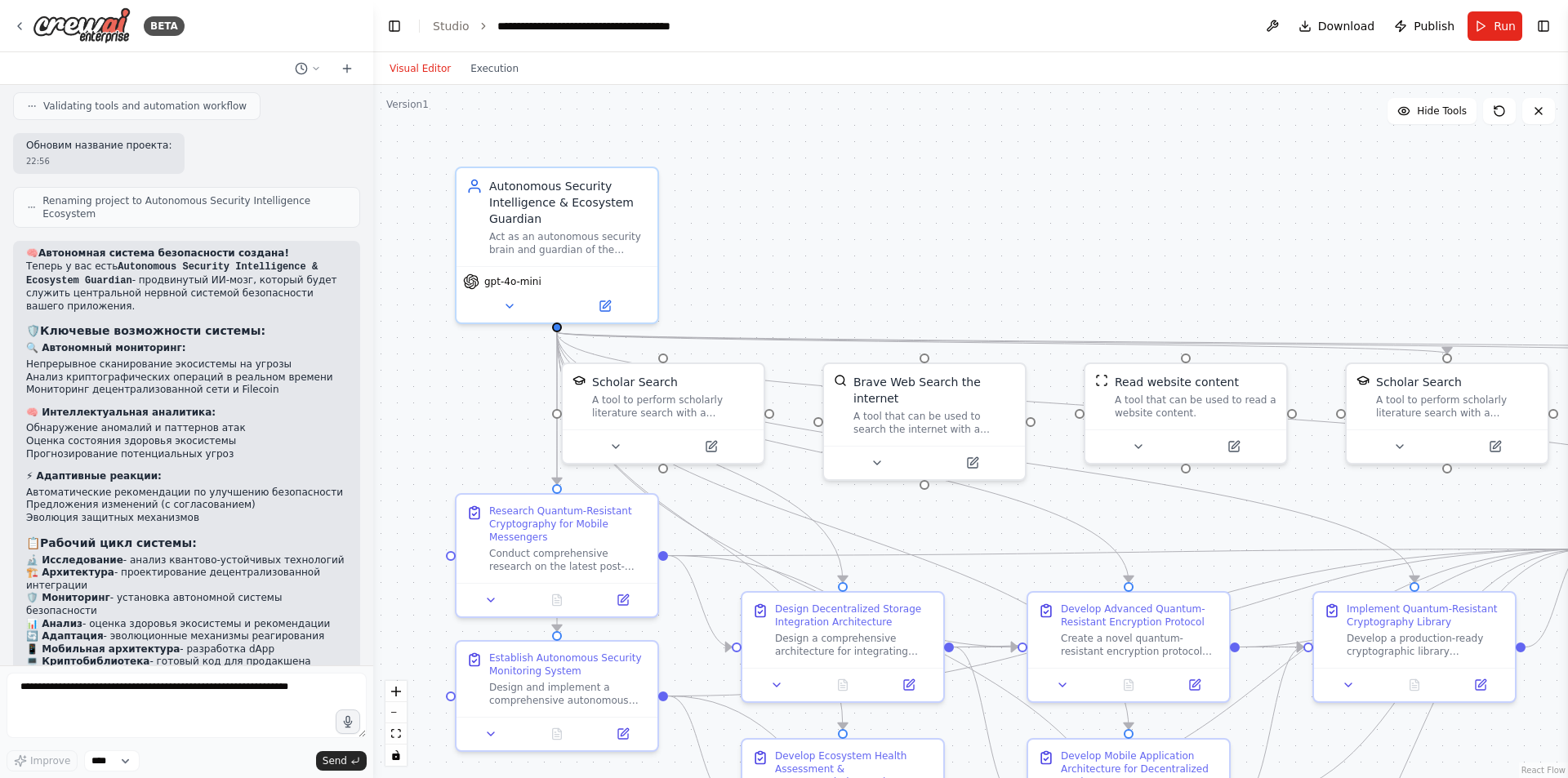
scroll to position [4181, 0]
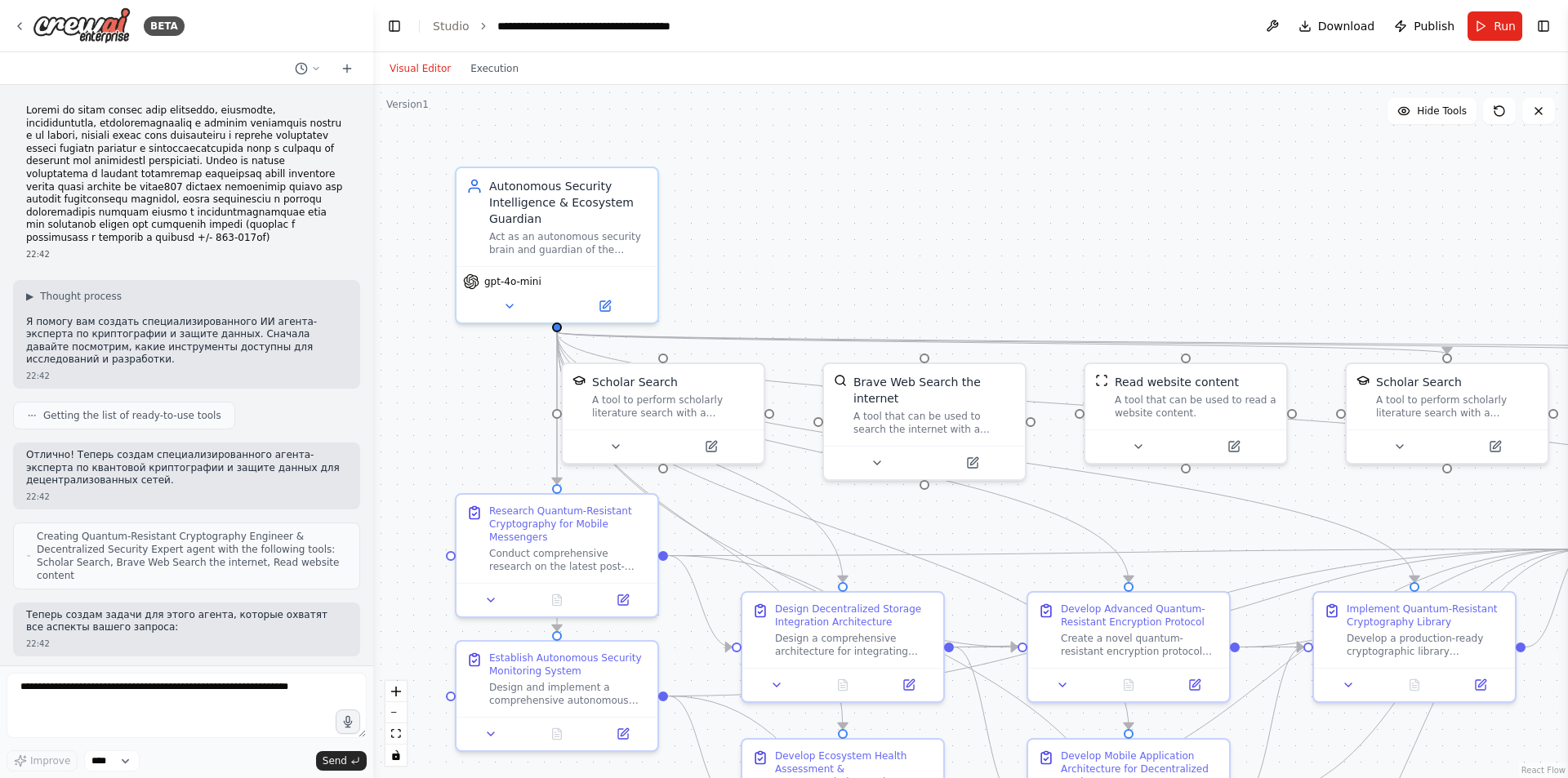
scroll to position [4181, 0]
